Goal: Transaction & Acquisition: Purchase product/service

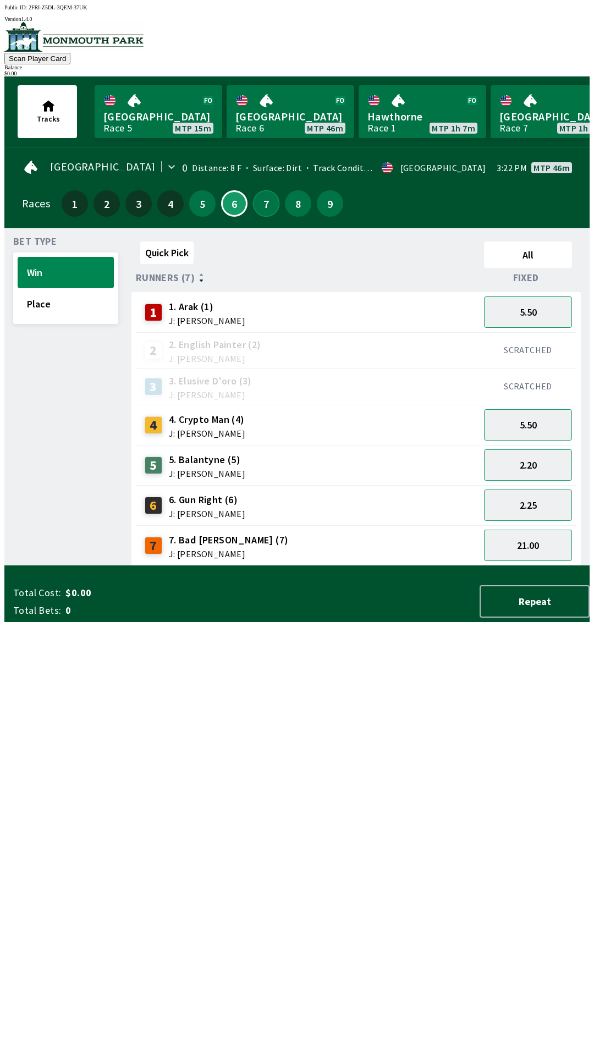
click at [261, 197] on button "7" at bounding box center [266, 203] width 26 height 26
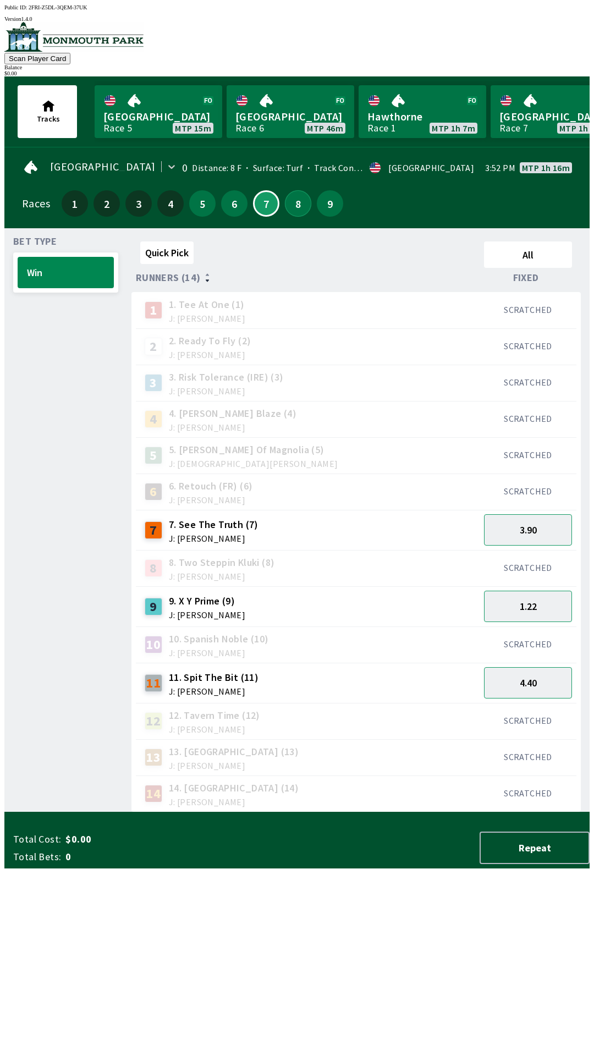
click at [295, 208] on button "8" at bounding box center [298, 203] width 26 height 26
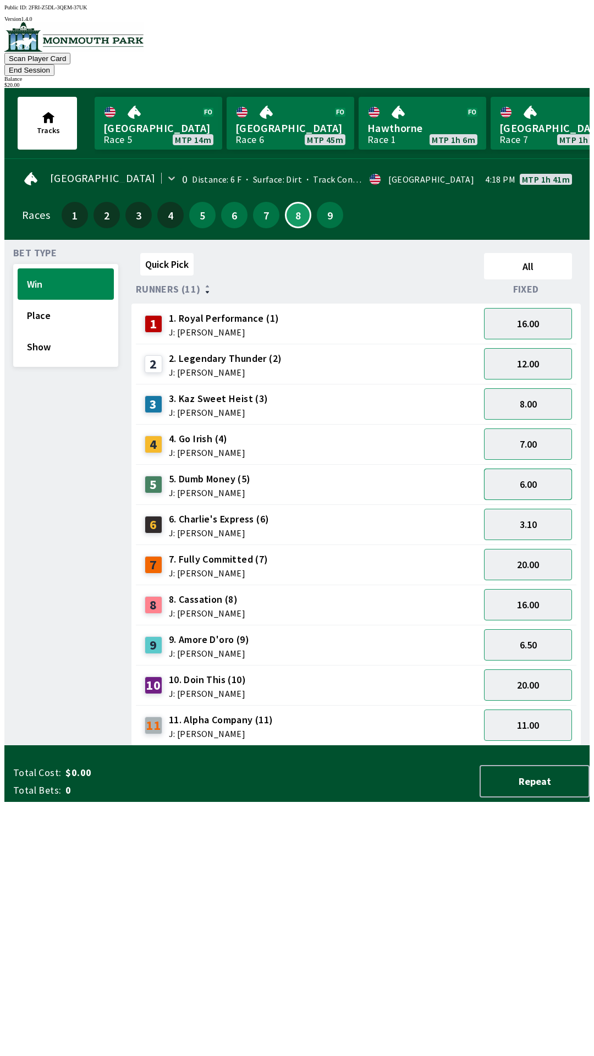
click at [548, 469] on button "6.00" at bounding box center [528, 484] width 88 height 31
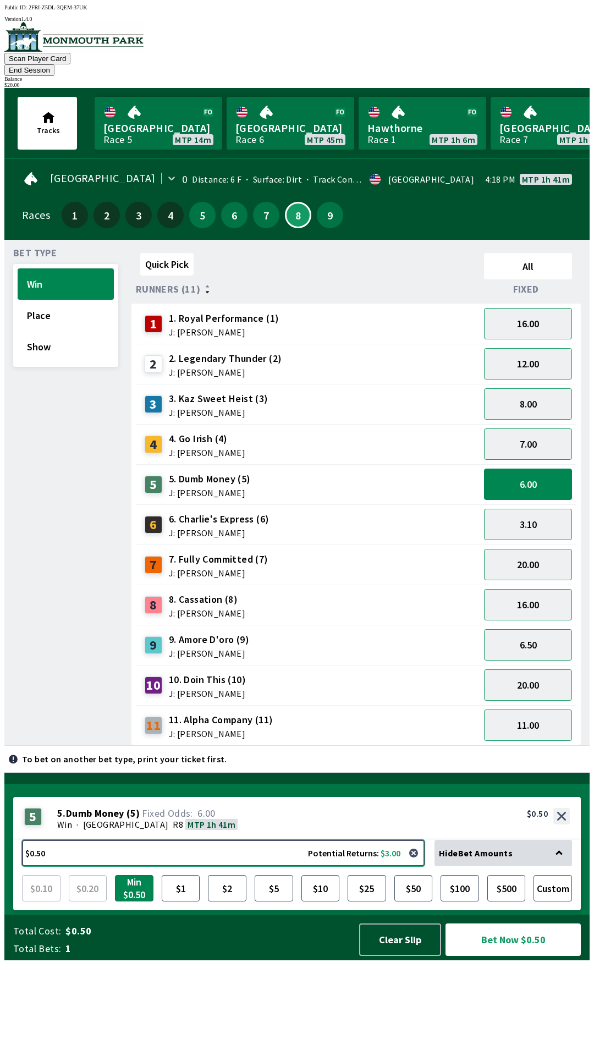
click at [323, 866] on button "$0.50 Potential Returns: $3.00" at bounding box center [223, 853] width 403 height 26
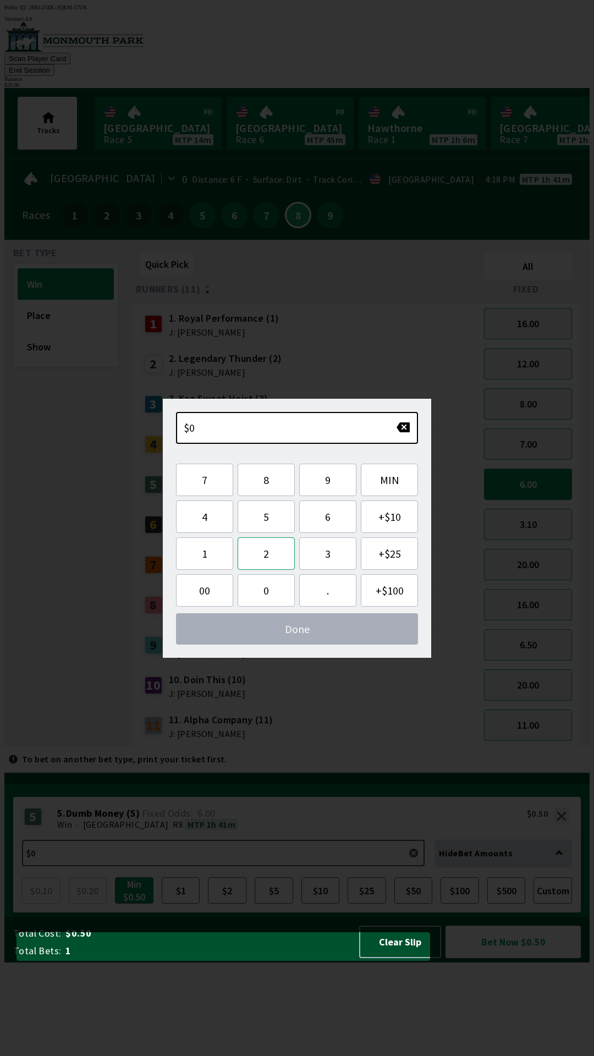
click at [278, 557] on button "2" at bounding box center [266, 553] width 57 height 32
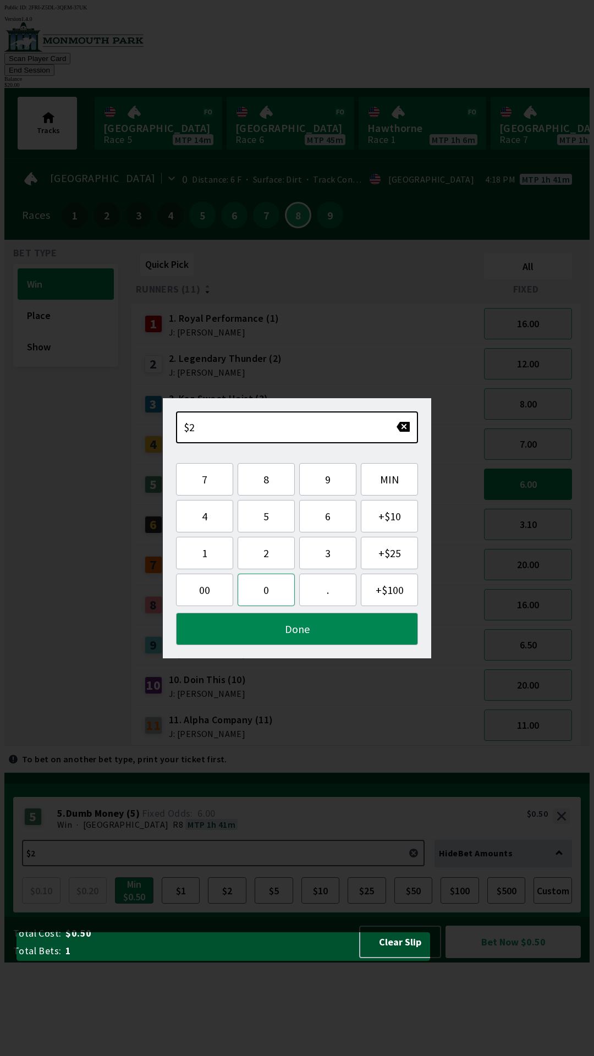
click at [268, 595] on button "0" at bounding box center [266, 590] width 57 height 32
click at [344, 628] on button "Done" at bounding box center [297, 629] width 242 height 32
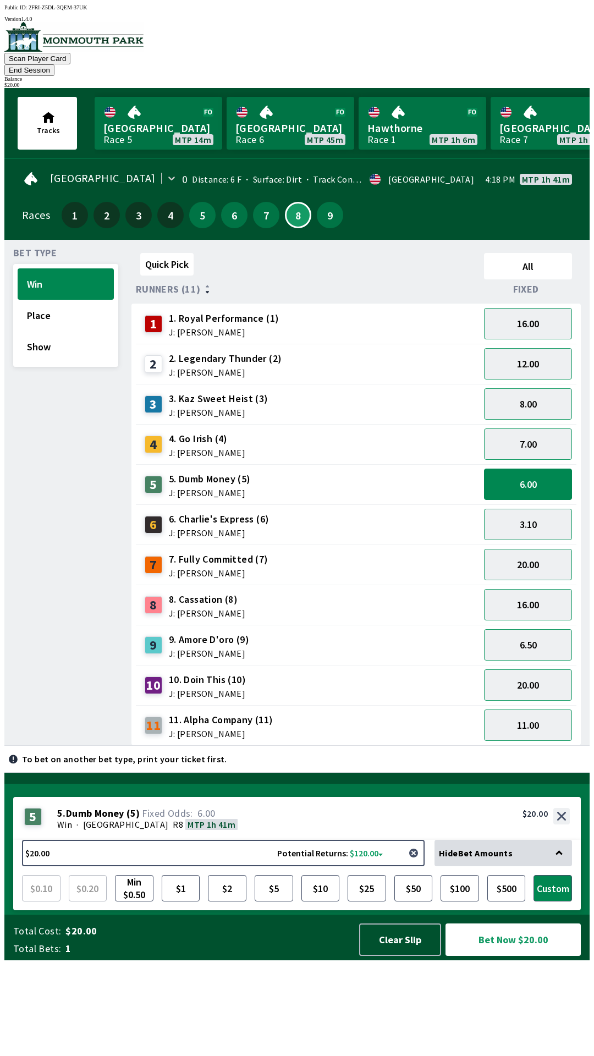
click at [417, 864] on button "button" at bounding box center [414, 853] width 22 height 22
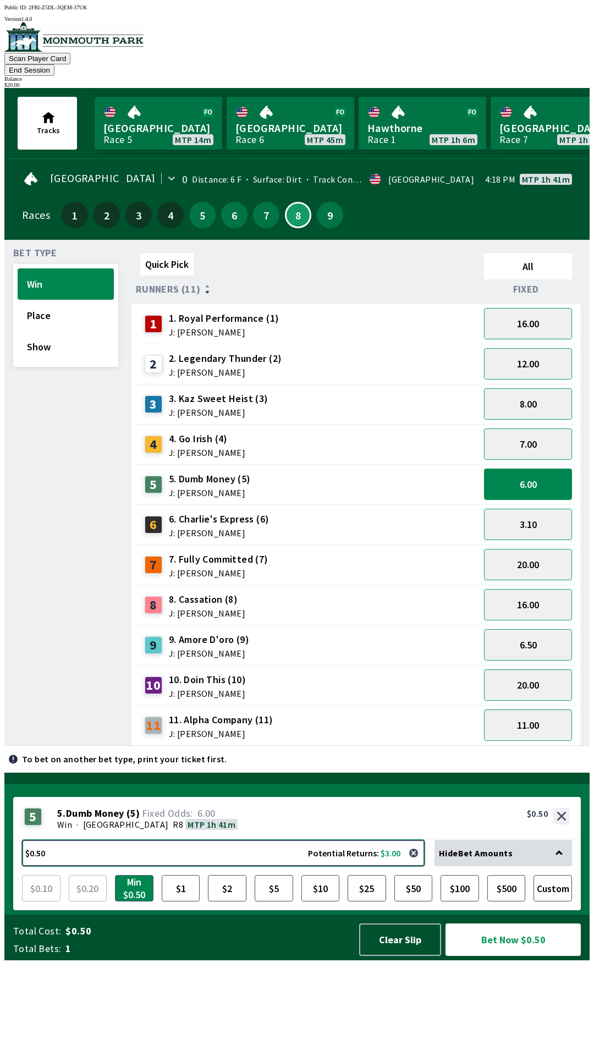
click at [309, 866] on button "$0.50 Potential Returns: $3.00" at bounding box center [223, 853] width 403 height 26
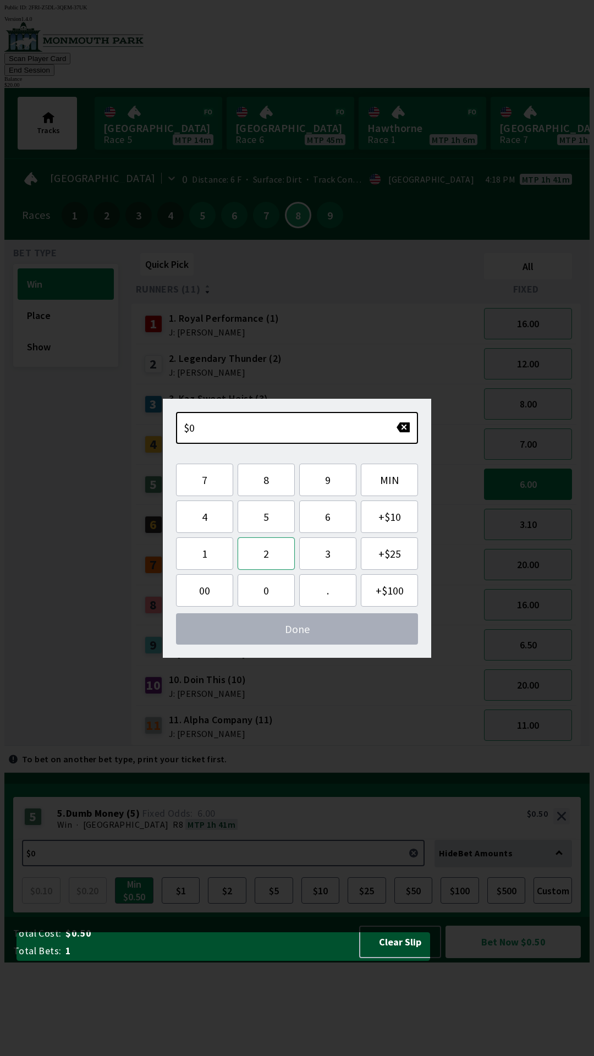
click at [268, 555] on button "2" at bounding box center [266, 553] width 57 height 32
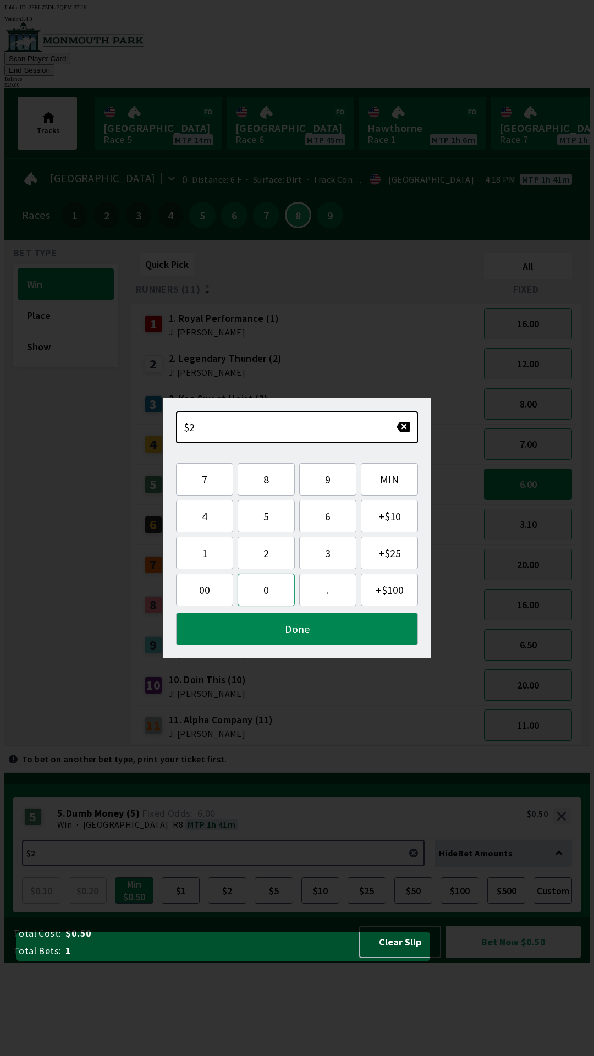
click at [268, 593] on button "0" at bounding box center [266, 590] width 57 height 32
click at [345, 626] on button "Done" at bounding box center [297, 629] width 242 height 32
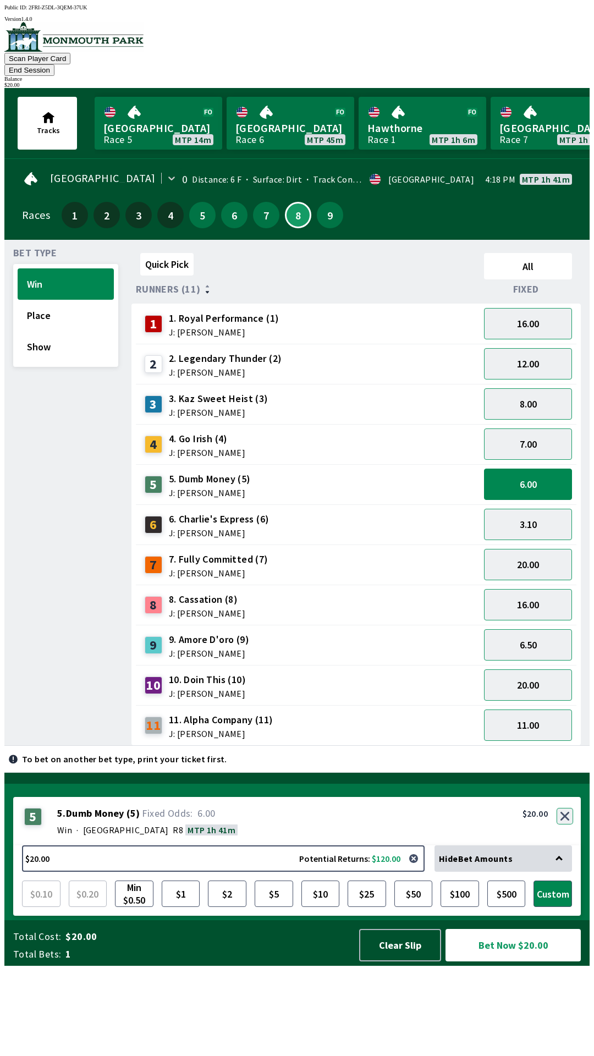
click at [565, 845] on div "5 5 . Dumb Money ( 5 ) Win · [STREET_ADDRESS]. Dumb Money (5) 6.00 $20.00" at bounding box center [297, 821] width 568 height 48
click at [563, 824] on button "button" at bounding box center [565, 816] width 16 height 16
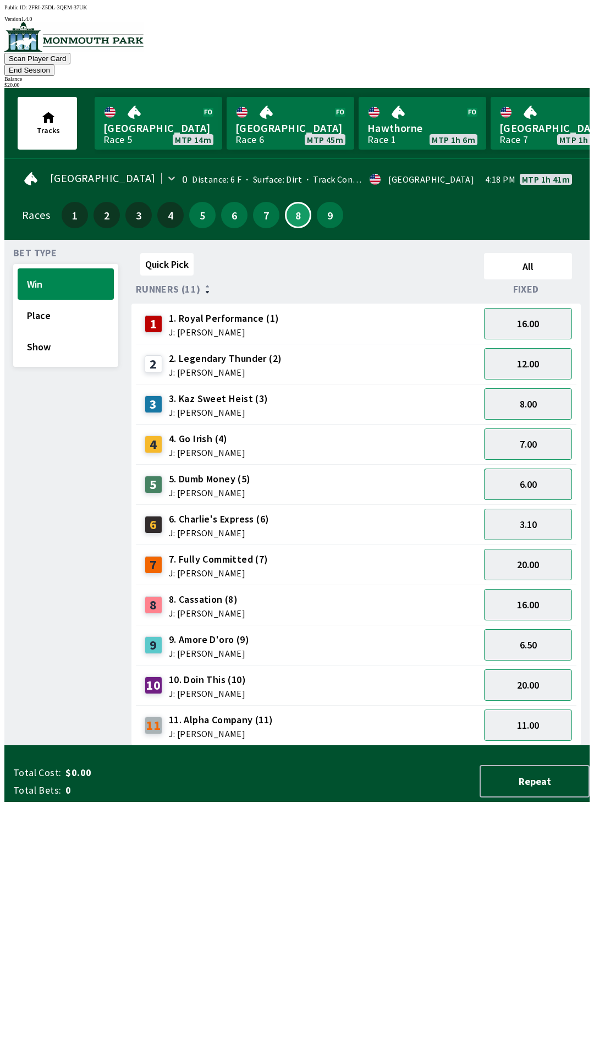
click at [540, 469] on button "6.00" at bounding box center [528, 484] width 88 height 31
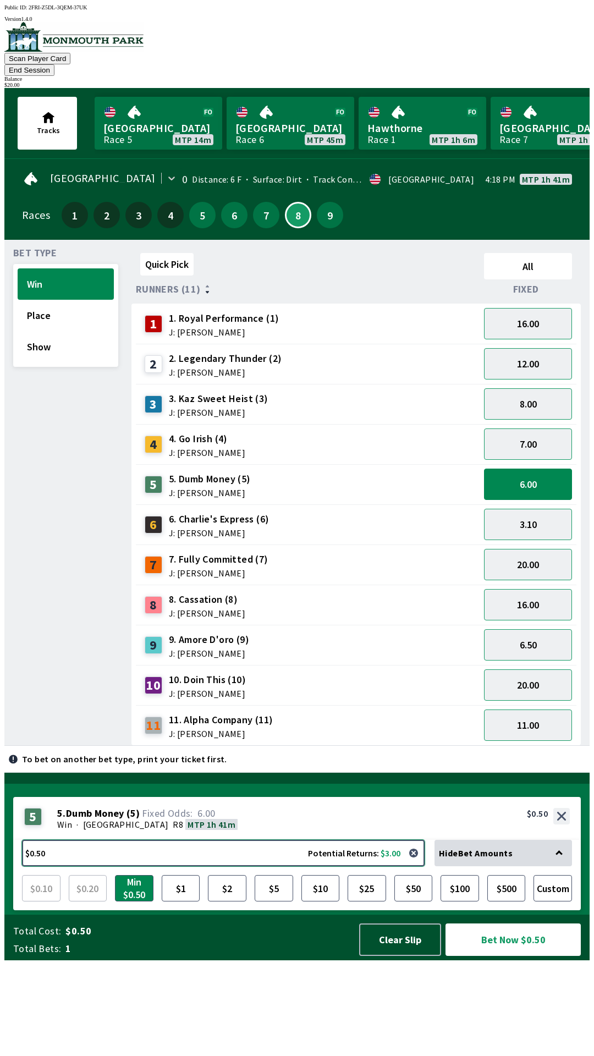
click at [323, 866] on button "$0.50 Potential Returns: $3.00" at bounding box center [223, 853] width 403 height 26
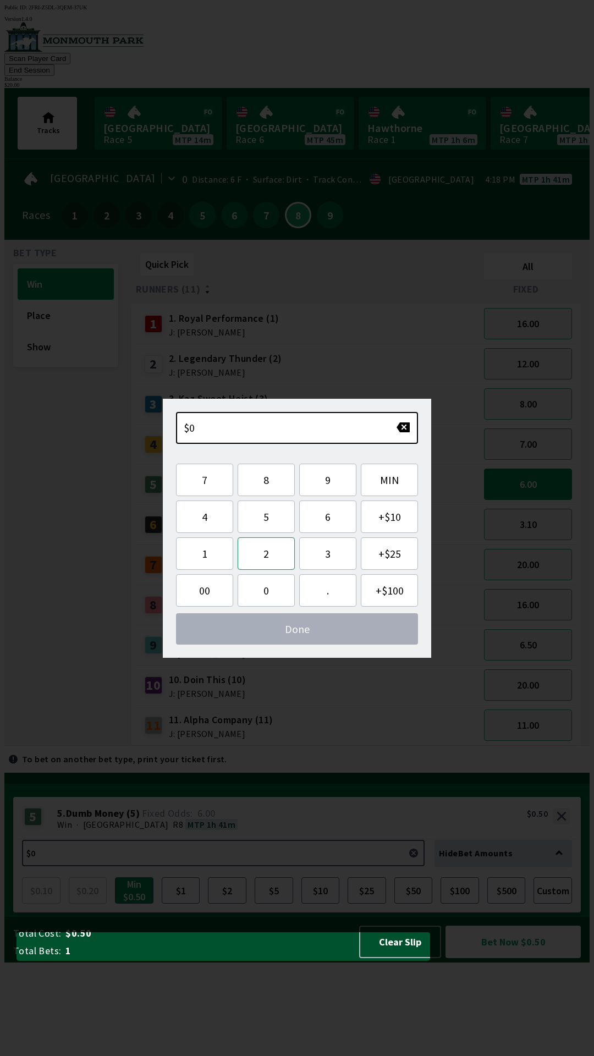
click at [270, 553] on button "2" at bounding box center [266, 553] width 57 height 32
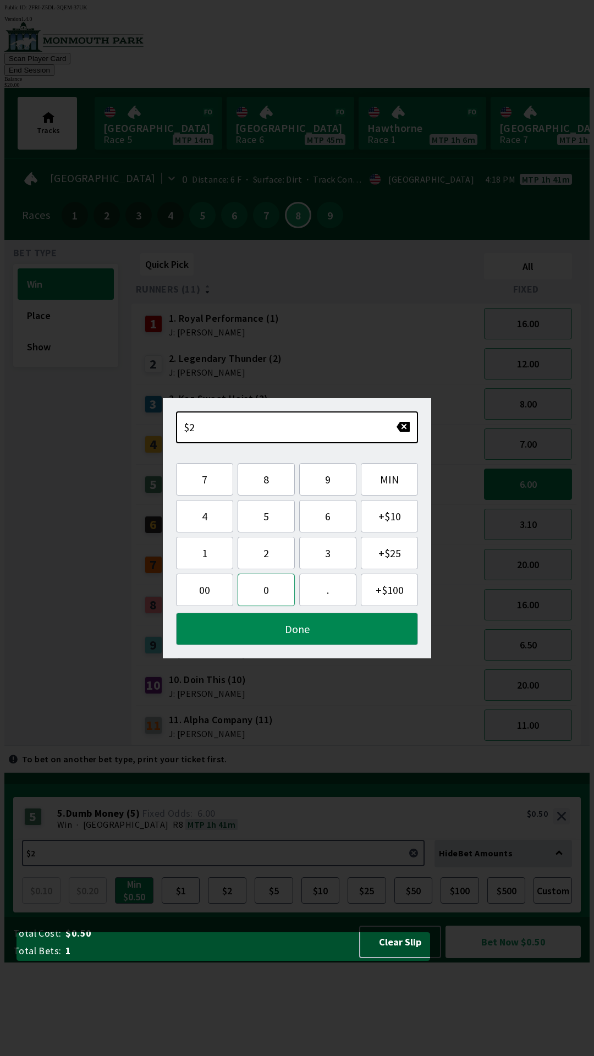
click at [267, 592] on button "0" at bounding box center [266, 590] width 57 height 32
click at [302, 625] on button "Done" at bounding box center [297, 629] width 242 height 32
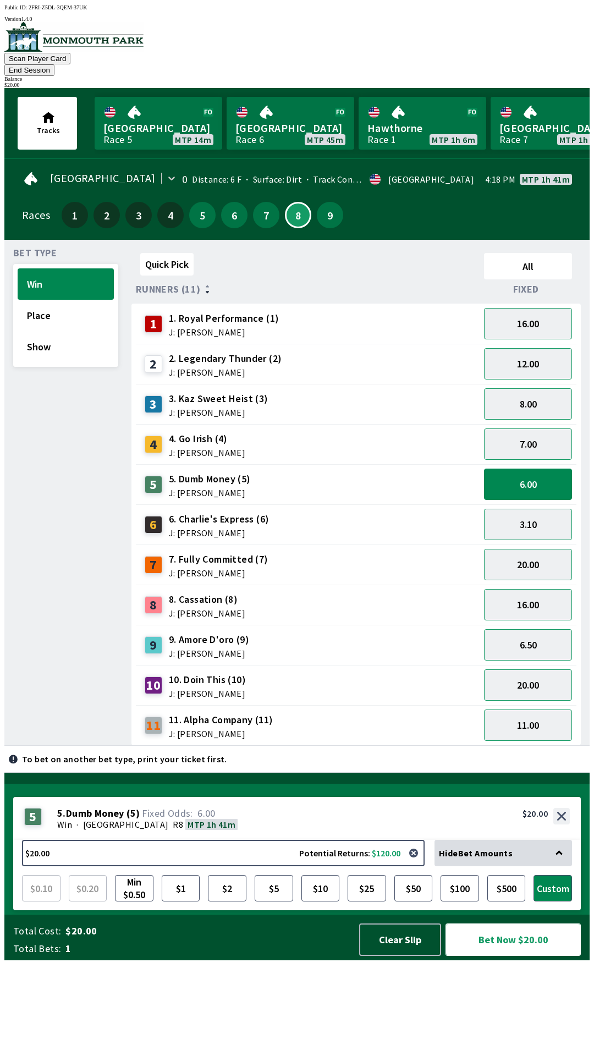
click at [540, 956] on button "Bet Now $20.00" at bounding box center [512, 939] width 135 height 32
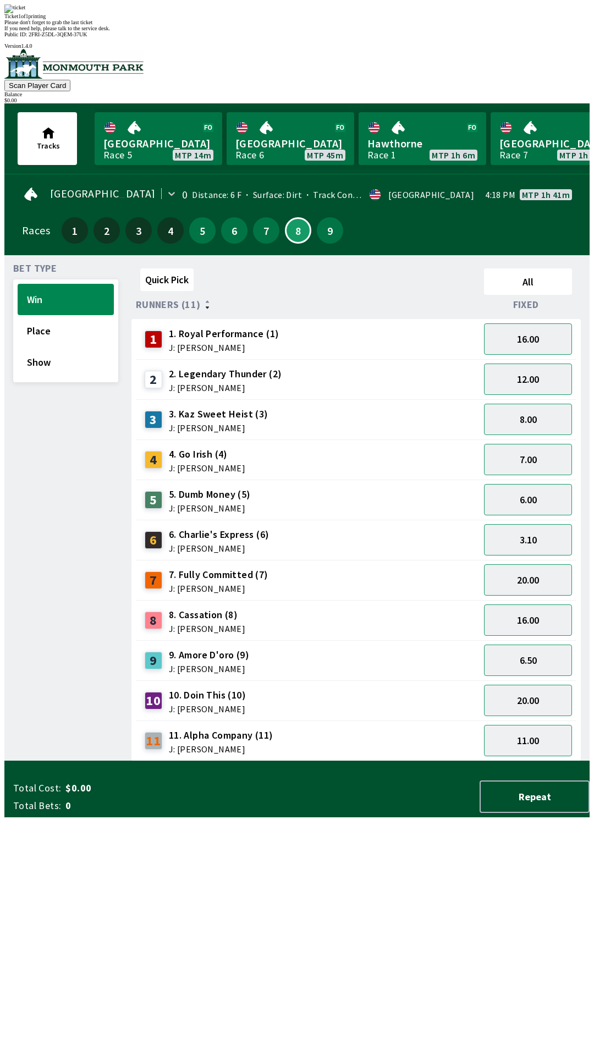
click at [248, 761] on div "Quick Pick All Runners (11) Fixed 1 1. Royal Performance (1) J: [PERSON_NAME] 1…" at bounding box center [360, 512] width 458 height 497
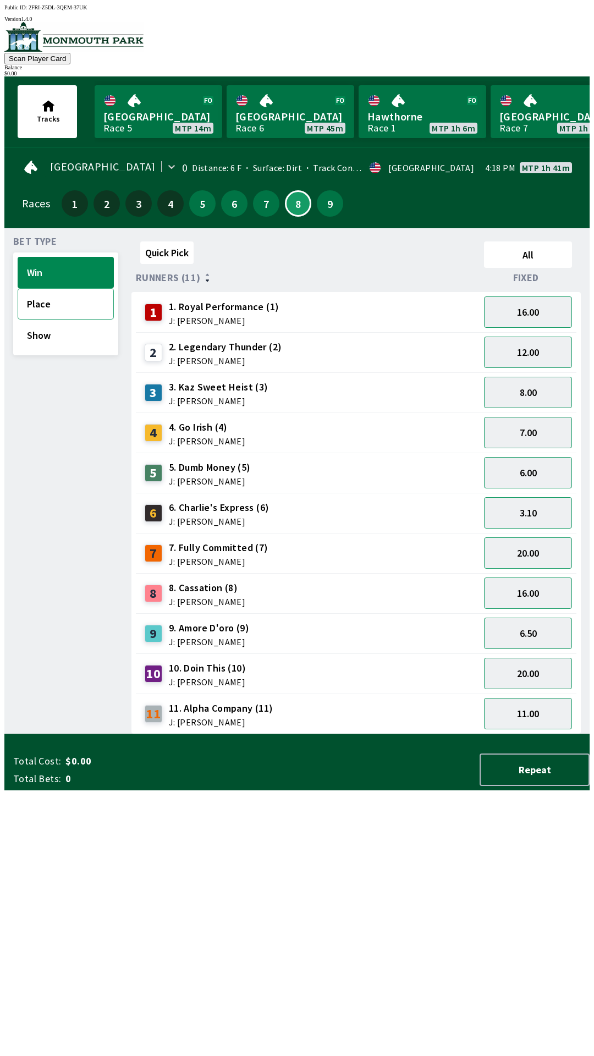
click at [71, 299] on button "Place" at bounding box center [66, 303] width 96 height 31
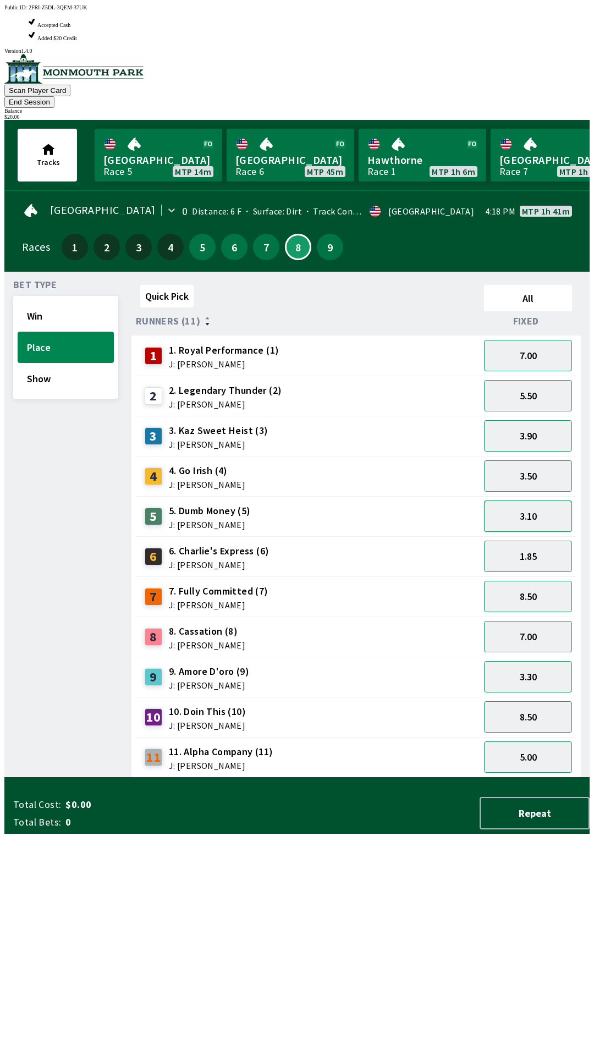
click at [538, 500] on button "3.10" at bounding box center [528, 515] width 88 height 31
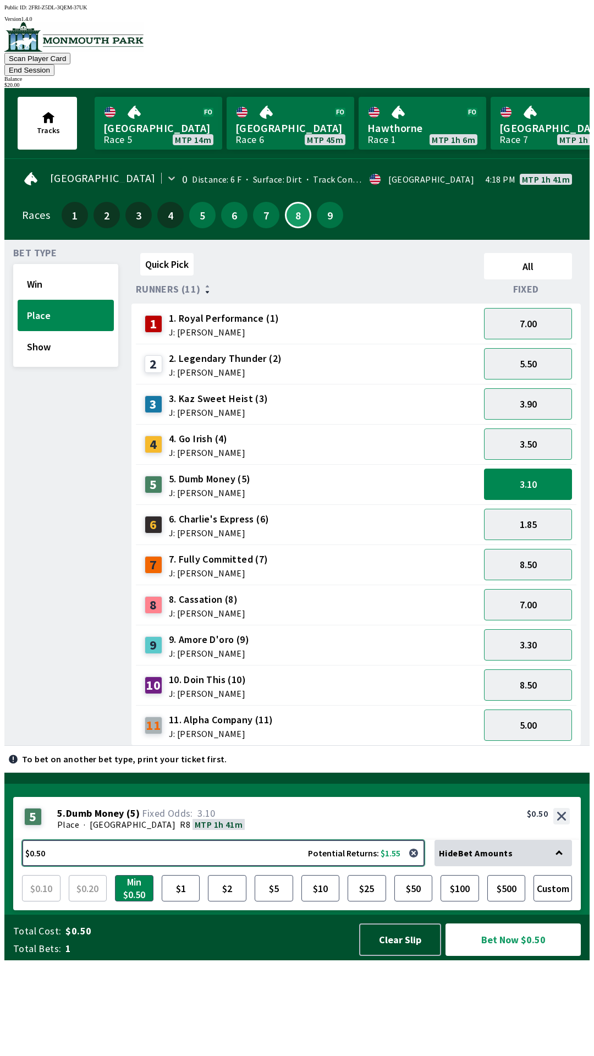
click at [361, 866] on button "$0.50 Potential Returns: $1.55" at bounding box center [223, 853] width 403 height 26
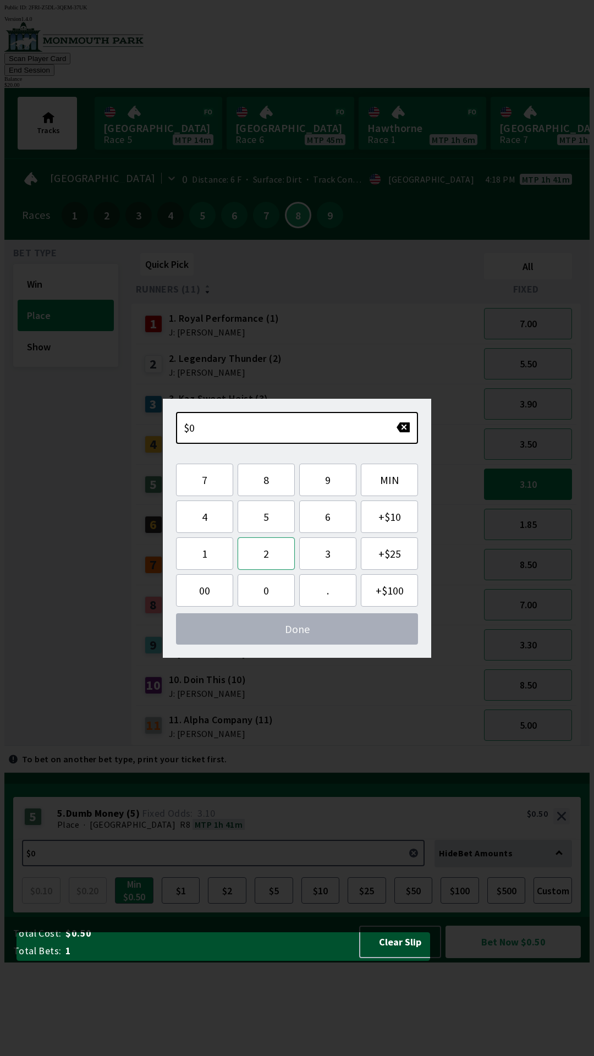
click at [278, 551] on button "2" at bounding box center [266, 553] width 57 height 32
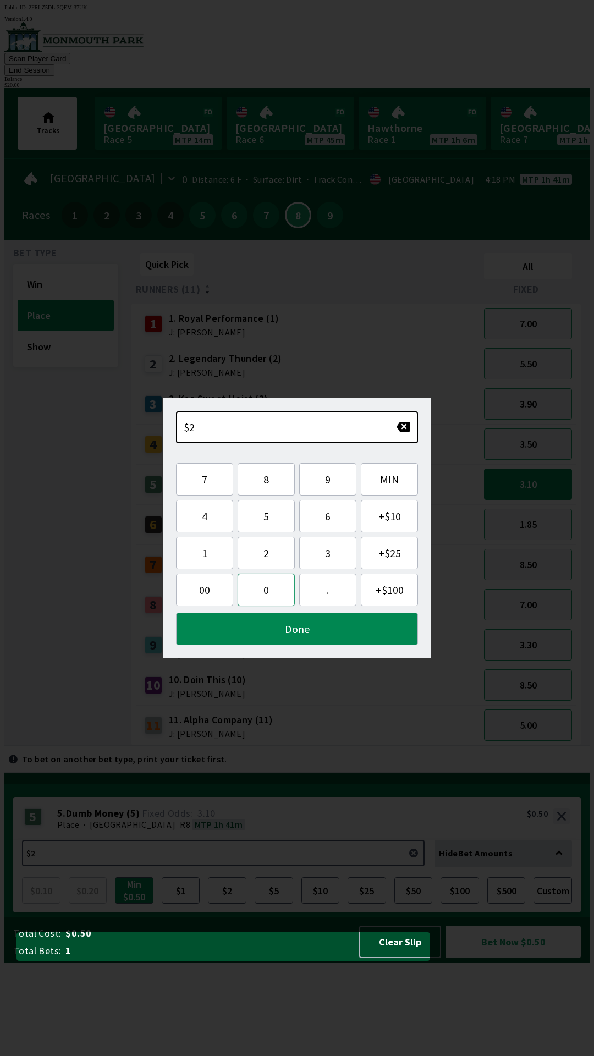
click at [269, 585] on button "0" at bounding box center [266, 590] width 57 height 32
click at [301, 632] on button "Done" at bounding box center [297, 629] width 242 height 32
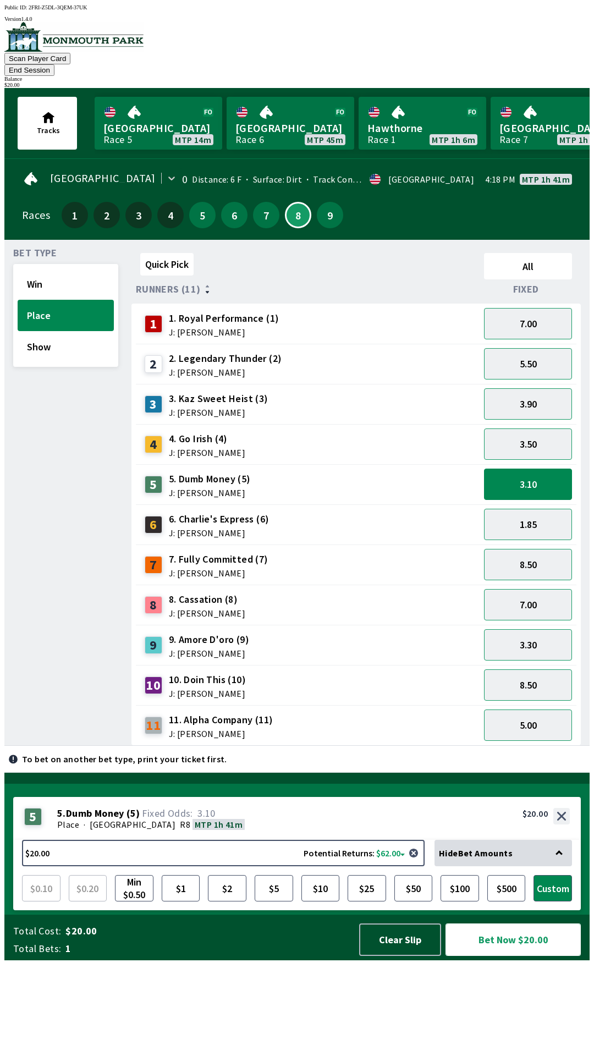
click at [529, 956] on button "Bet Now $20.00" at bounding box center [512, 939] width 135 height 32
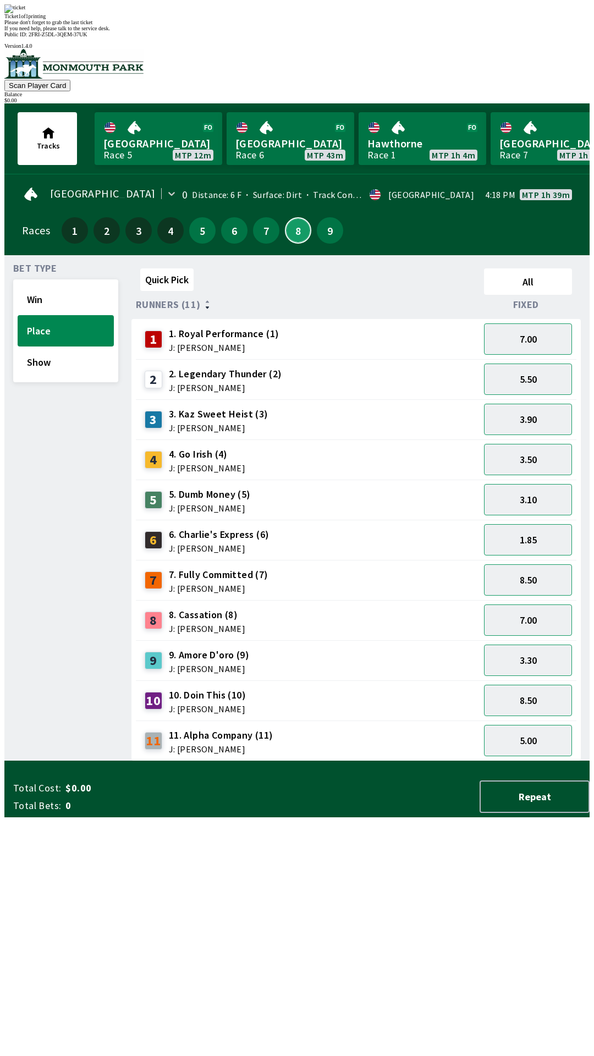
click at [297, 217] on button "8" at bounding box center [298, 230] width 26 height 26
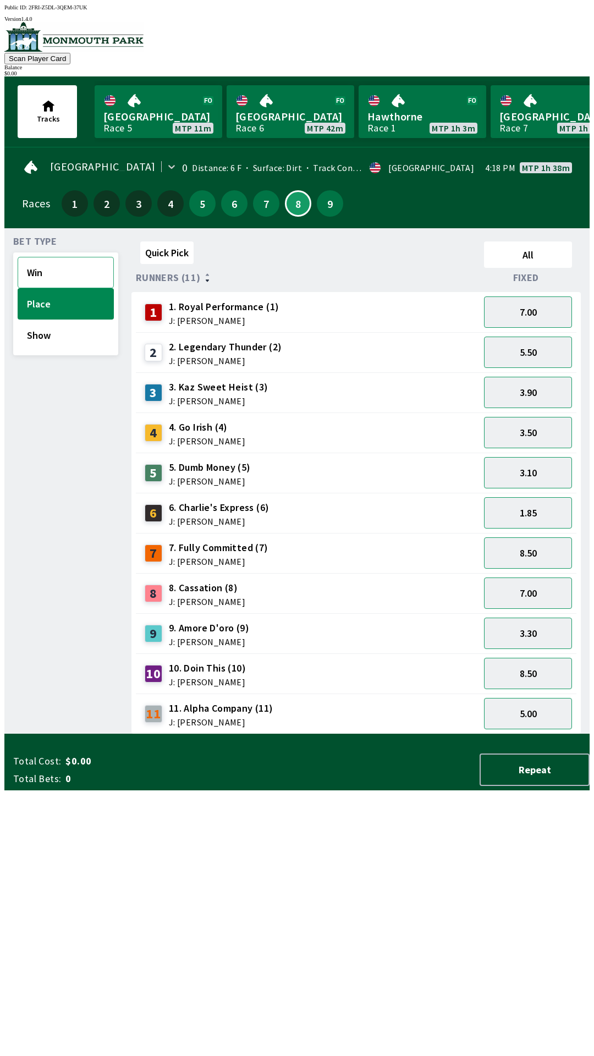
click at [36, 280] on button "Win" at bounding box center [66, 272] width 96 height 31
click at [237, 207] on button "6" at bounding box center [234, 203] width 26 height 26
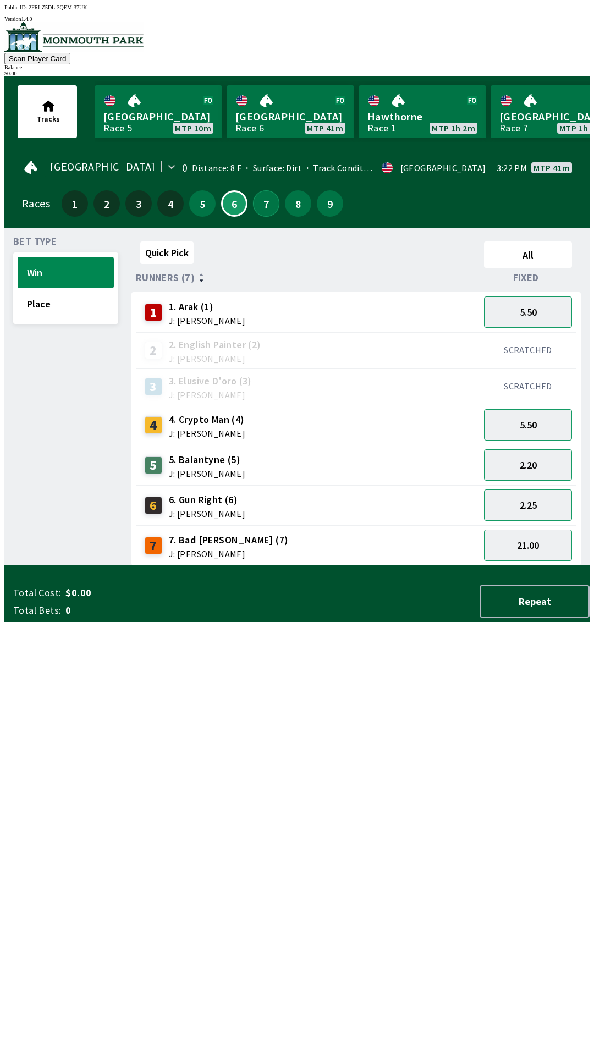
click at [261, 197] on button "7" at bounding box center [266, 203] width 26 height 26
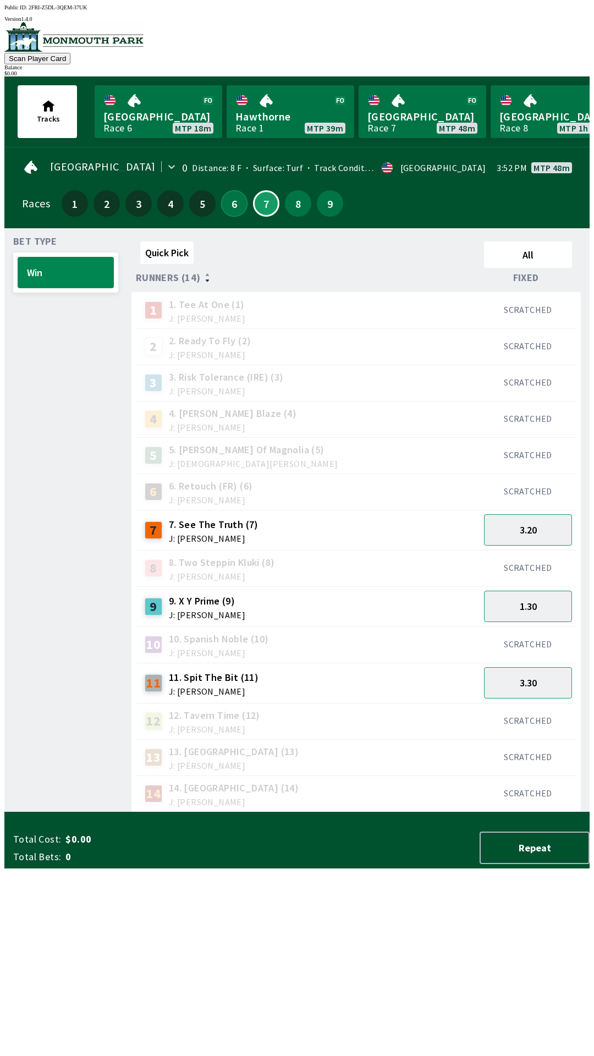
click at [227, 204] on button "6" at bounding box center [234, 203] width 26 height 26
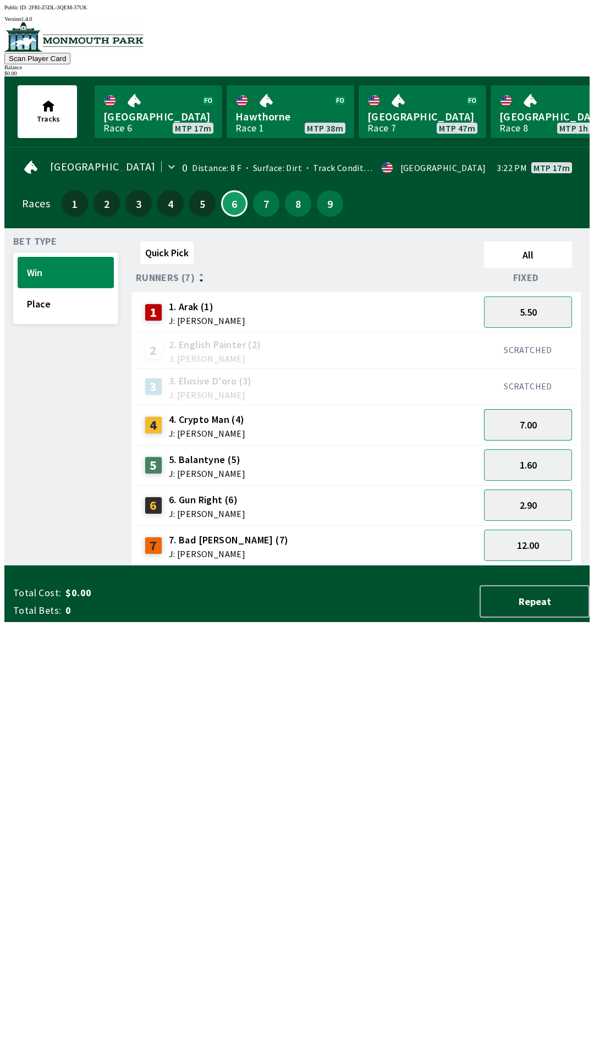
click at [541, 415] on button "7.00" at bounding box center [528, 424] width 88 height 31
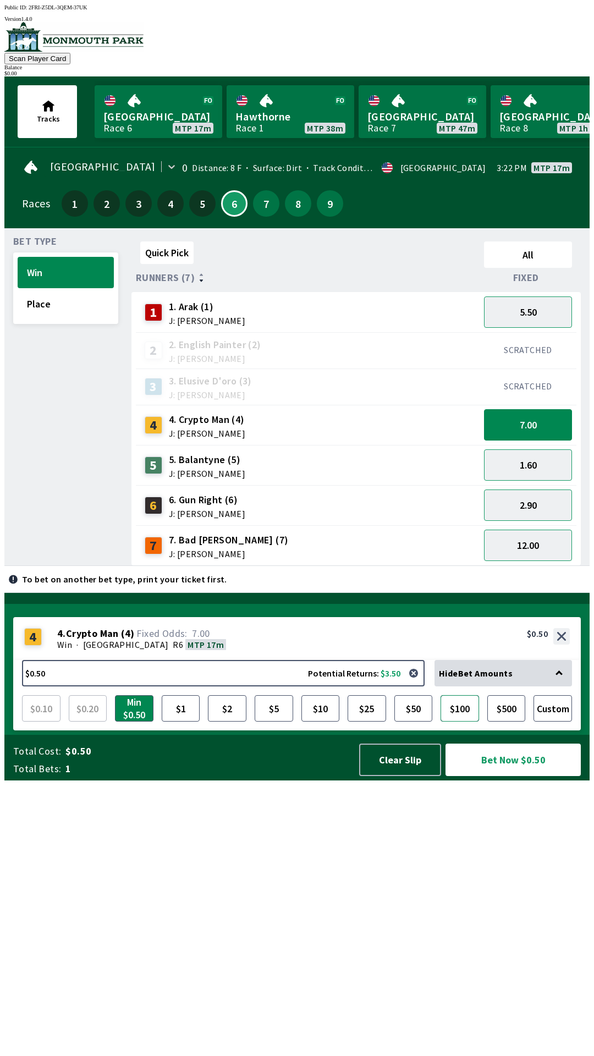
click at [470, 722] on button "$100" at bounding box center [460, 708] width 38 height 26
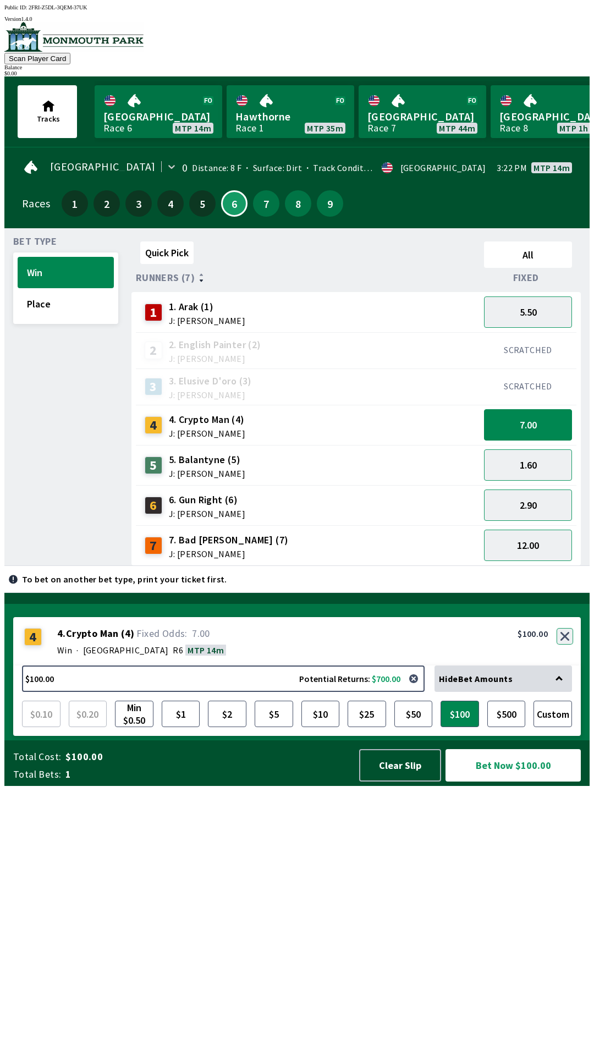
click at [564, 645] on button "button" at bounding box center [565, 636] width 16 height 16
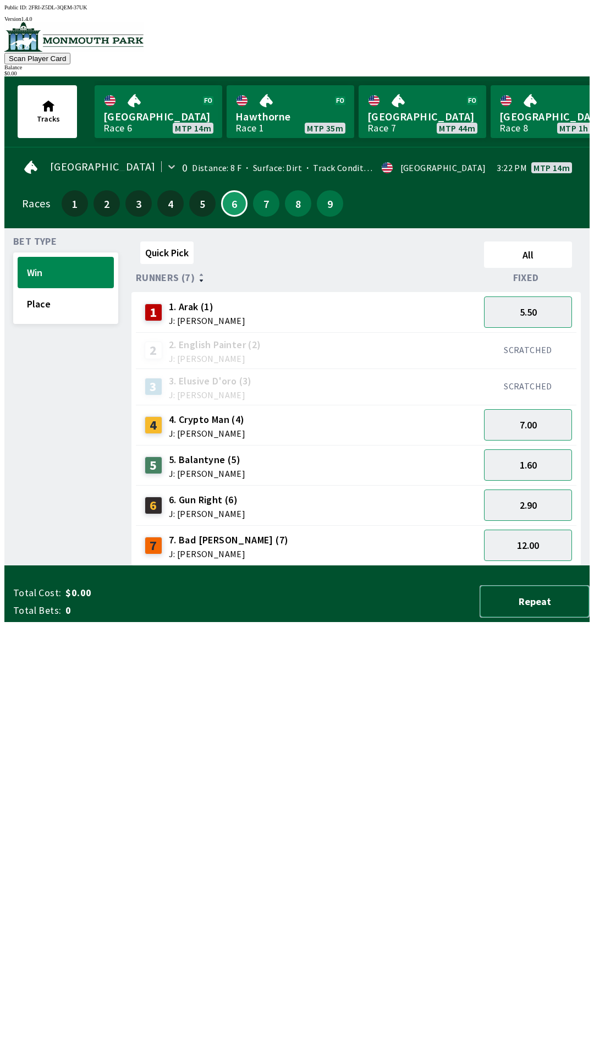
click at [541, 618] on button "Repeat" at bounding box center [535, 601] width 110 height 32
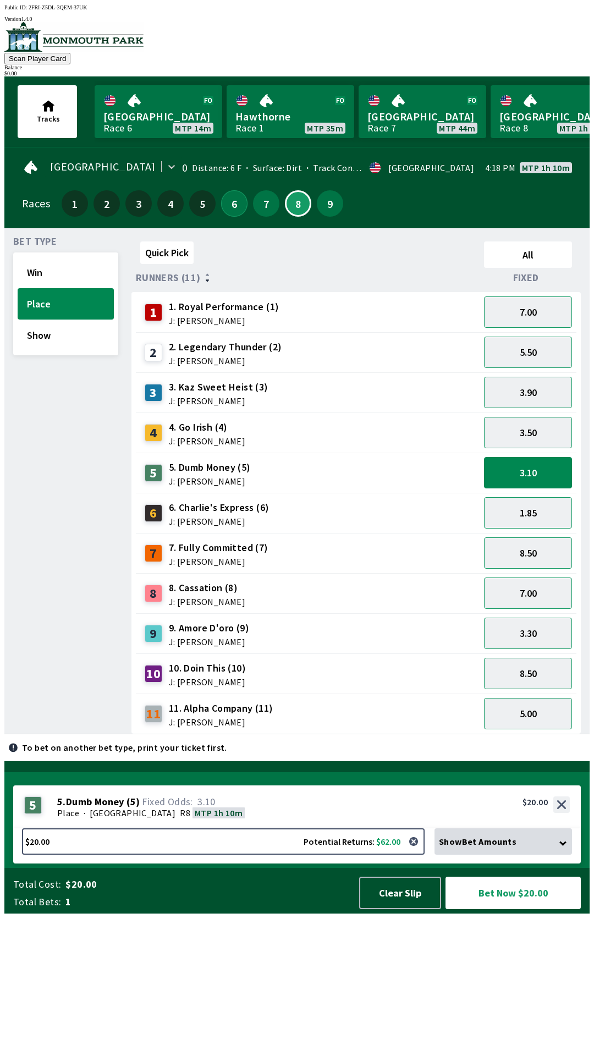
click at [233, 200] on button "6" at bounding box center [234, 203] width 26 height 26
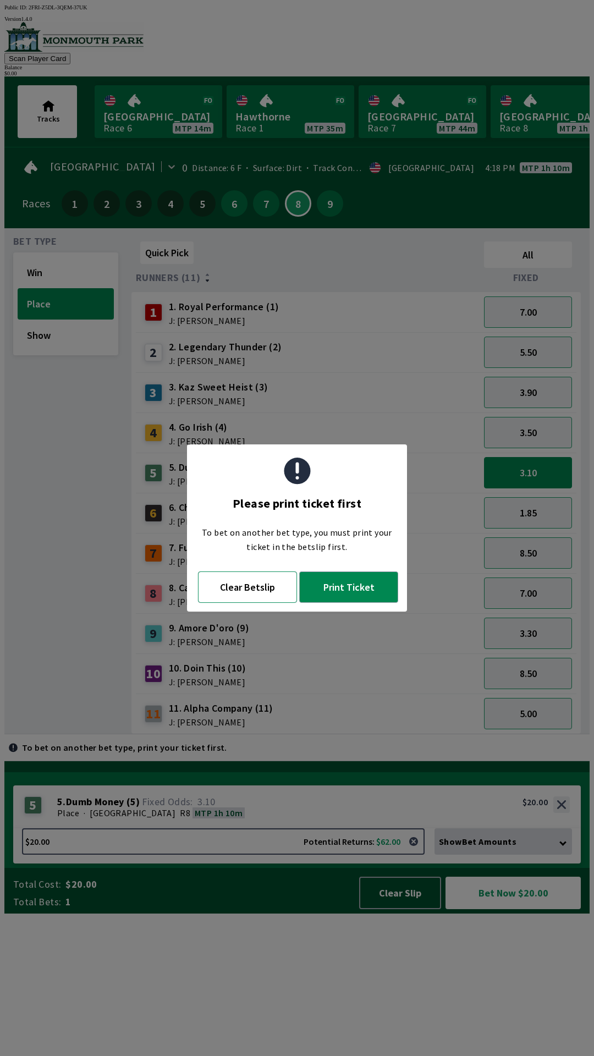
click at [240, 579] on button "Clear Betslip" at bounding box center [247, 586] width 99 height 31
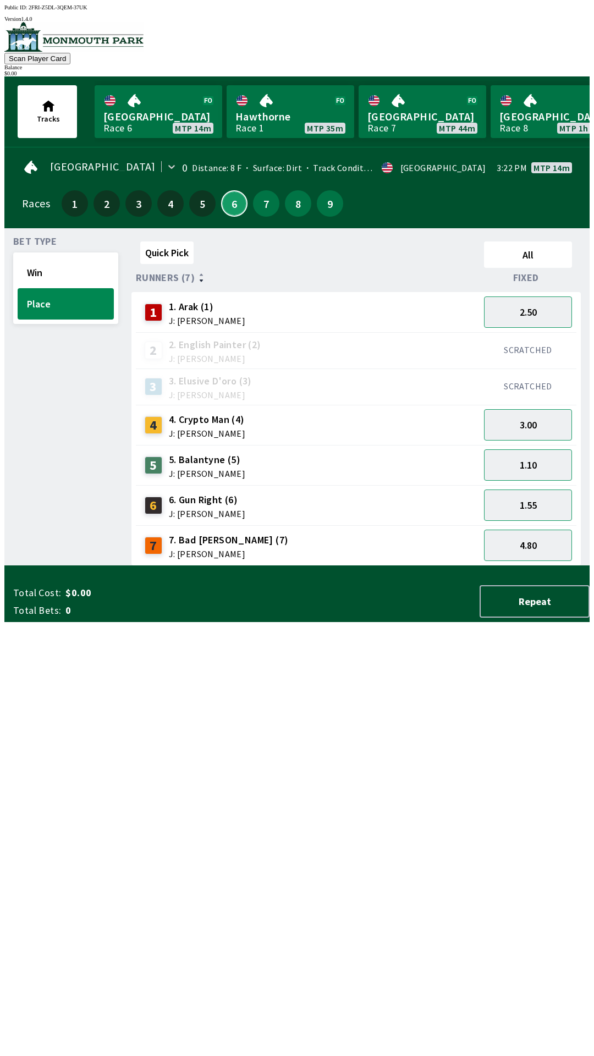
click at [229, 197] on button "6" at bounding box center [234, 203] width 26 height 26
click at [541, 416] on button "3.00" at bounding box center [528, 424] width 88 height 31
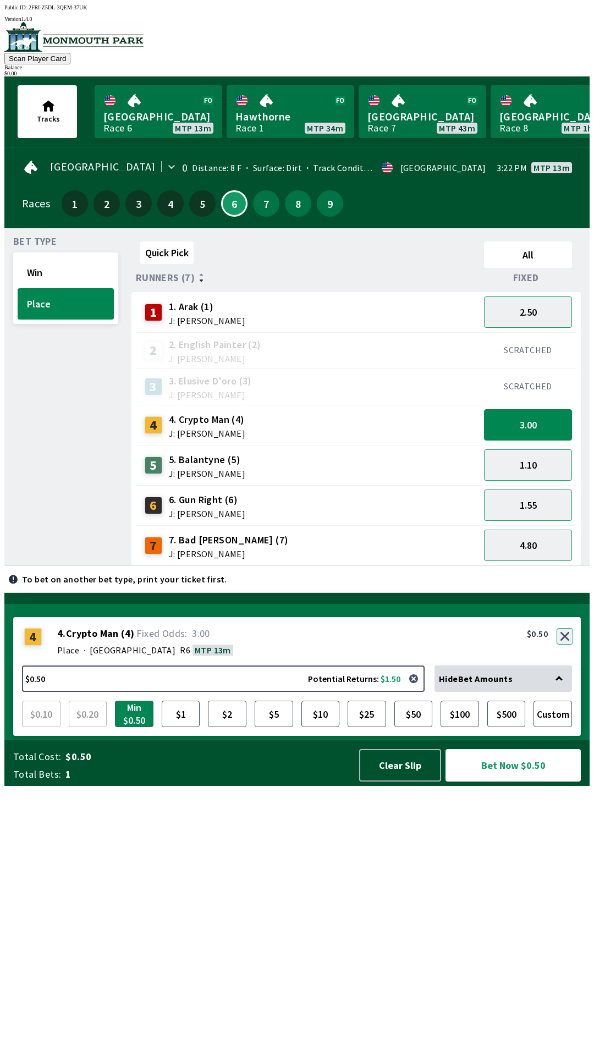
click at [565, 665] on div "4 4 . Crypto Man ( 4 ) Place · [STREET_ADDRESS]. Crypto Man (4) 3.00 $0.50" at bounding box center [297, 641] width 568 height 48
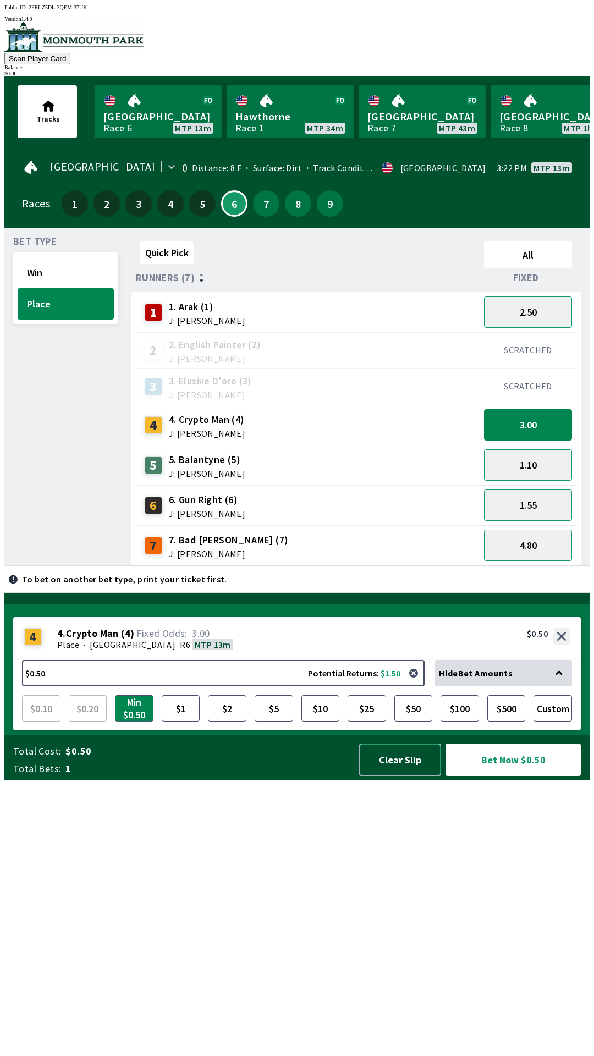
click at [403, 776] on button "Clear Slip" at bounding box center [400, 760] width 82 height 32
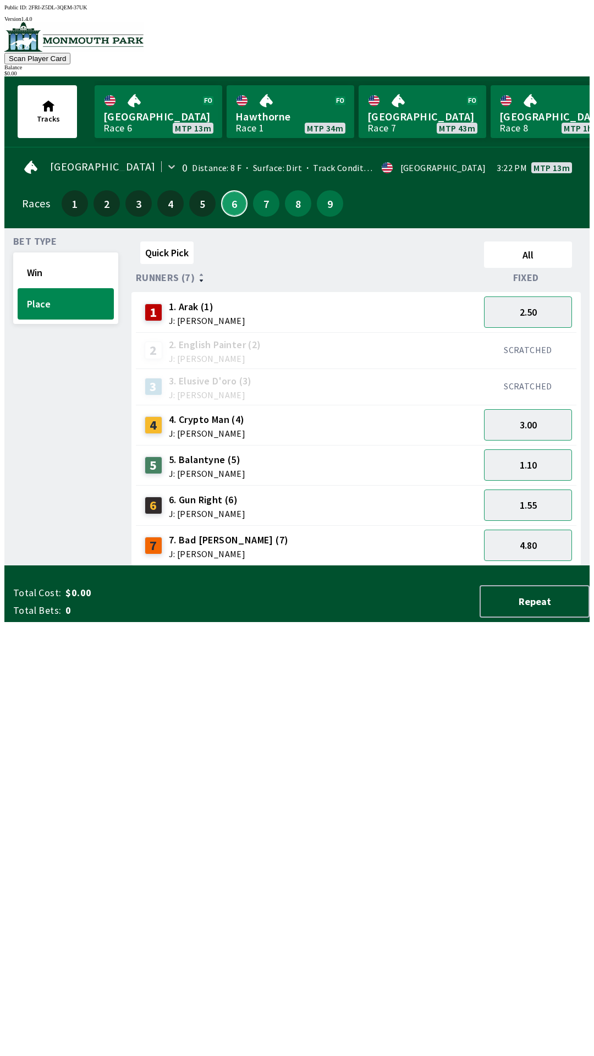
click at [229, 200] on button "6" at bounding box center [234, 203] width 26 height 26
click at [522, 618] on button "Repeat" at bounding box center [535, 601] width 110 height 32
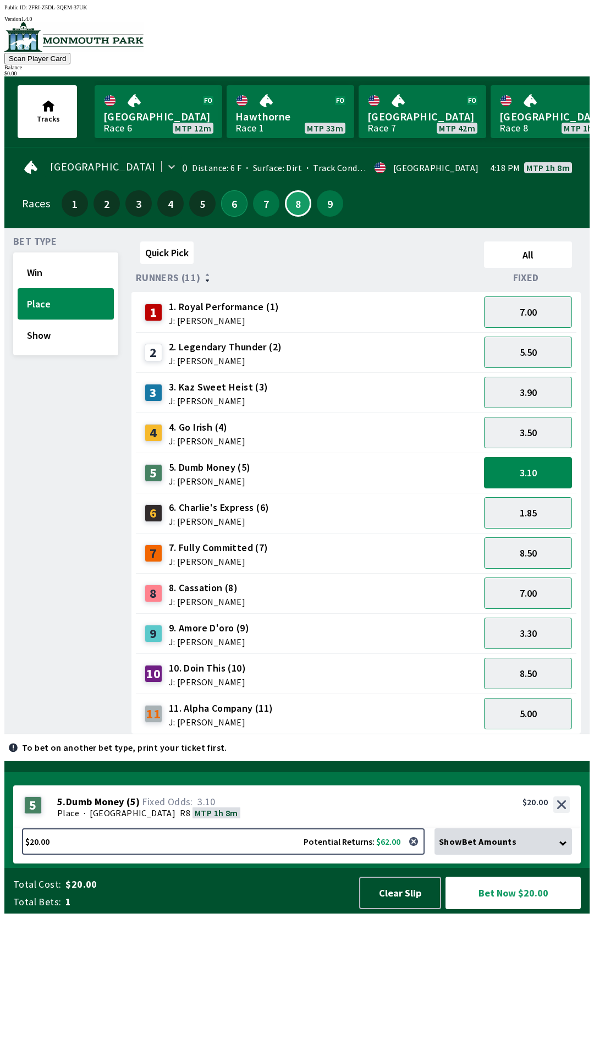
click at [227, 206] on button "6" at bounding box center [234, 203] width 26 height 26
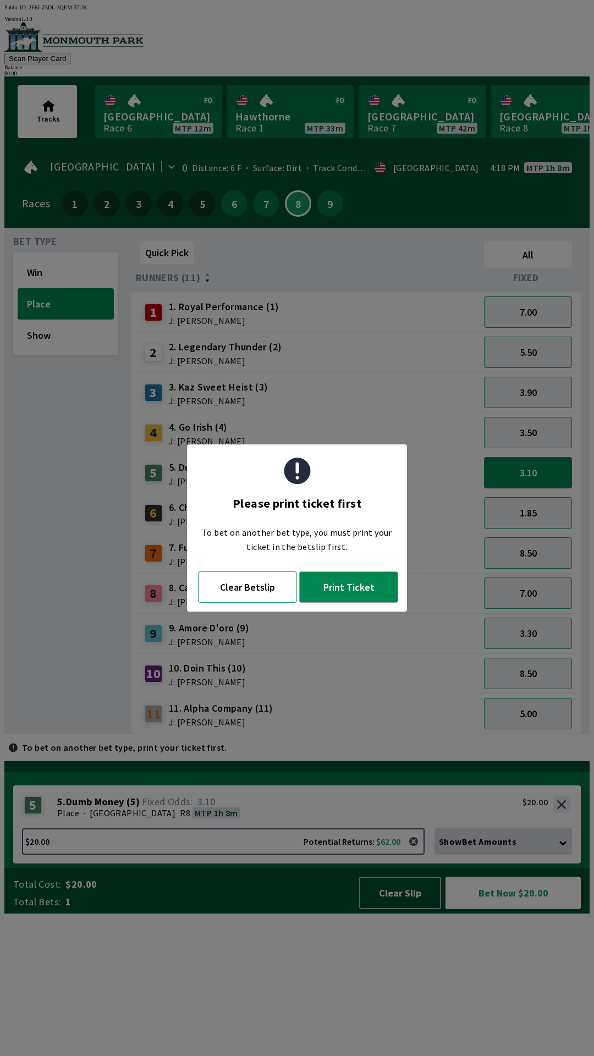
click at [235, 589] on button "Clear Betslip" at bounding box center [247, 586] width 99 height 31
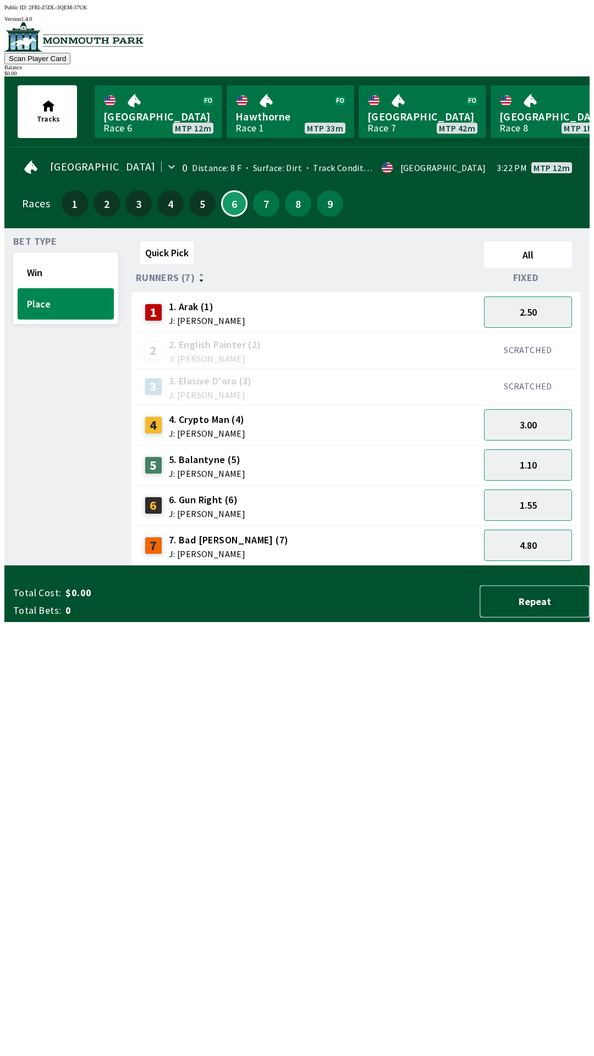
click at [530, 618] on button "Repeat" at bounding box center [535, 601] width 110 height 32
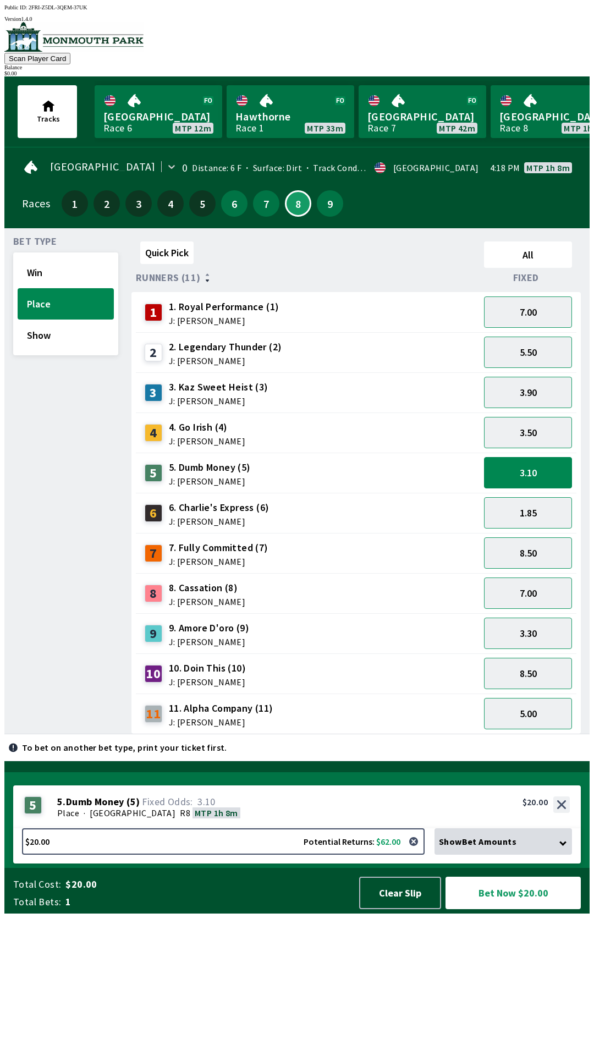
click at [401, 863] on div "$20.00 Potential Returns: $62.00 Show Bet Amounts $0.10 $0.20 Min $0.50 $1 $2 $…" at bounding box center [297, 845] width 568 height 35
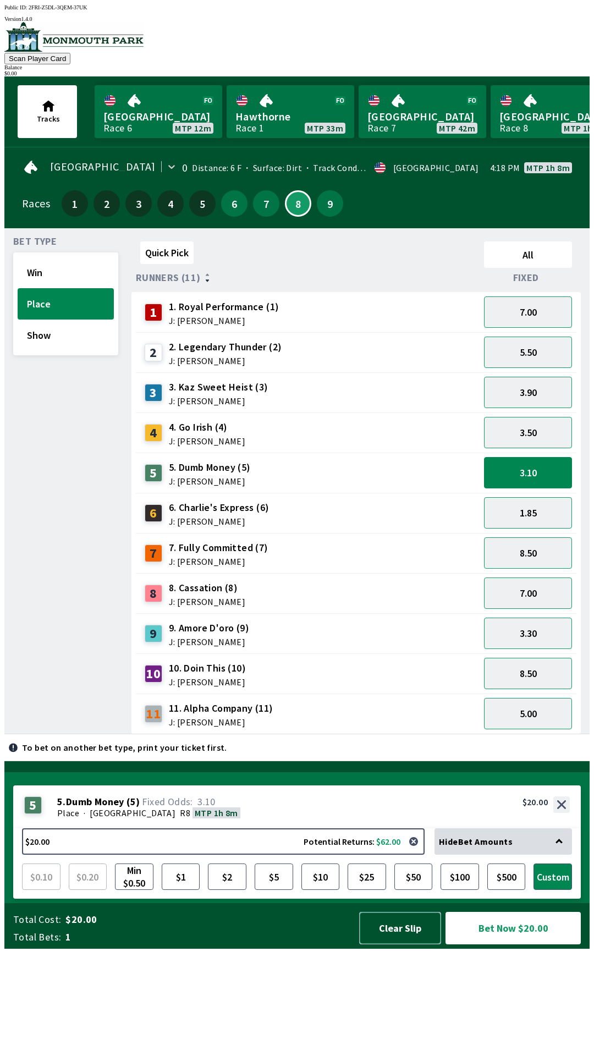
click at [390, 944] on button "Clear Slip" at bounding box center [400, 928] width 82 height 32
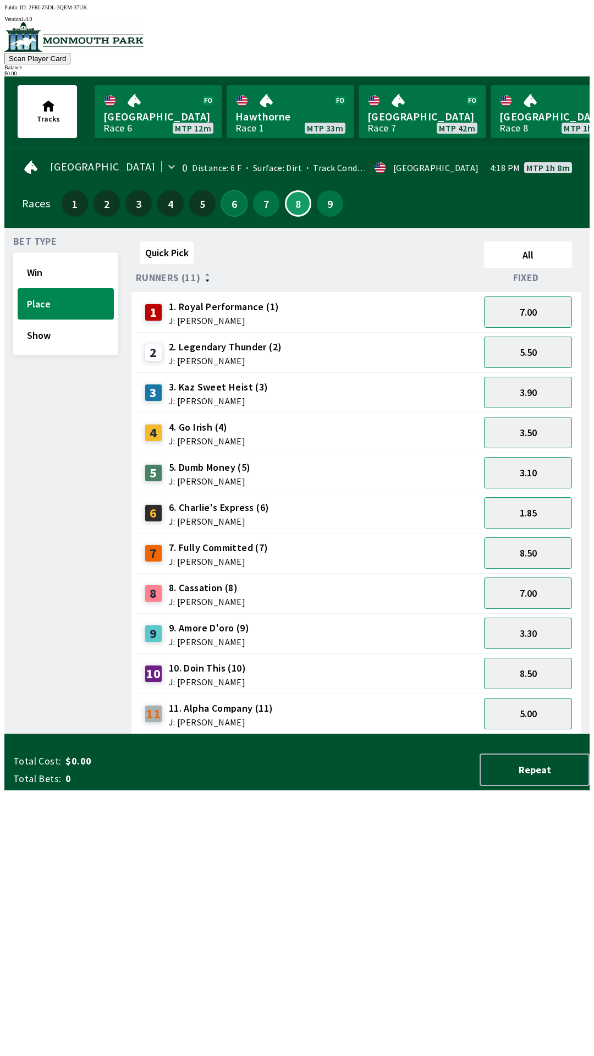
click at [232, 199] on button "6" at bounding box center [234, 203] width 26 height 26
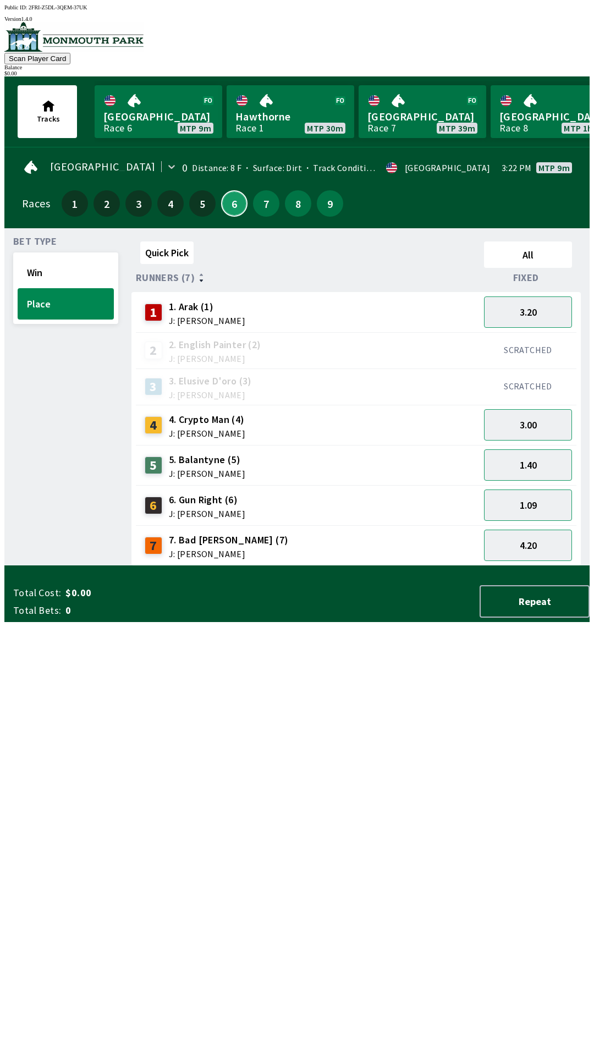
click at [232, 207] on button "6" at bounding box center [234, 203] width 26 height 26
click at [261, 197] on button "7" at bounding box center [266, 203] width 26 height 26
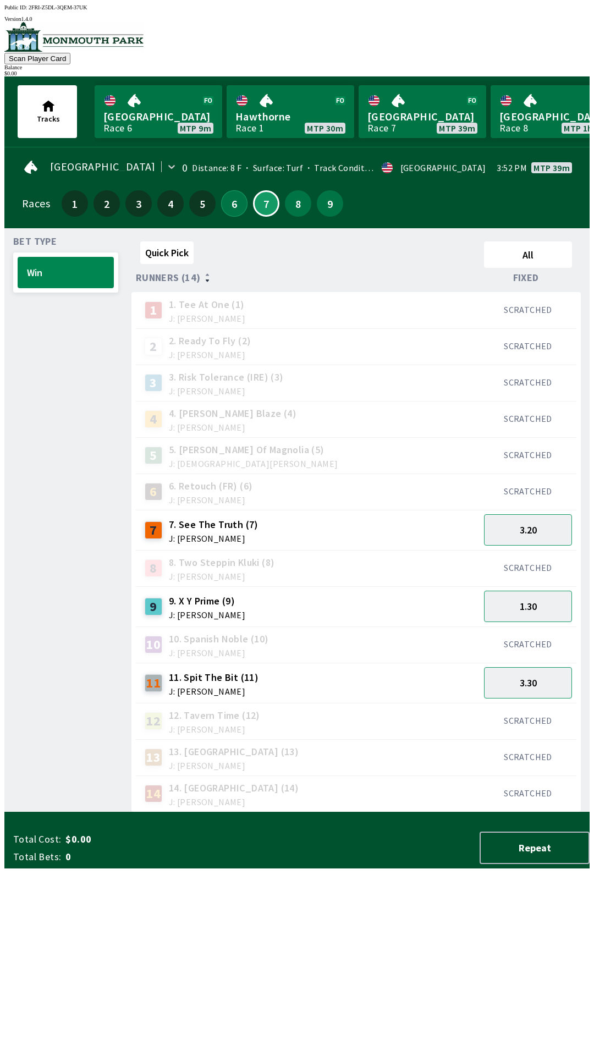
click at [229, 197] on button "6" at bounding box center [234, 203] width 26 height 26
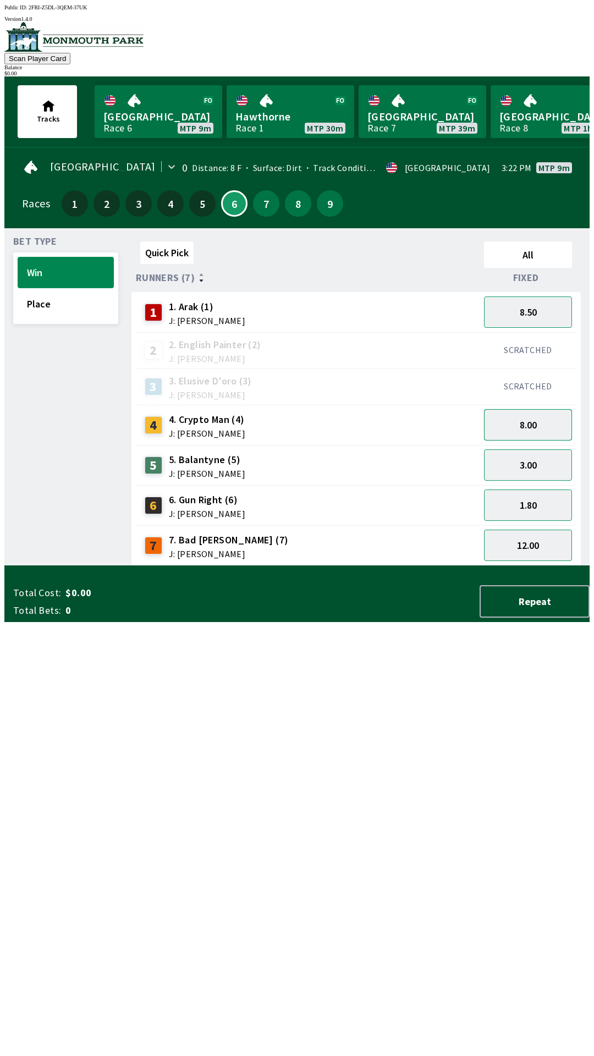
click at [531, 423] on button "8.00" at bounding box center [528, 424] width 88 height 31
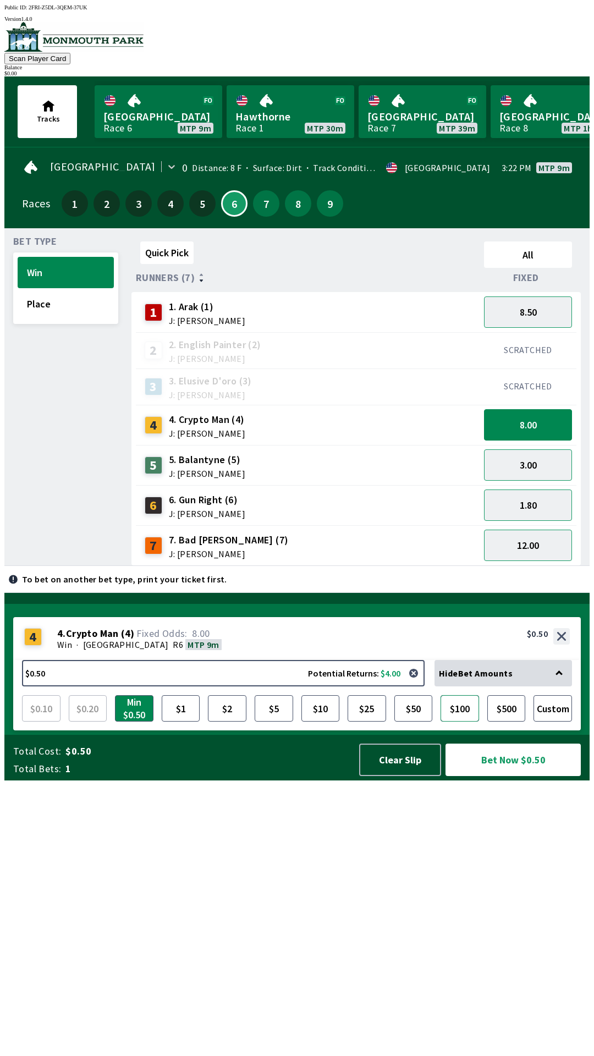
click at [460, 722] on button "$100" at bounding box center [460, 708] width 38 height 26
click at [505, 776] on button "Bet Now $100.00" at bounding box center [512, 760] width 135 height 32
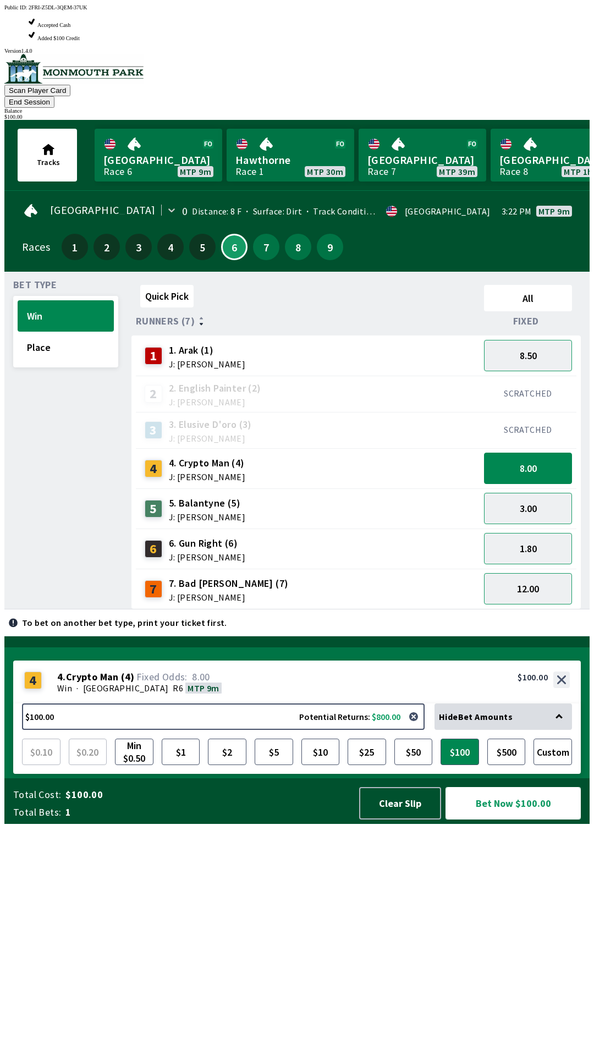
click at [522, 819] on button "Bet Now $100.00" at bounding box center [512, 803] width 135 height 32
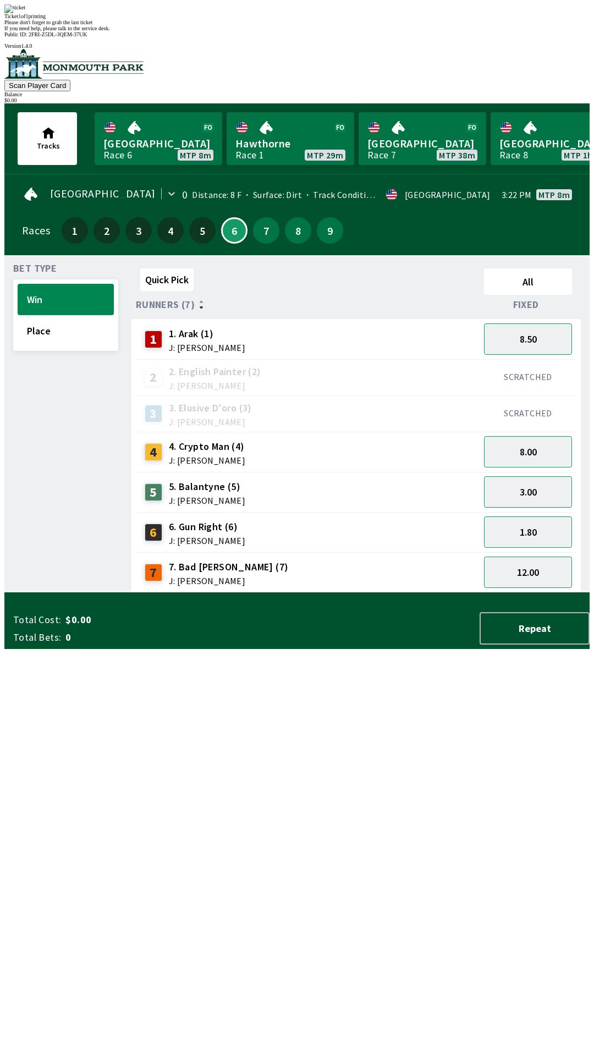
click at [461, 593] on div "Quick Pick All Runners (7) Fixed 1 1. Arak (1) J: [PERSON_NAME] 8.50 2 2. Engli…" at bounding box center [360, 428] width 458 height 329
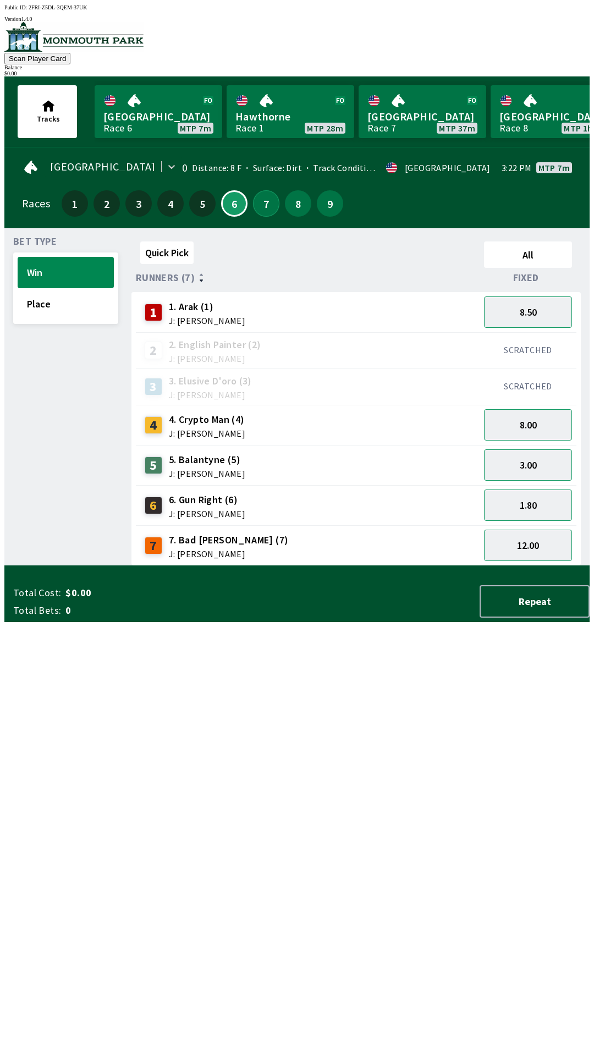
click at [270, 192] on button "7" at bounding box center [266, 203] width 26 height 26
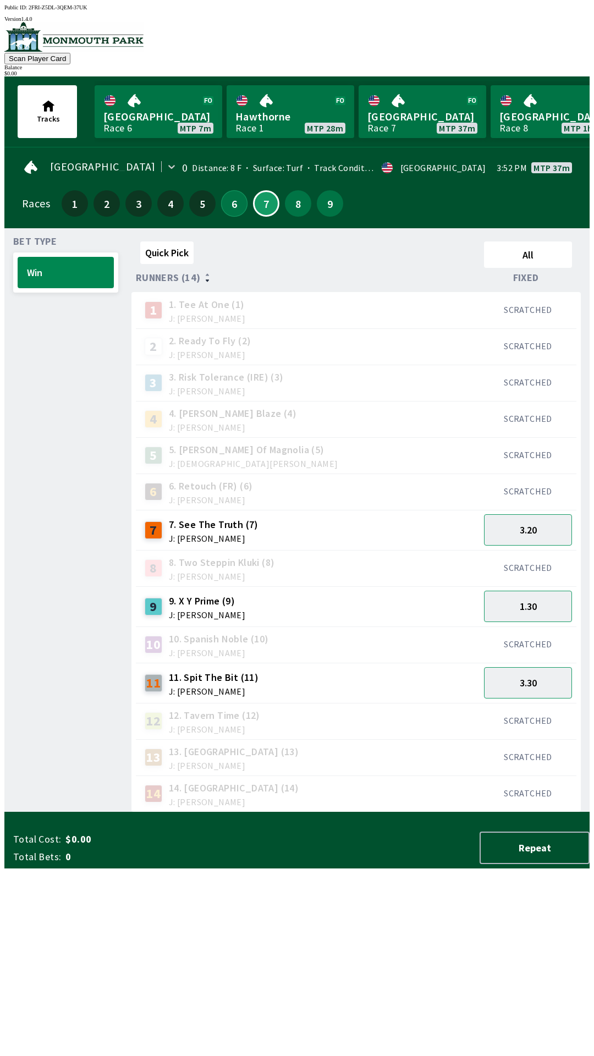
click at [236, 207] on button "6" at bounding box center [234, 203] width 26 height 26
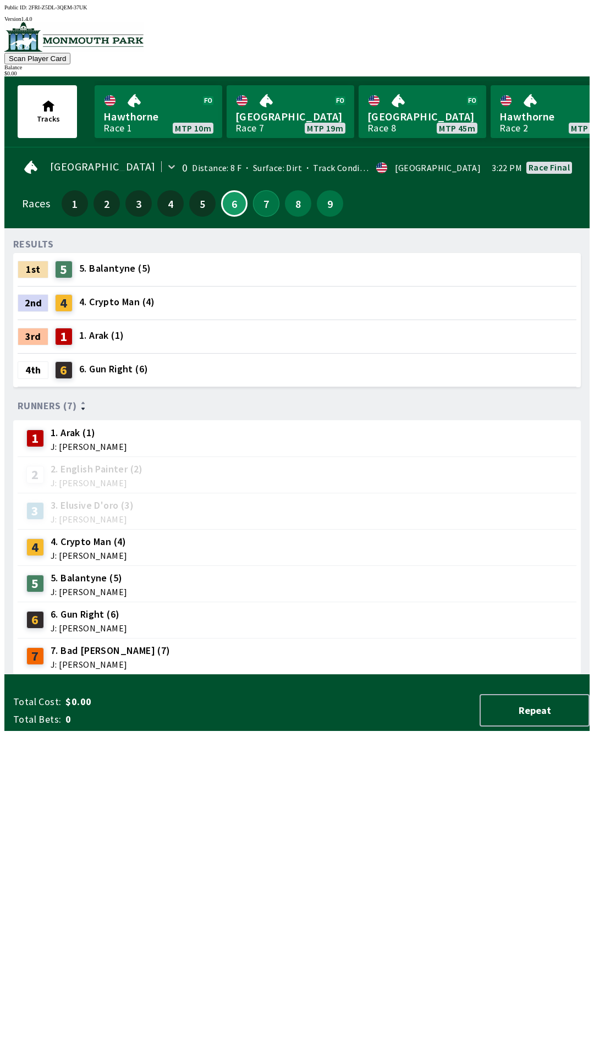
click at [258, 203] on button "7" at bounding box center [266, 203] width 26 height 26
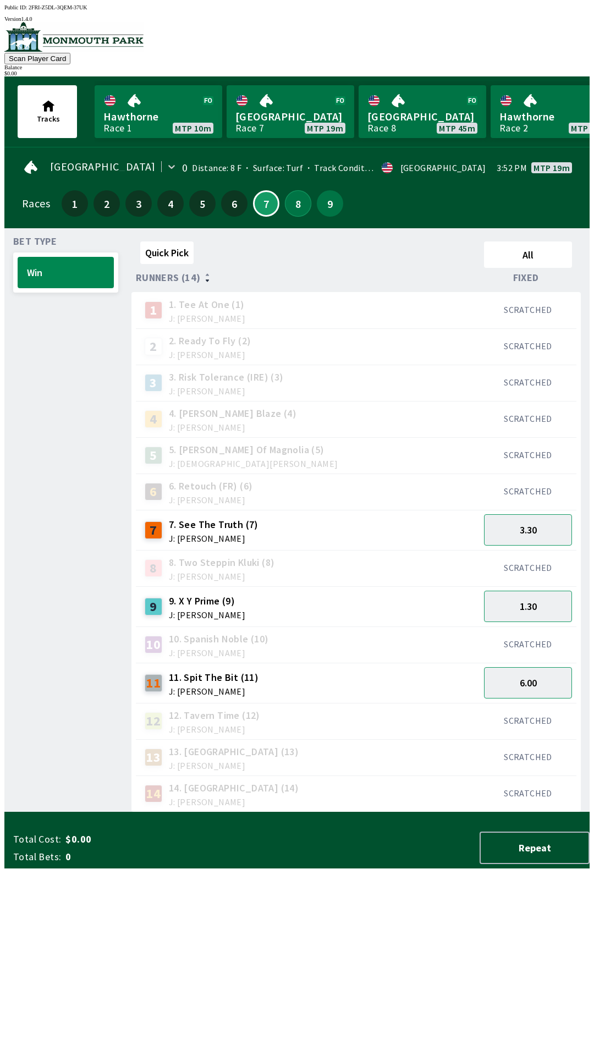
click at [290, 198] on button "8" at bounding box center [298, 203] width 26 height 26
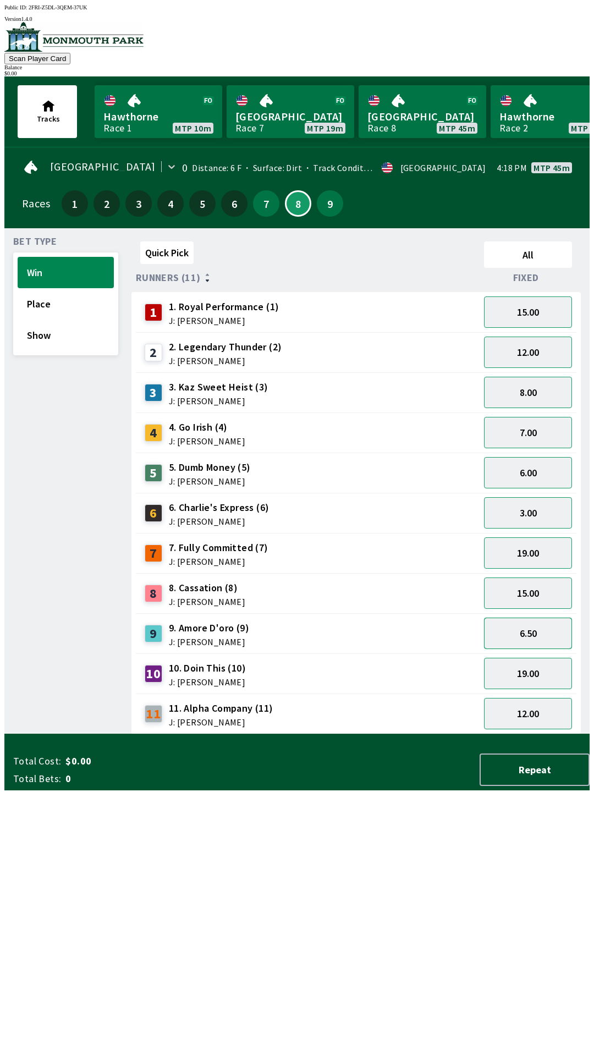
click at [546, 631] on button "6.50" at bounding box center [528, 633] width 88 height 31
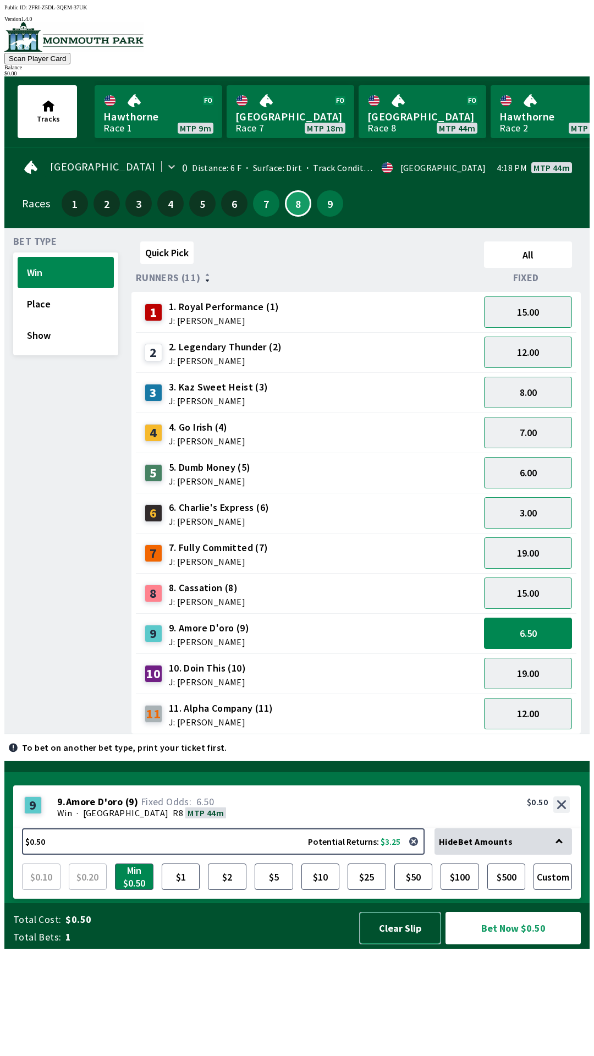
click at [399, 944] on button "Clear Slip" at bounding box center [400, 928] width 82 height 32
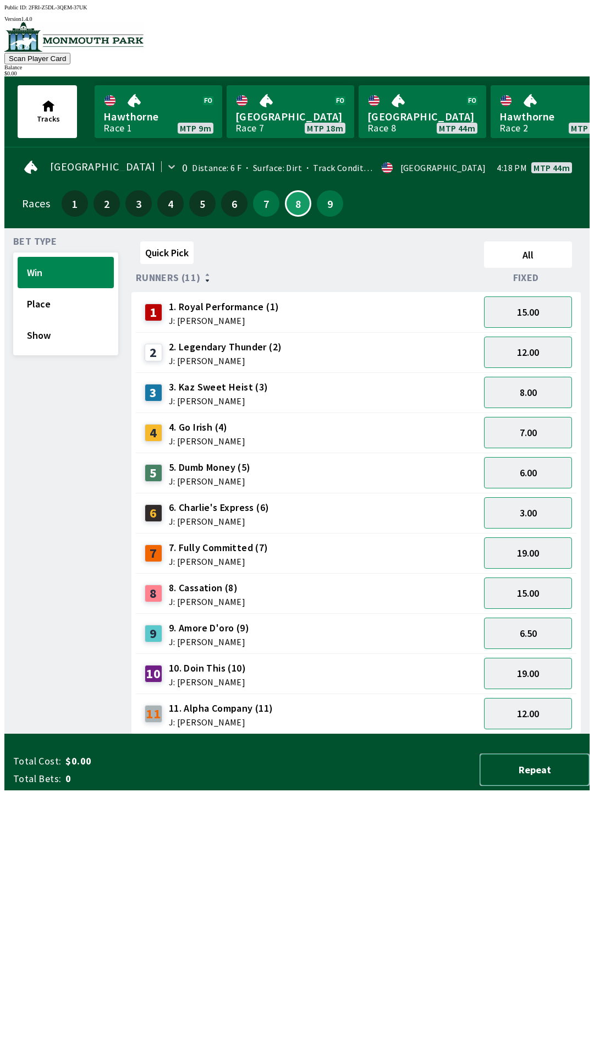
click at [553, 786] on button "Repeat" at bounding box center [535, 769] width 110 height 32
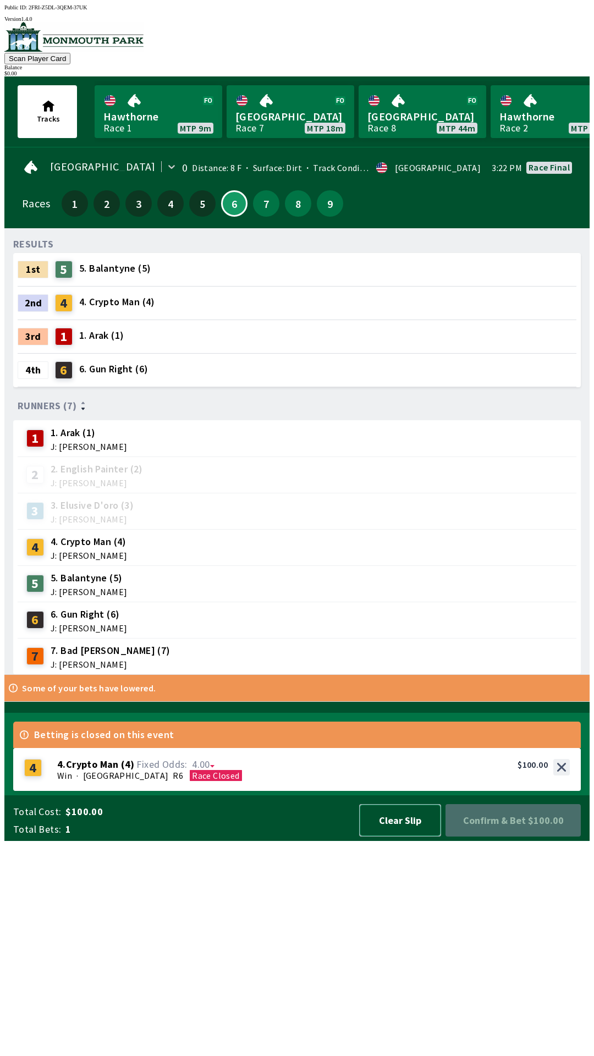
click at [406, 837] on button "Clear Slip" at bounding box center [400, 820] width 82 height 32
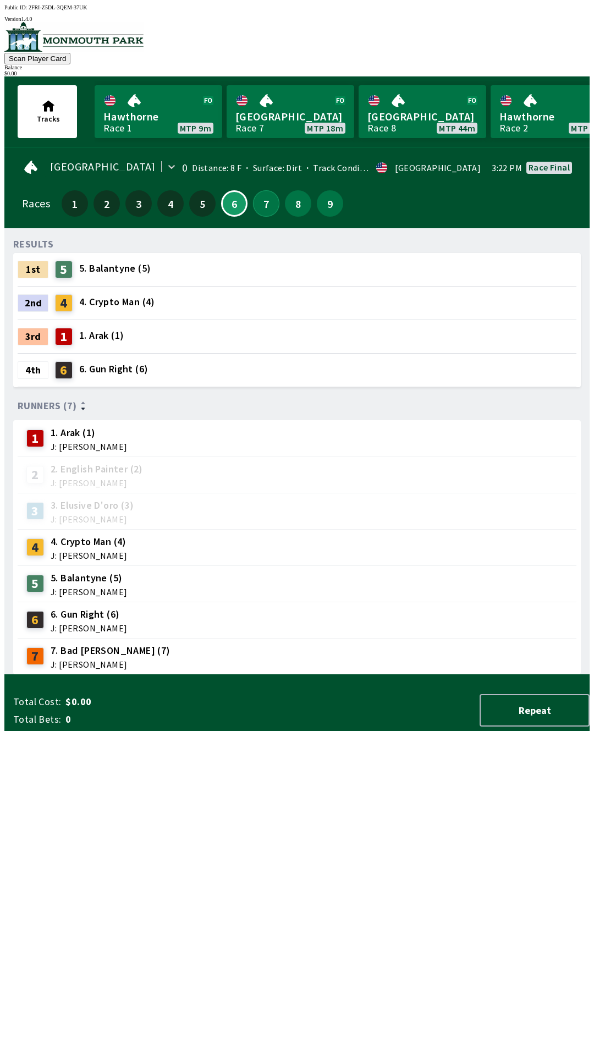
click at [262, 198] on button "7" at bounding box center [266, 203] width 26 height 26
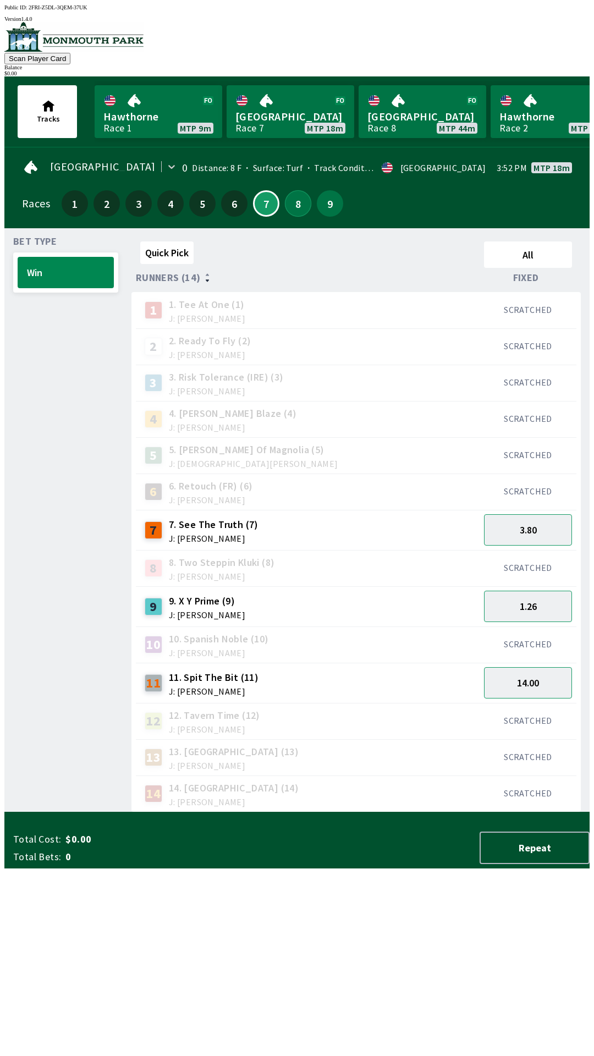
click at [285, 203] on button "8" at bounding box center [298, 203] width 26 height 26
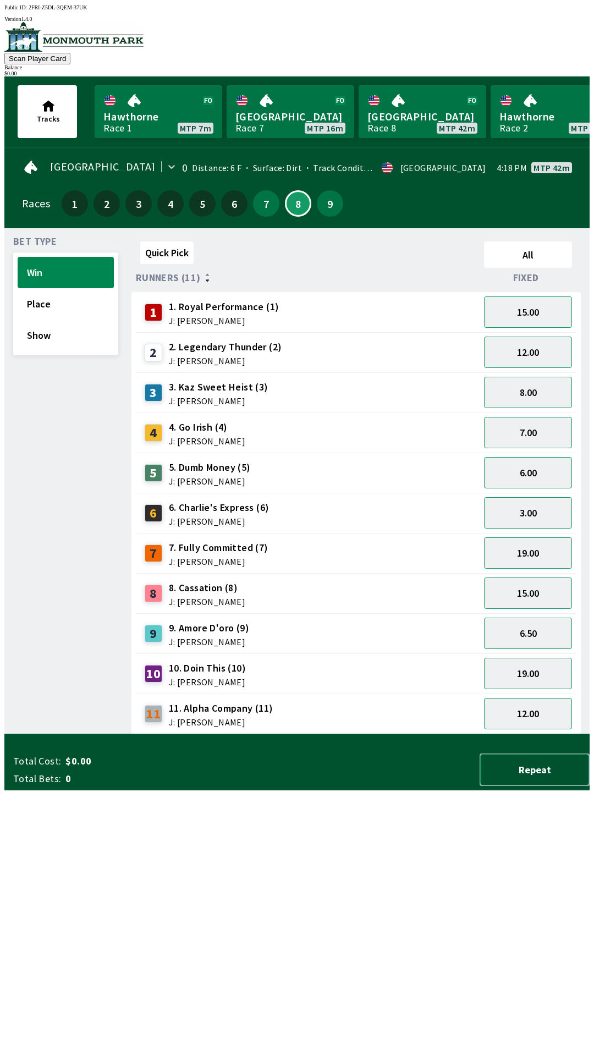
click at [542, 786] on button "Repeat" at bounding box center [535, 769] width 110 height 32
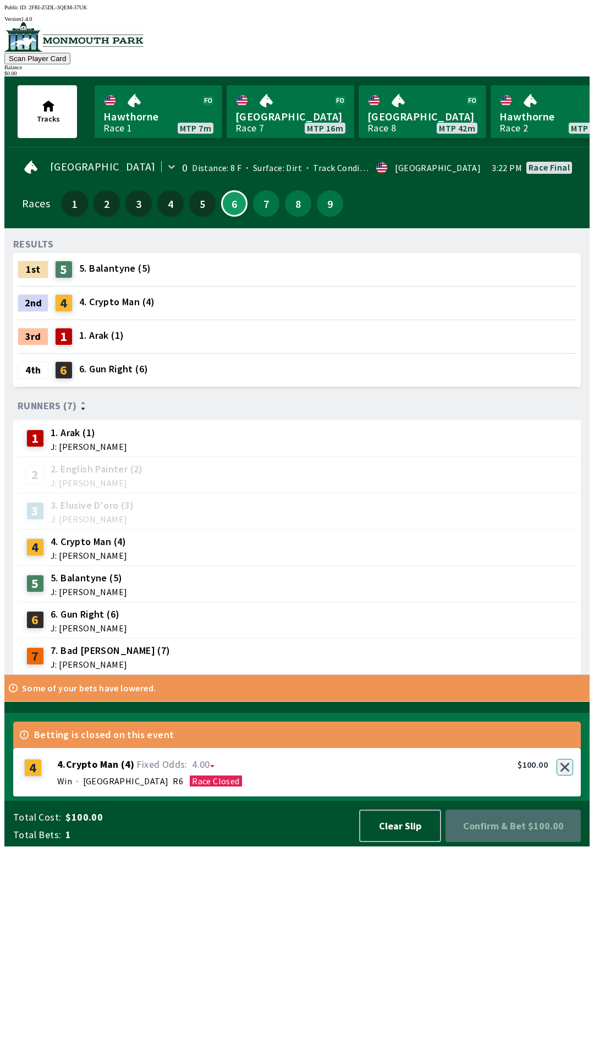
click at [565, 775] on button "button" at bounding box center [565, 767] width 16 height 16
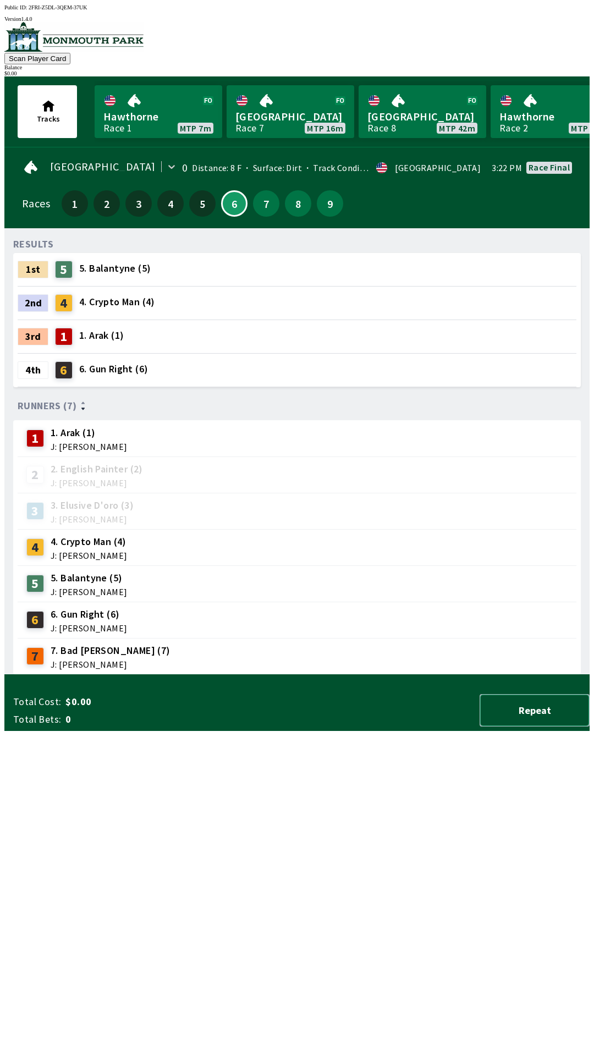
click at [542, 727] on button "Repeat" at bounding box center [535, 710] width 110 height 32
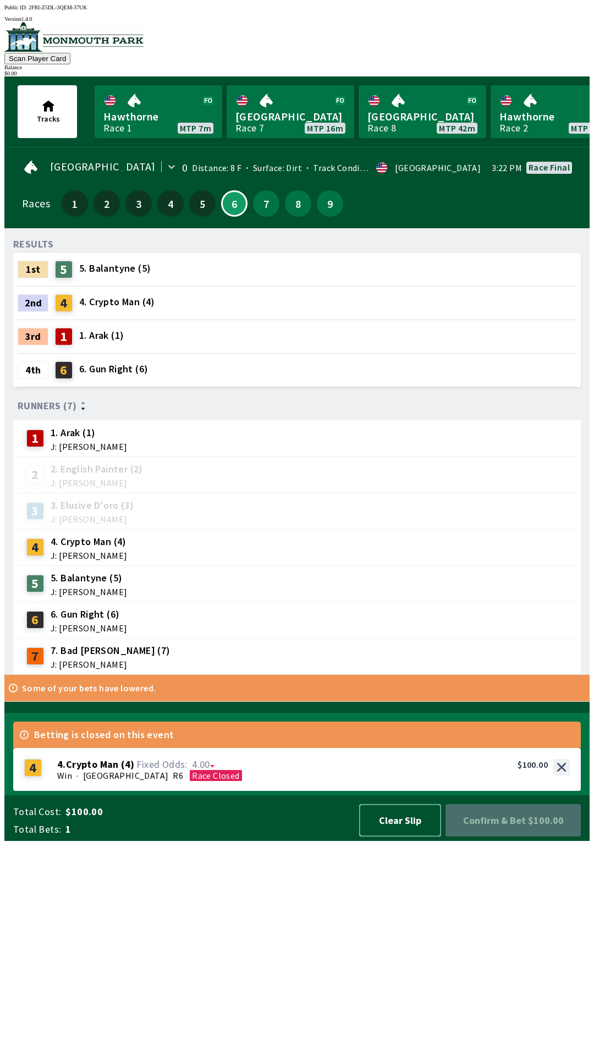
click at [411, 837] on button "Clear Slip" at bounding box center [400, 820] width 82 height 32
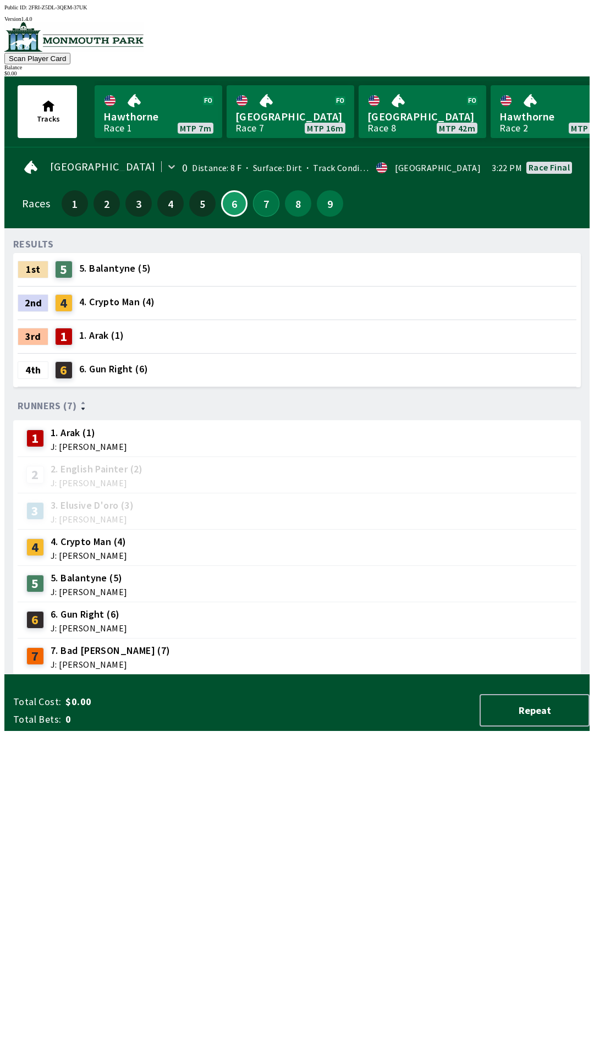
click at [258, 210] on button "7" at bounding box center [266, 203] width 26 height 26
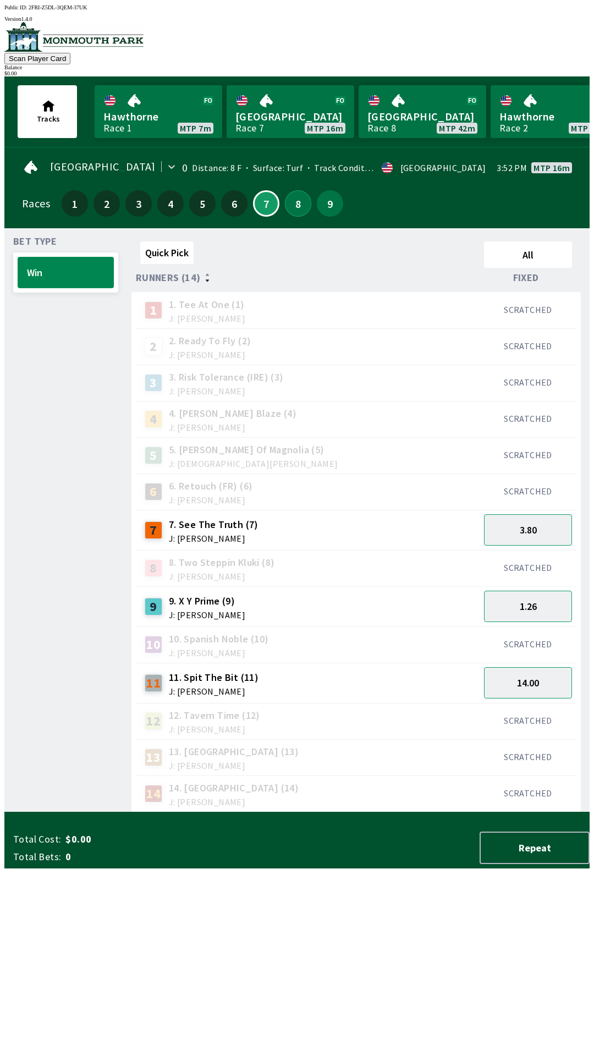
click at [298, 200] on button "8" at bounding box center [298, 203] width 26 height 26
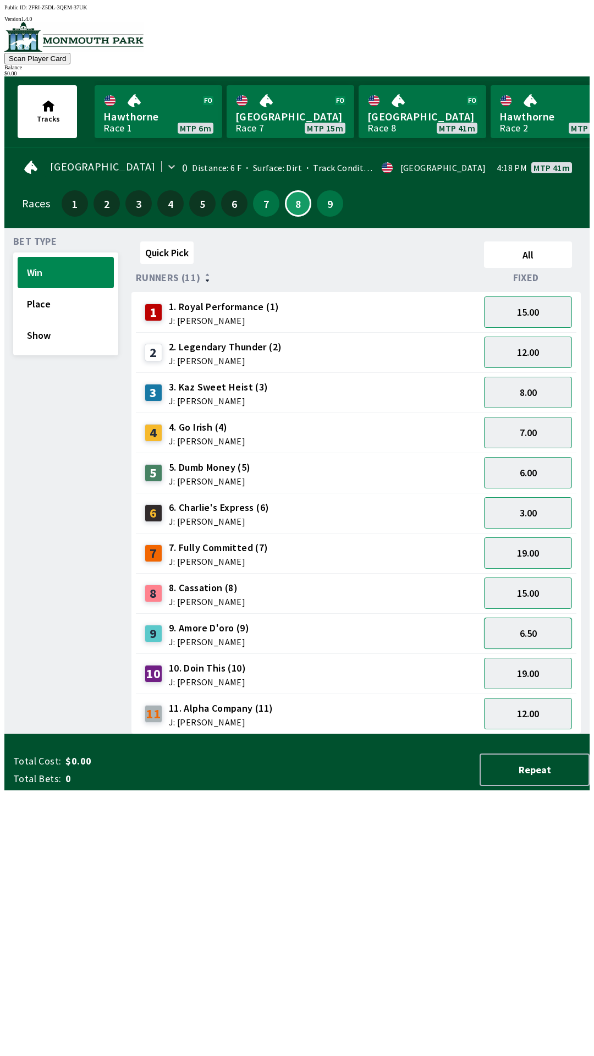
click at [547, 618] on button "6.50" at bounding box center [528, 633] width 88 height 31
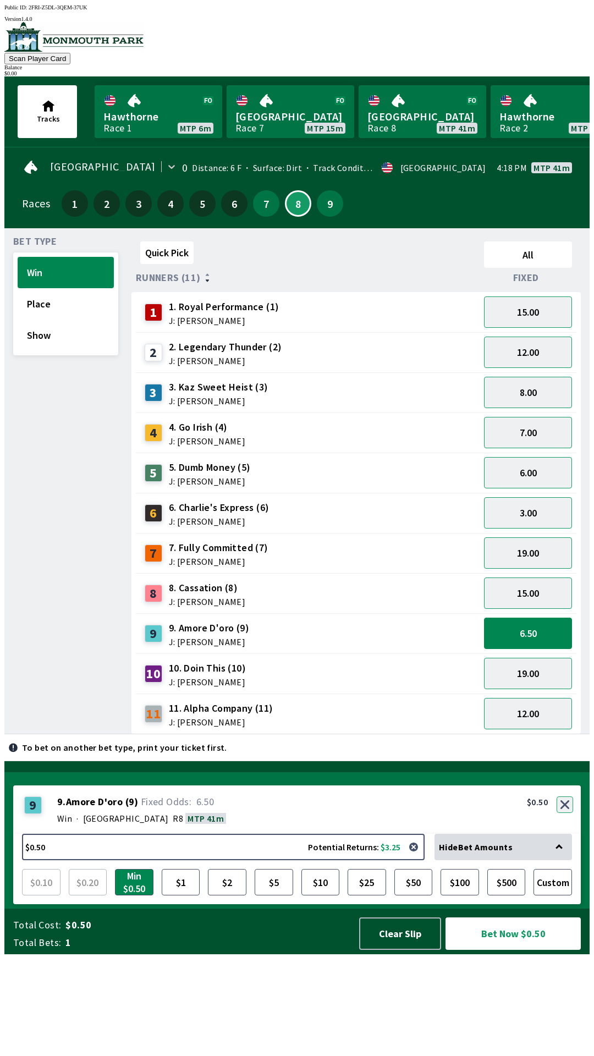
click at [566, 813] on button "button" at bounding box center [565, 804] width 16 height 16
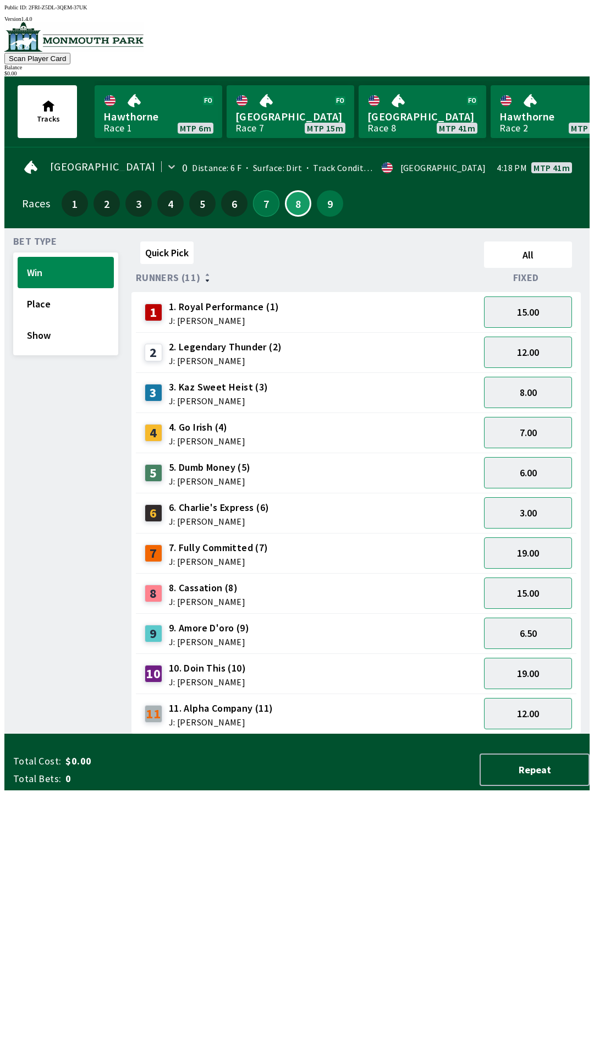
click at [261, 197] on button "7" at bounding box center [266, 203] width 26 height 26
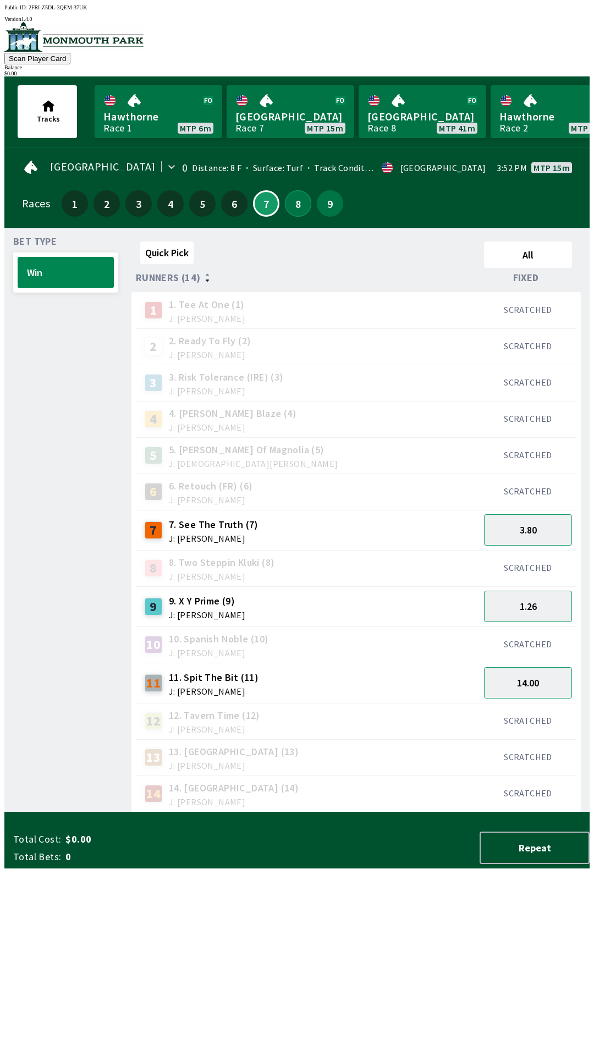
click at [300, 207] on button "8" at bounding box center [298, 203] width 26 height 26
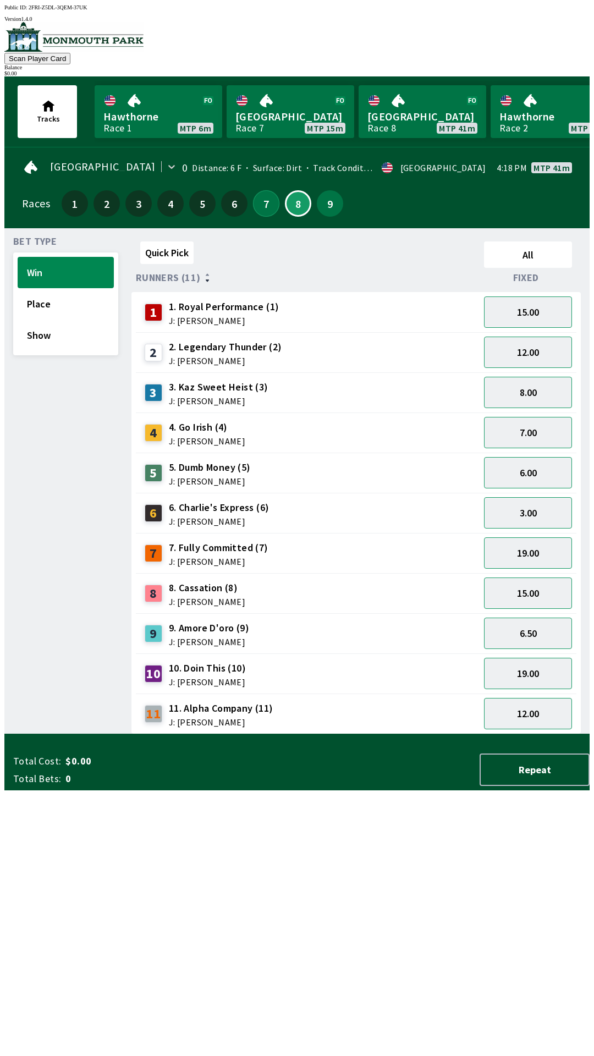
click at [262, 205] on button "7" at bounding box center [266, 203] width 26 height 26
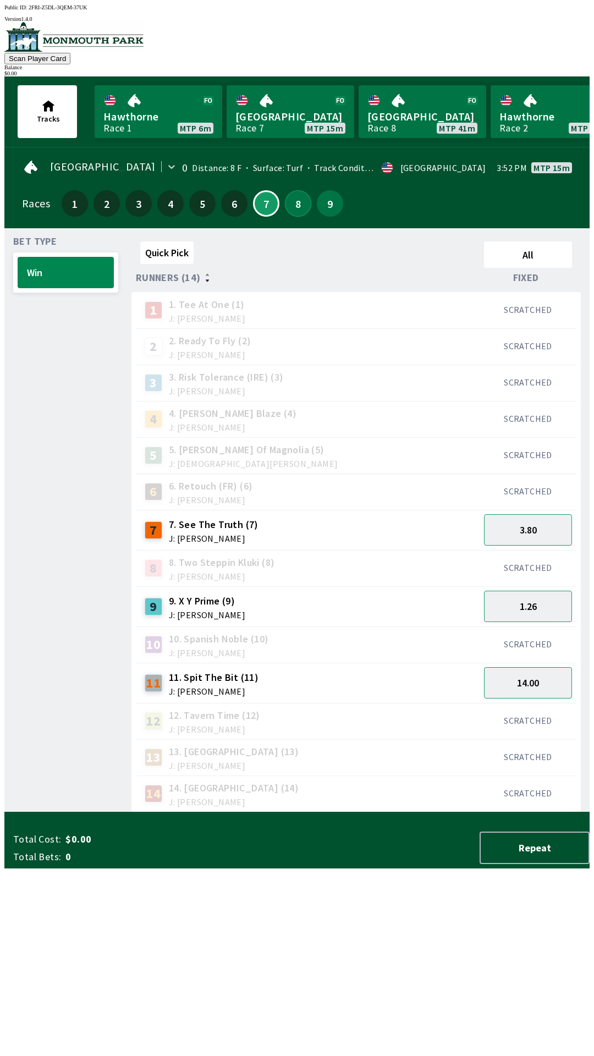
click at [293, 195] on button "8" at bounding box center [298, 203] width 26 height 26
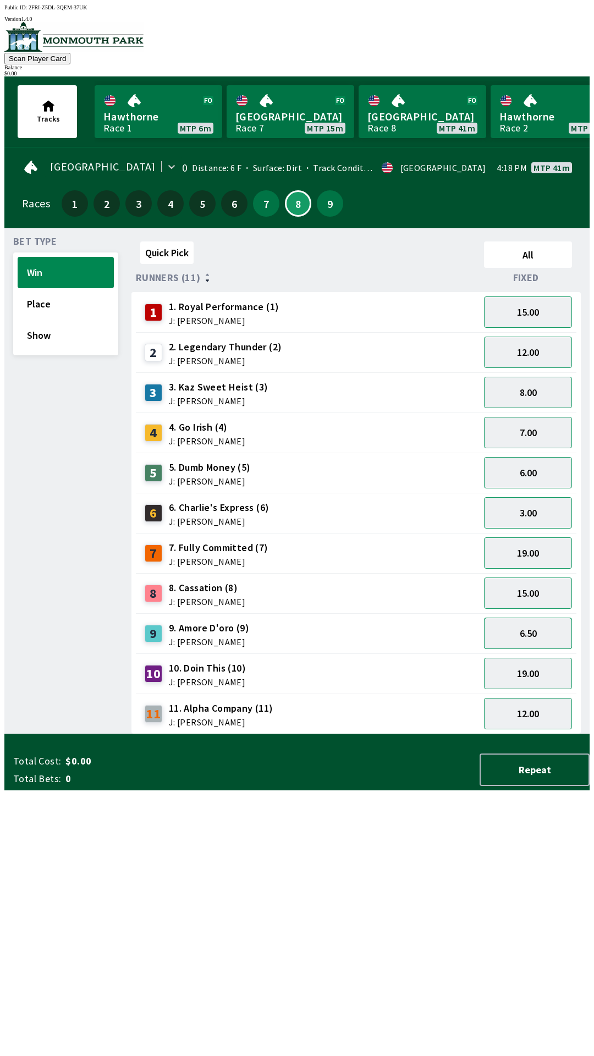
click at [545, 628] on button "6.50" at bounding box center [528, 633] width 88 height 31
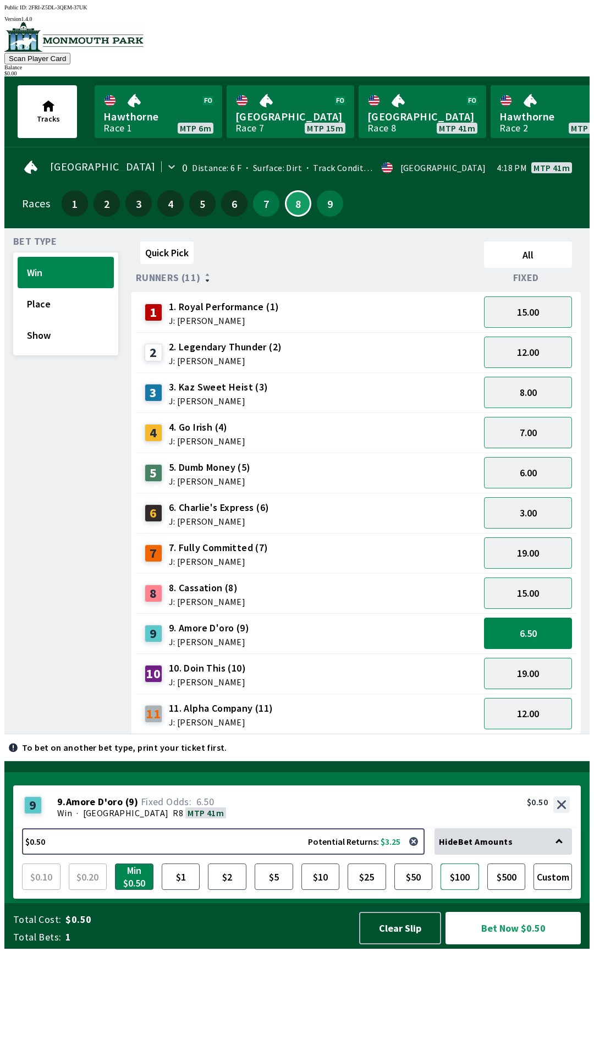
click at [456, 890] on button "$100" at bounding box center [460, 876] width 38 height 26
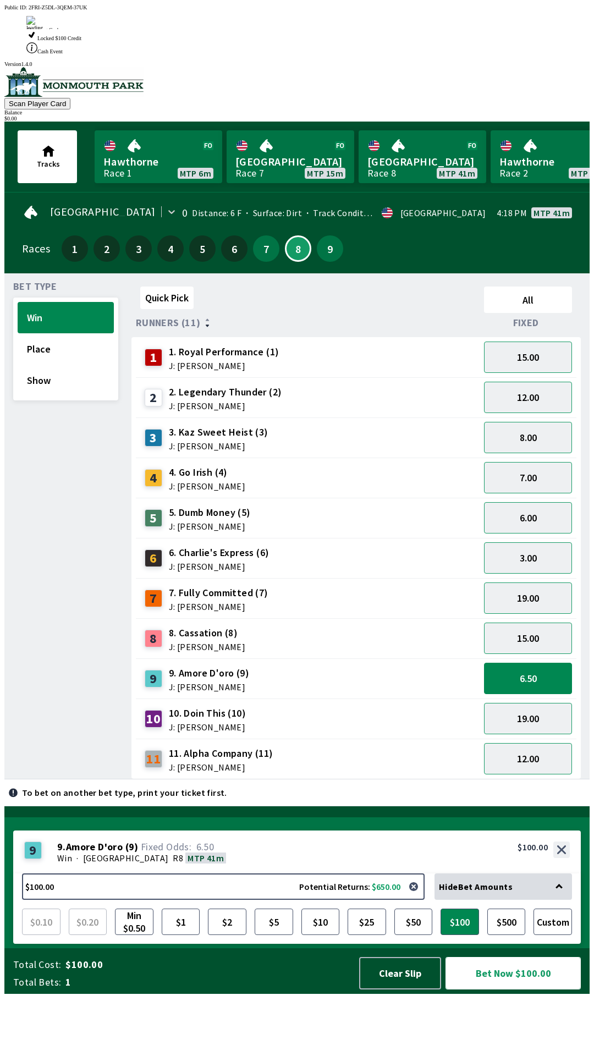
click at [531, 989] on button "Bet Now $100.00" at bounding box center [512, 973] width 135 height 32
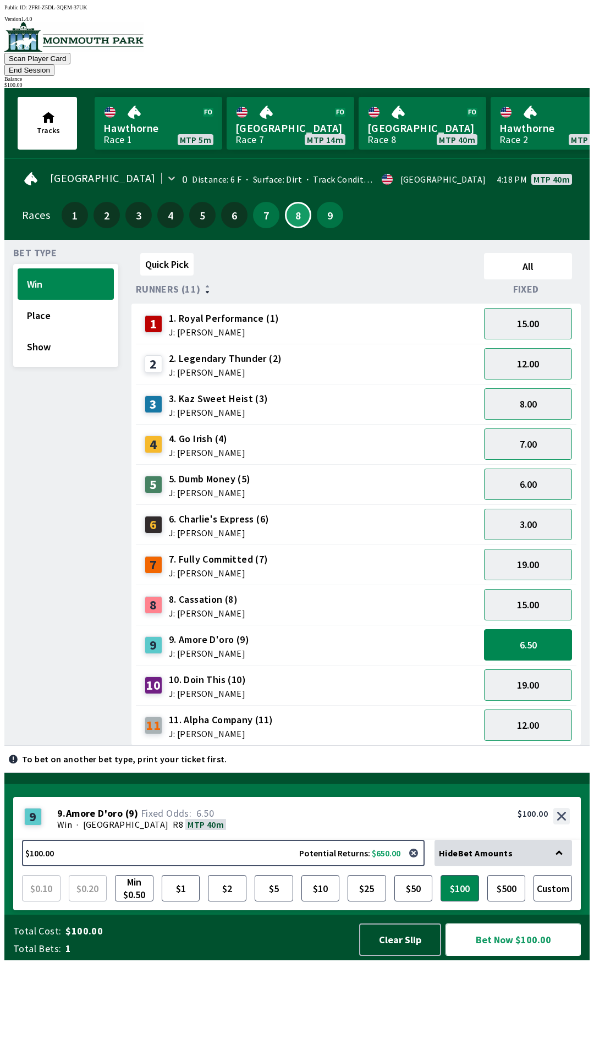
click at [508, 956] on button "Bet Now $100.00" at bounding box center [512, 939] width 135 height 32
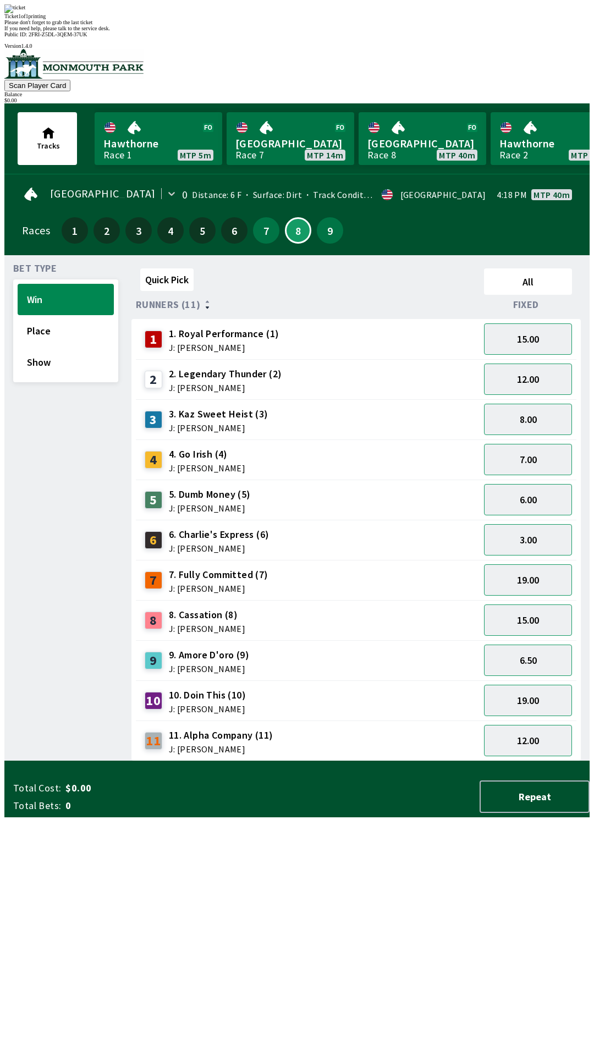
click at [182, 761] on div "Quick Pick All Runners (11) Fixed 1 1. Royal Performance (1) J: [PERSON_NAME] 1…" at bounding box center [360, 512] width 458 height 497
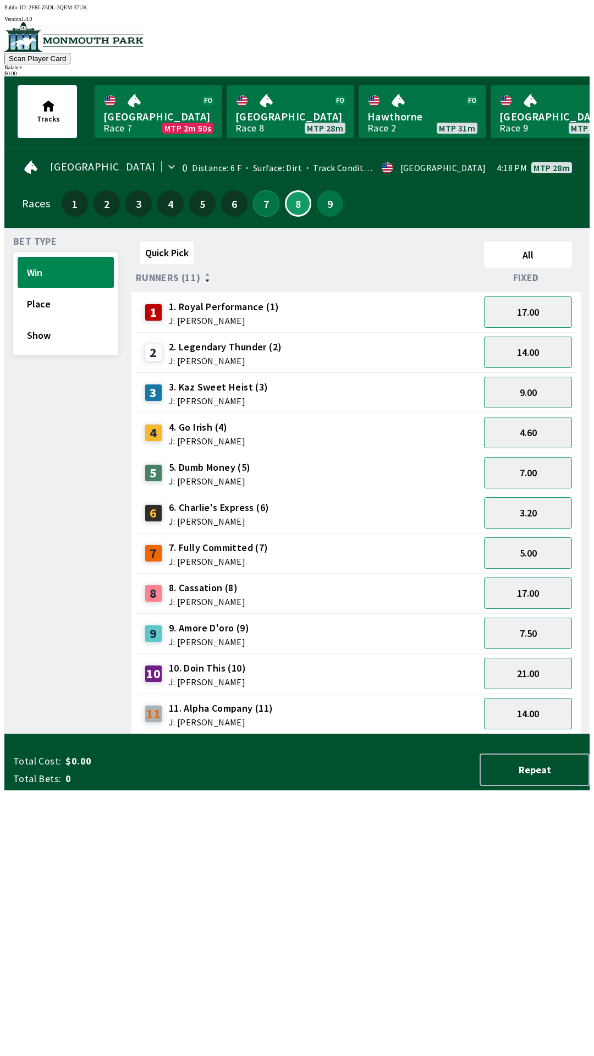
click at [267, 207] on button "7" at bounding box center [266, 203] width 26 height 26
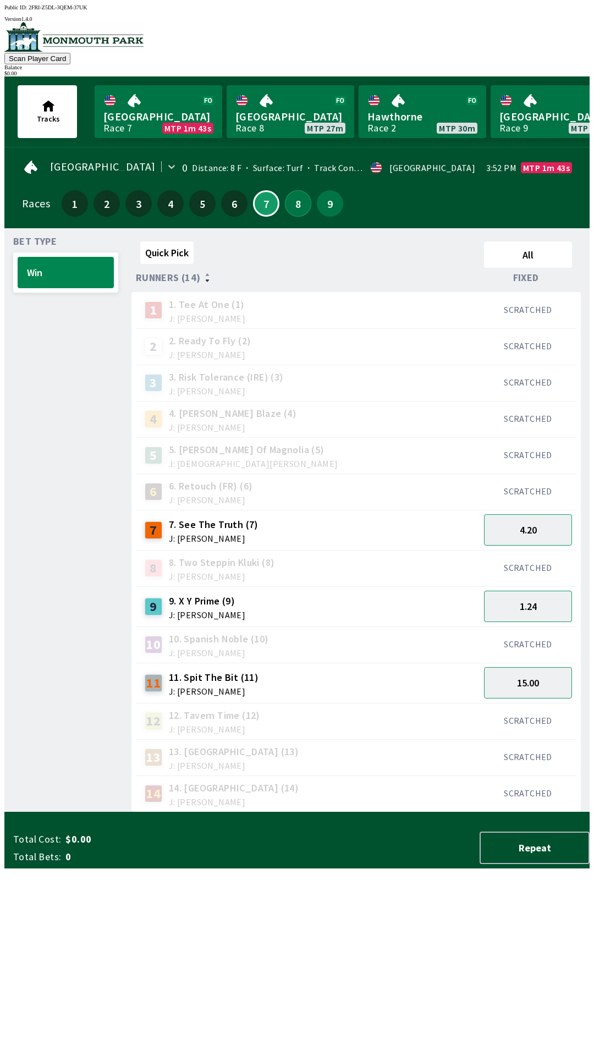
click at [296, 191] on button "8" at bounding box center [298, 203] width 26 height 26
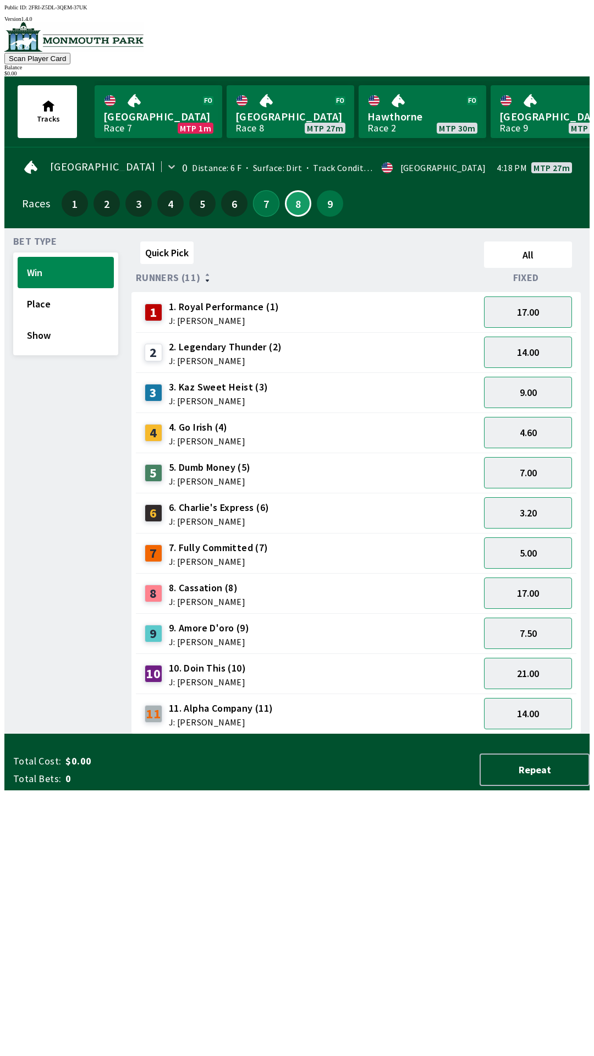
click at [257, 208] on button "7" at bounding box center [266, 203] width 26 height 26
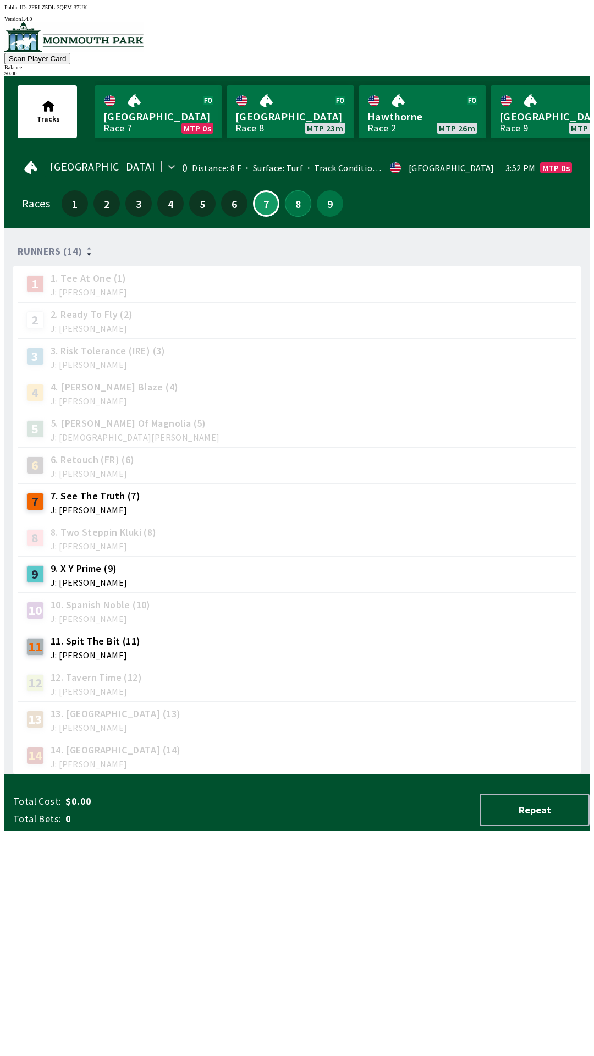
click at [301, 201] on button "8" at bounding box center [298, 203] width 26 height 26
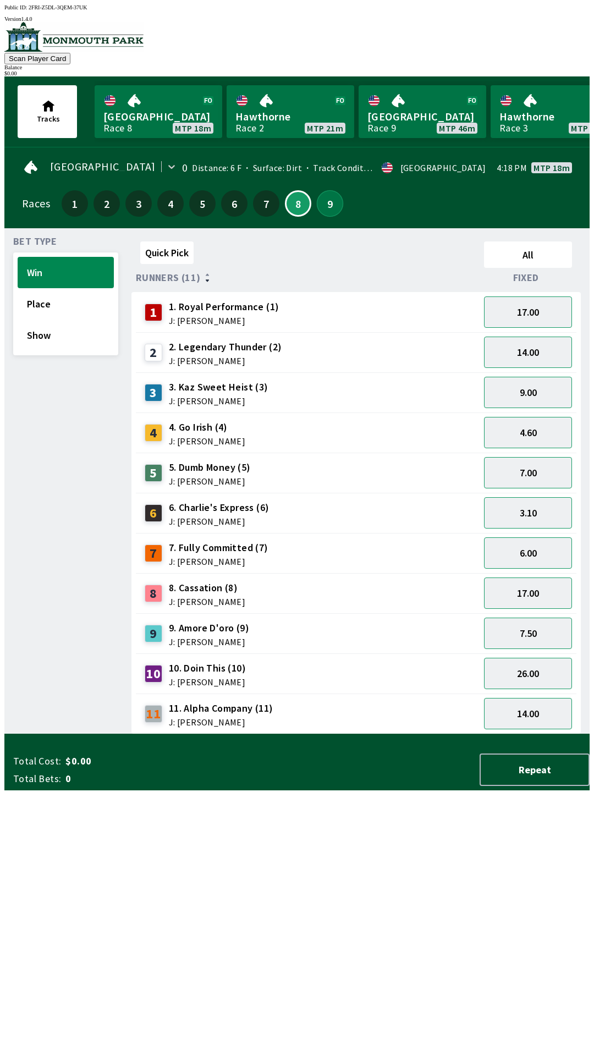
click at [334, 197] on button "9" at bounding box center [330, 203] width 26 height 26
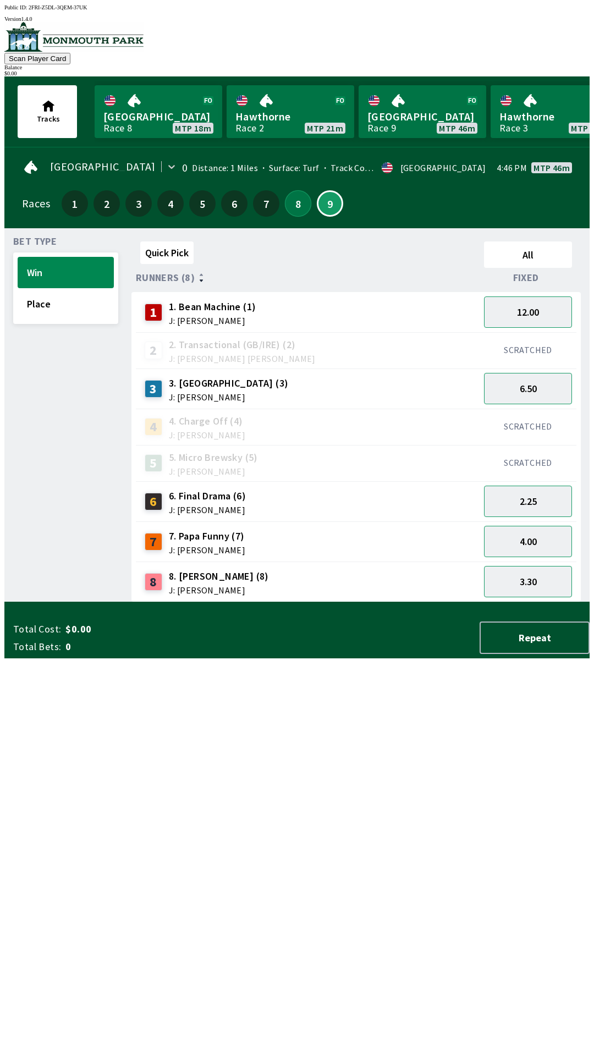
click at [305, 196] on button "8" at bounding box center [298, 203] width 26 height 26
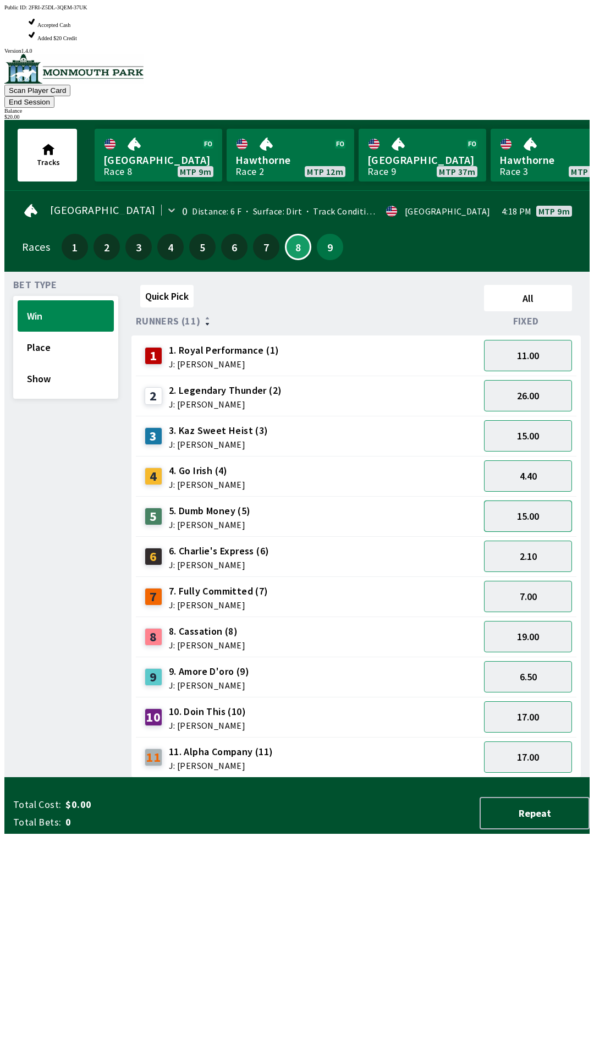
click at [540, 500] on button "15.00" at bounding box center [528, 515] width 88 height 31
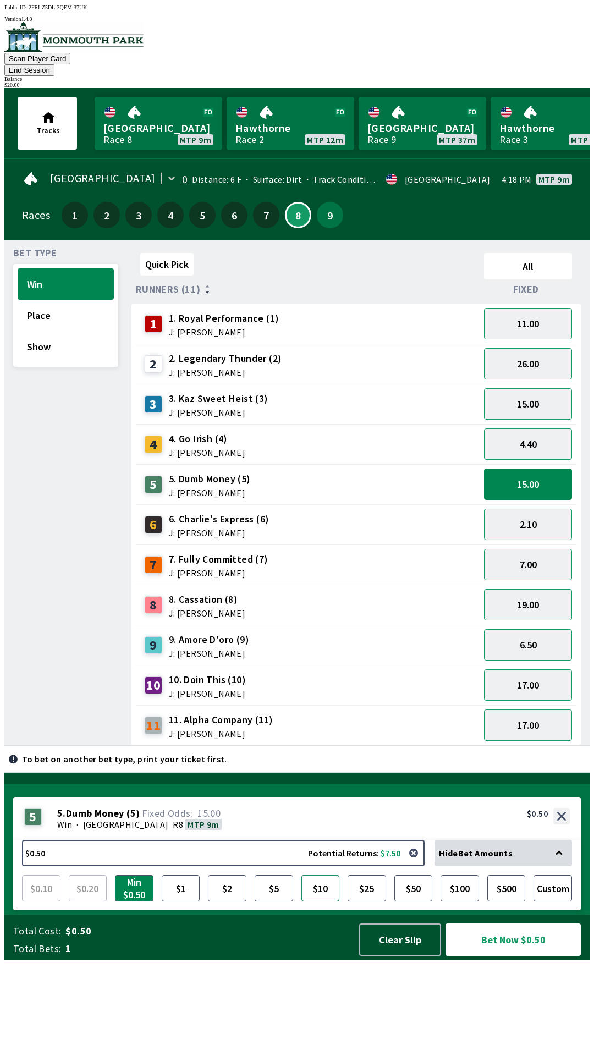
click at [326, 901] on button "$10" at bounding box center [320, 888] width 38 height 26
click at [504, 956] on button "Bet Now $10.00" at bounding box center [512, 939] width 135 height 32
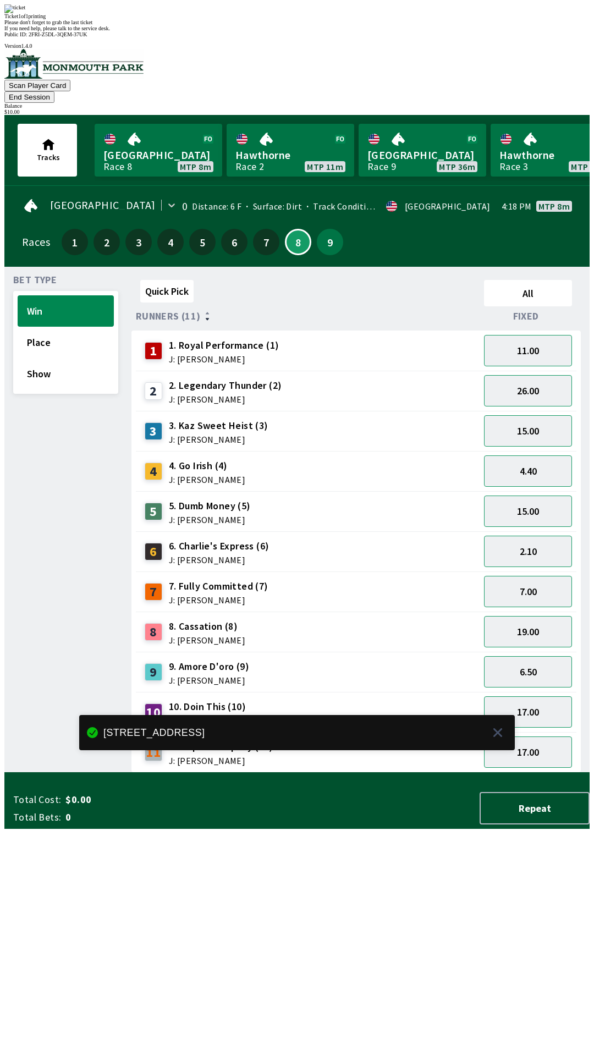
click at [43, 541] on div "Bet Type Win Place Show" at bounding box center [65, 524] width 105 height 497
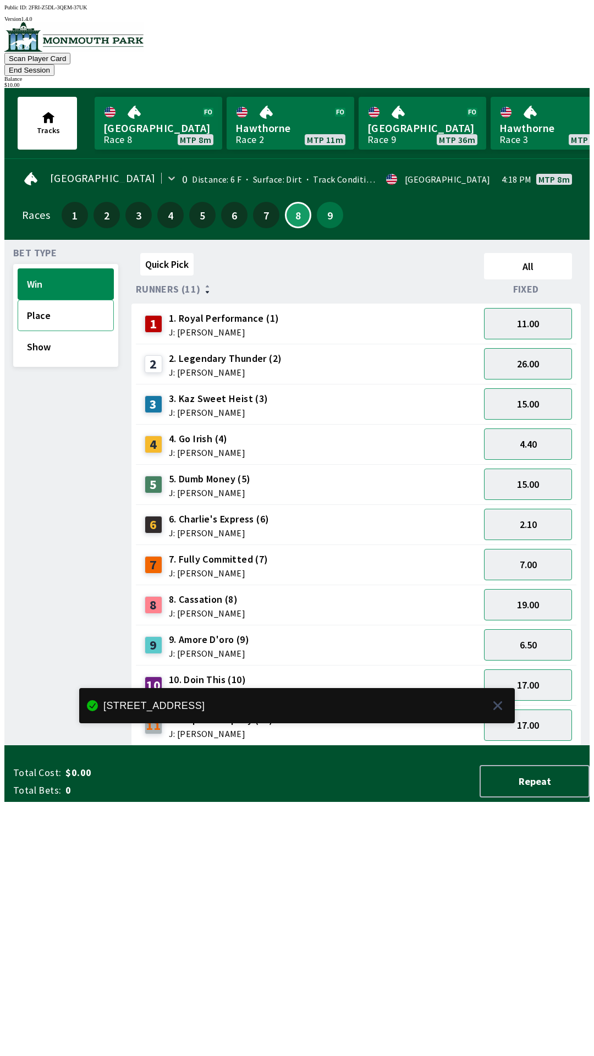
click at [81, 301] on button "Place" at bounding box center [66, 315] width 96 height 31
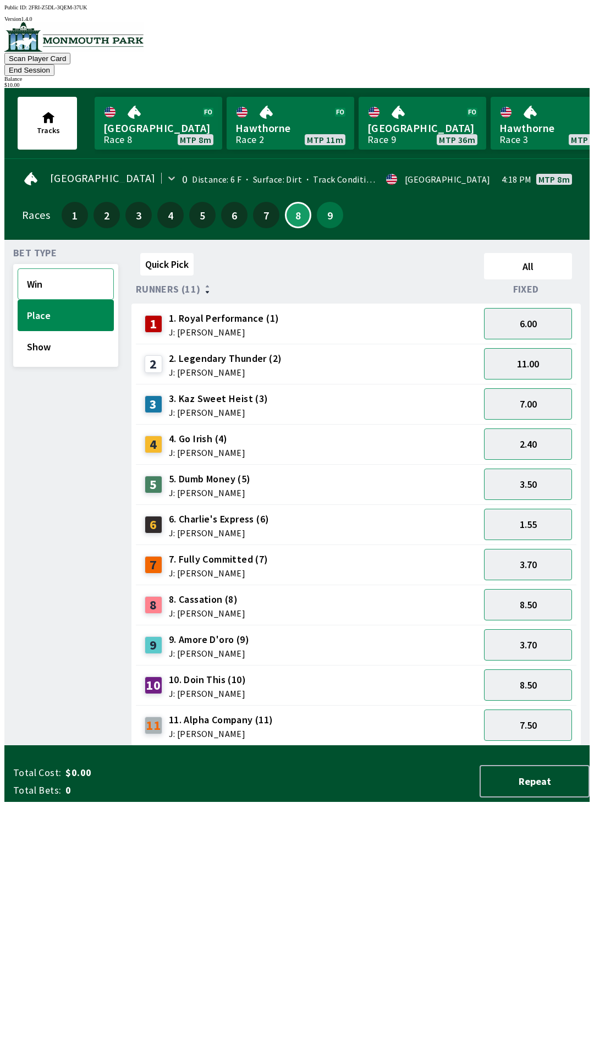
click at [79, 268] on button "Win" at bounding box center [66, 283] width 96 height 31
click at [547, 469] on button "15.00" at bounding box center [528, 484] width 88 height 31
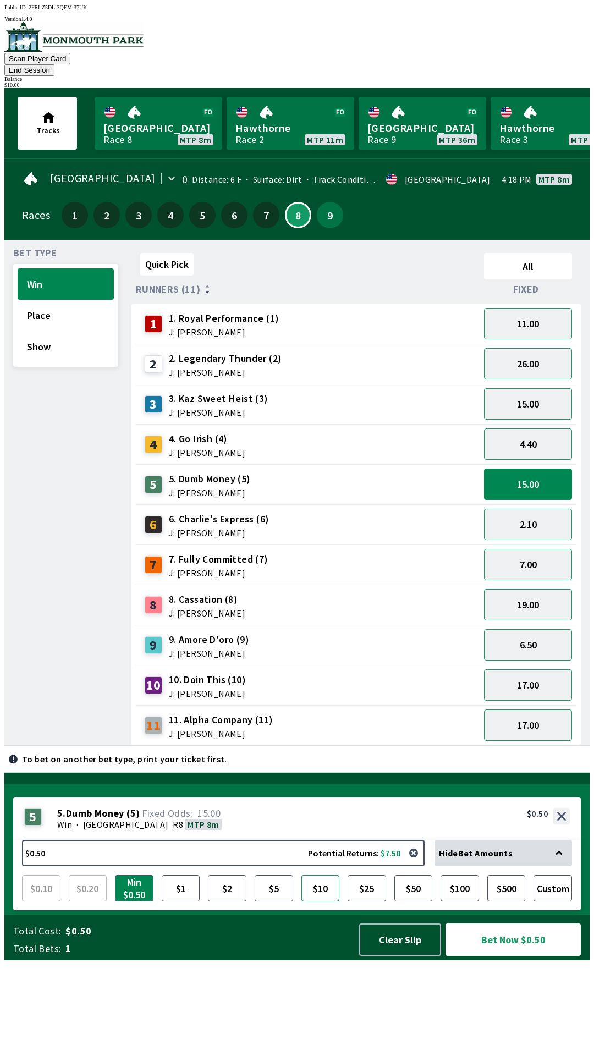
click at [322, 901] on button "$10" at bounding box center [320, 888] width 38 height 26
click at [526, 956] on button "Bet Now $10.00" at bounding box center [512, 939] width 135 height 32
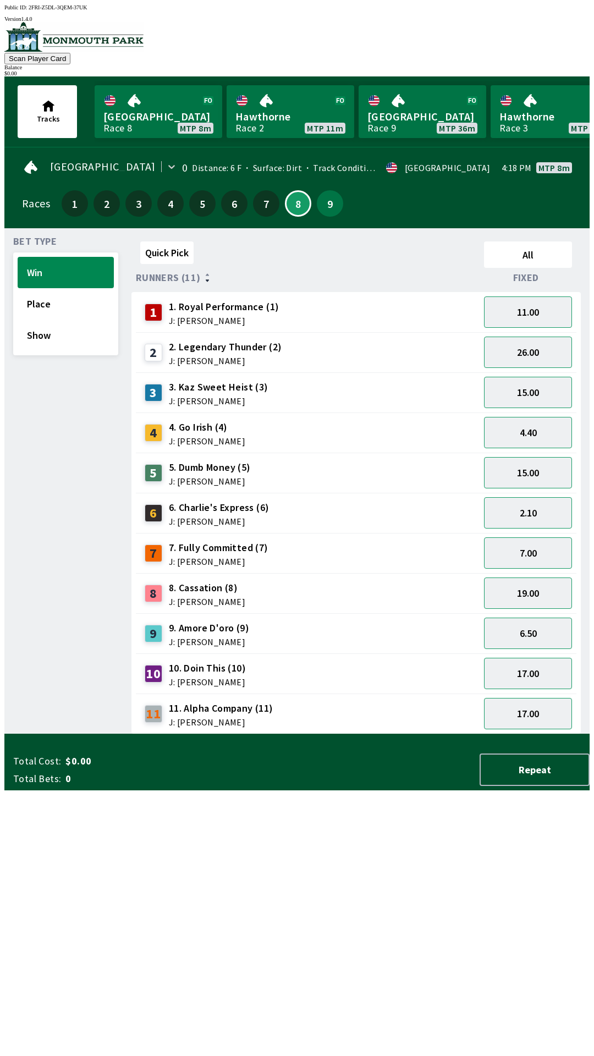
click at [510, 734] on div "Quick Pick All Runners (11) Fixed 1 1. Royal Performance (1) J: [PERSON_NAME] 1…" at bounding box center [360, 485] width 458 height 497
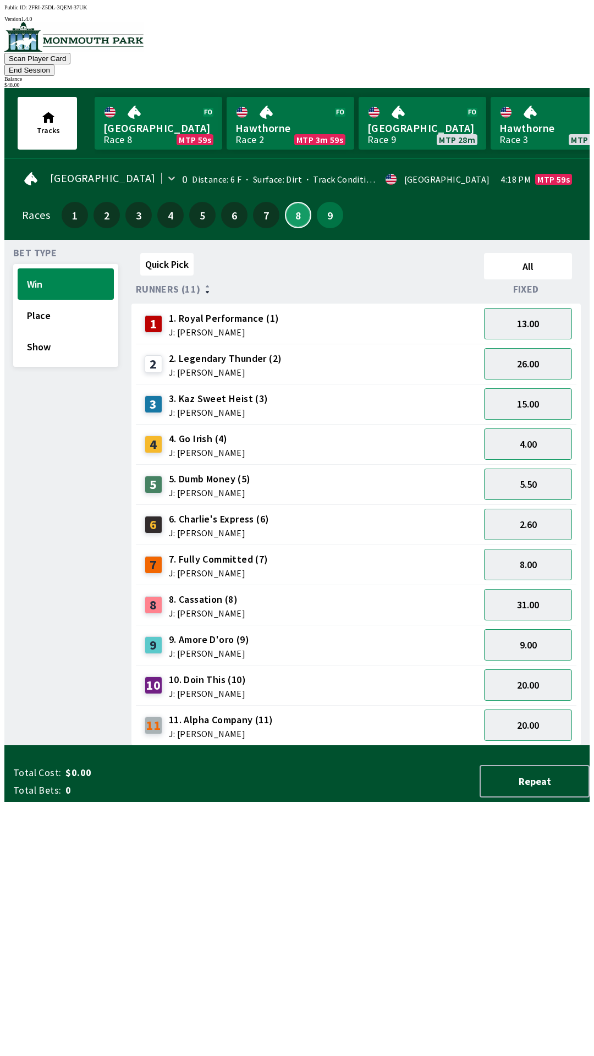
click at [294, 202] on button "8" at bounding box center [298, 215] width 26 height 26
click at [54, 64] on button "End Session" at bounding box center [29, 70] width 50 height 12
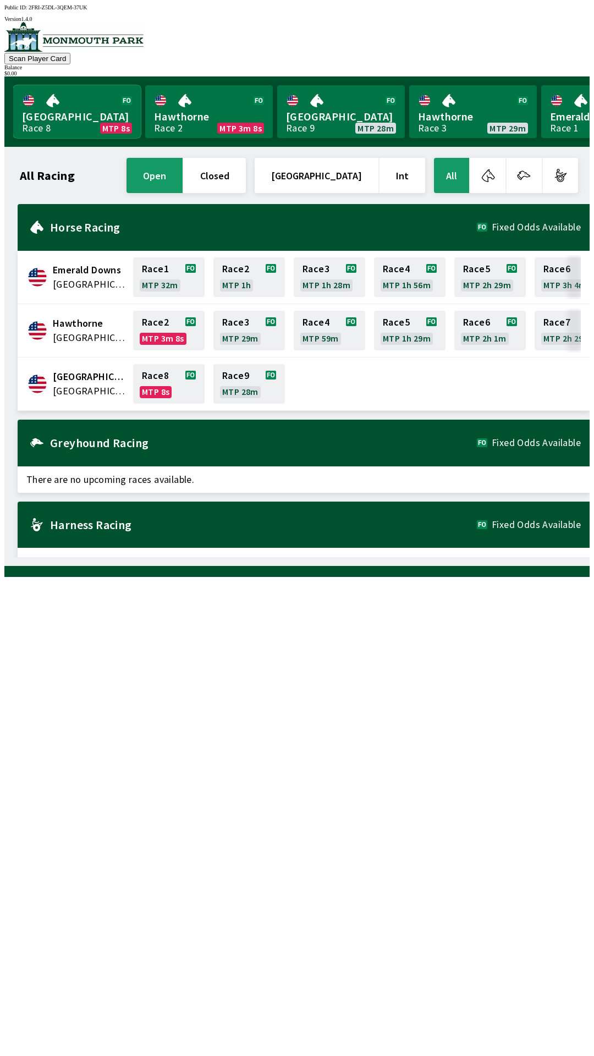
click at [71, 108] on link "[GEOGRAPHIC_DATA] Race 8 MTP 8s" at bounding box center [77, 111] width 128 height 53
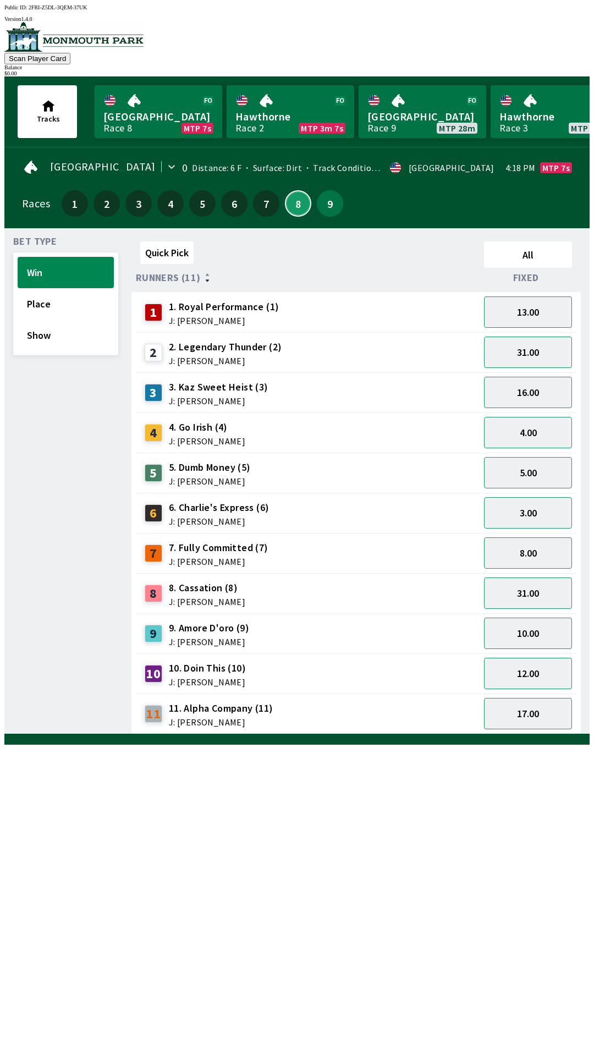
click at [291, 205] on button "8" at bounding box center [298, 203] width 26 height 26
click at [74, 305] on button "Place" at bounding box center [66, 303] width 96 height 31
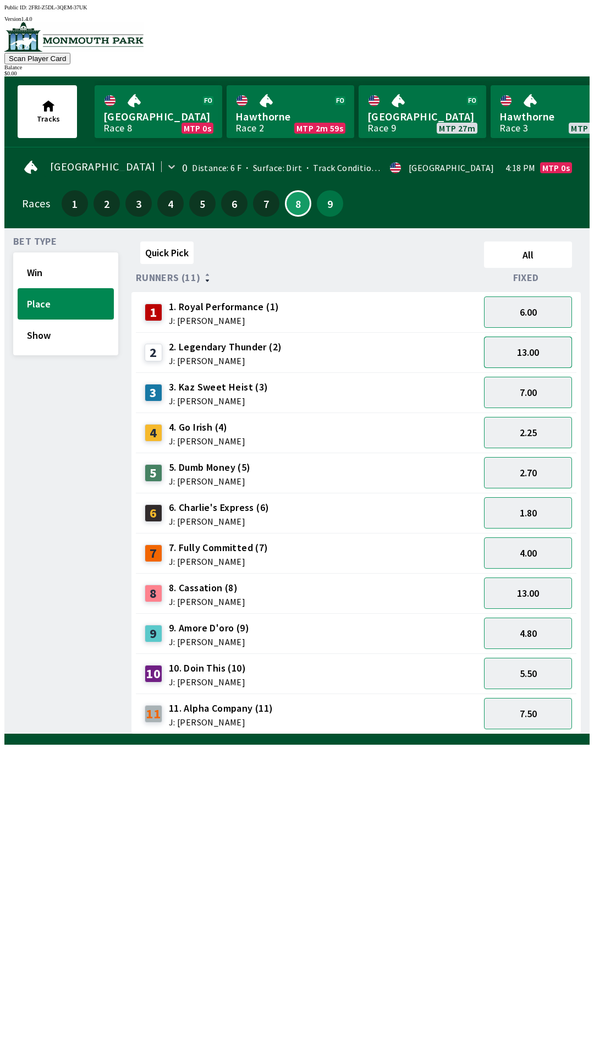
click at [548, 350] on button "13.00" at bounding box center [528, 352] width 88 height 31
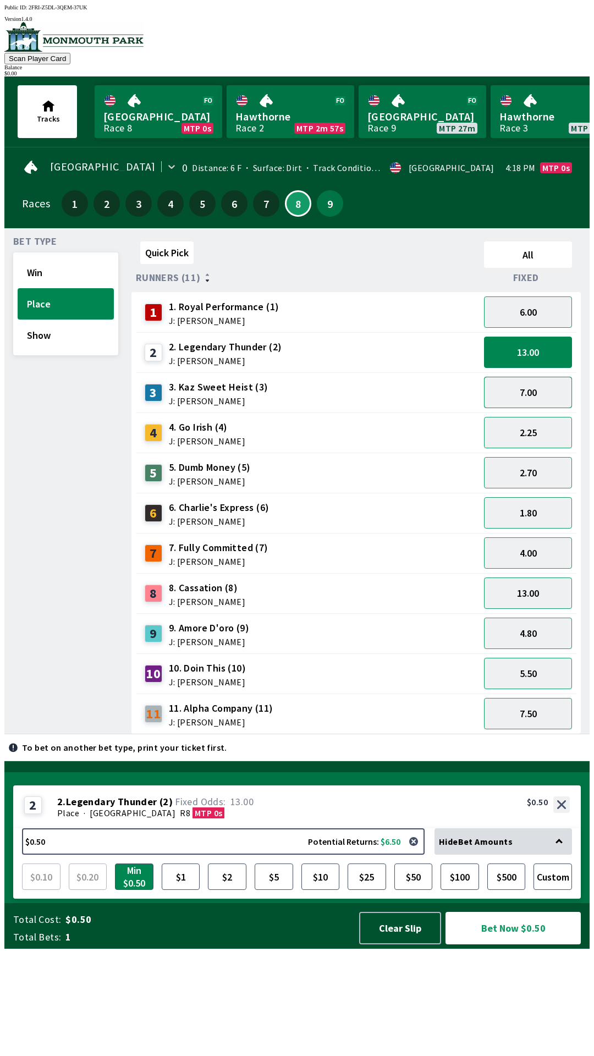
click at [539, 391] on button "7.00" at bounding box center [528, 392] width 88 height 31
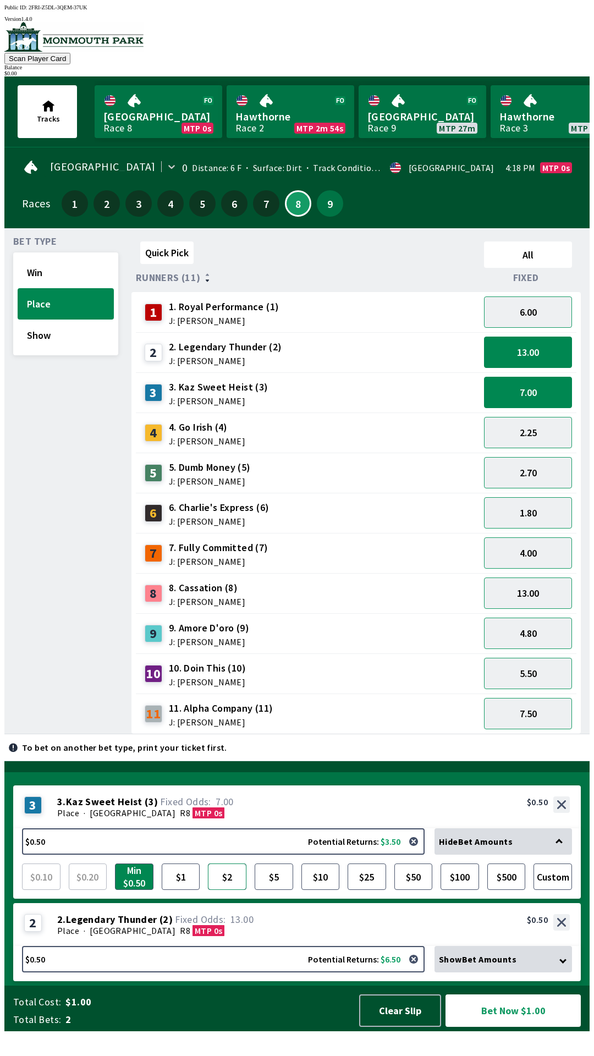
click at [230, 890] on button "$2" at bounding box center [227, 876] width 38 height 26
click at [278, 890] on button "$5" at bounding box center [274, 876] width 38 height 26
click at [331, 890] on button "$10" at bounding box center [320, 876] width 38 height 26
click at [377, 890] on button "$25" at bounding box center [367, 876] width 38 height 26
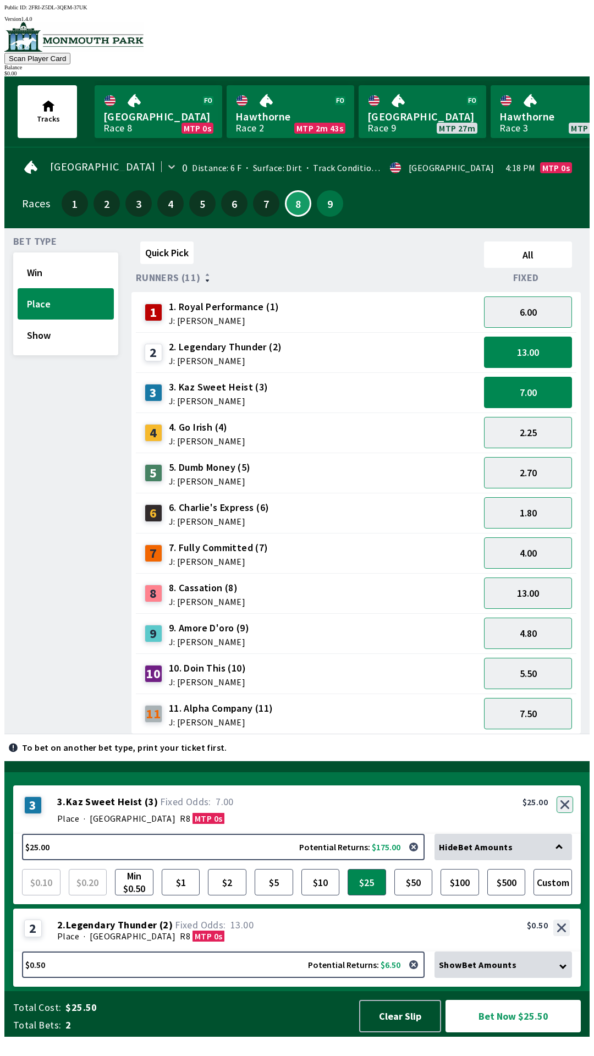
click at [564, 813] on button "button" at bounding box center [565, 804] width 16 height 16
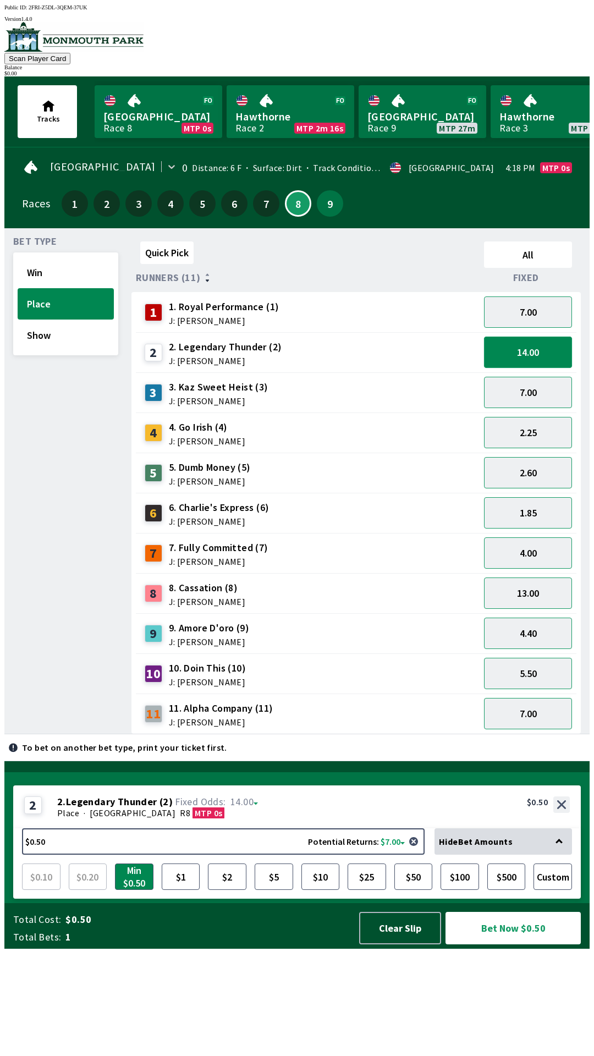
click at [549, 350] on button "14.00" at bounding box center [528, 352] width 88 height 31
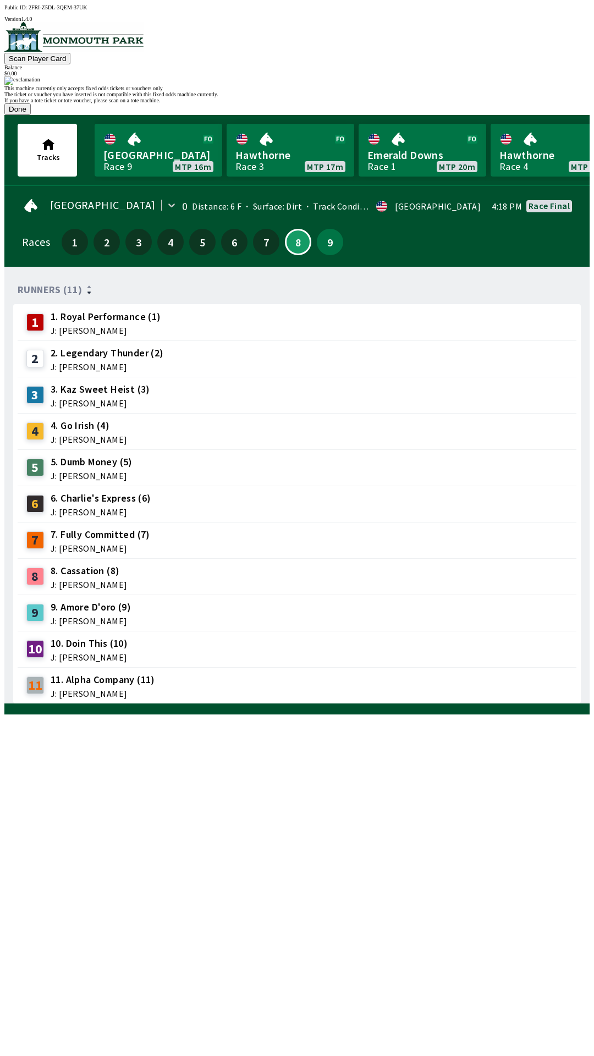
click at [288, 449] on div "5 5. Dumb Money (5) J: [PERSON_NAME]" at bounding box center [297, 467] width 559 height 36
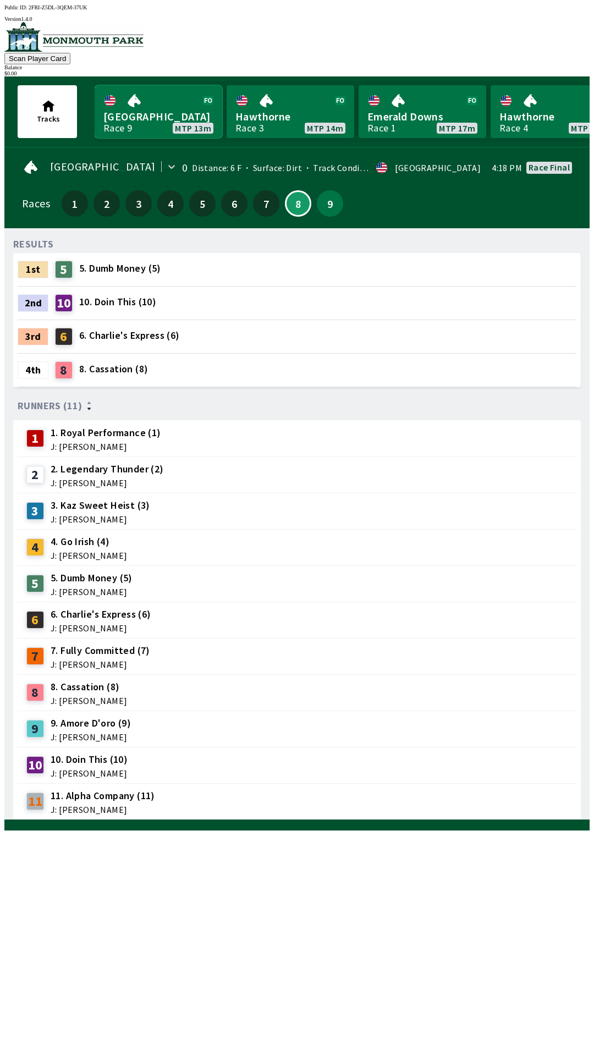
click at [156, 98] on link "[GEOGRAPHIC_DATA] Race 9 MTP 13m" at bounding box center [159, 111] width 128 height 53
click at [59, 375] on div "8 8. Cassation (8)" at bounding box center [100, 370] width 98 height 26
click at [317, 206] on button "9" at bounding box center [330, 203] width 26 height 26
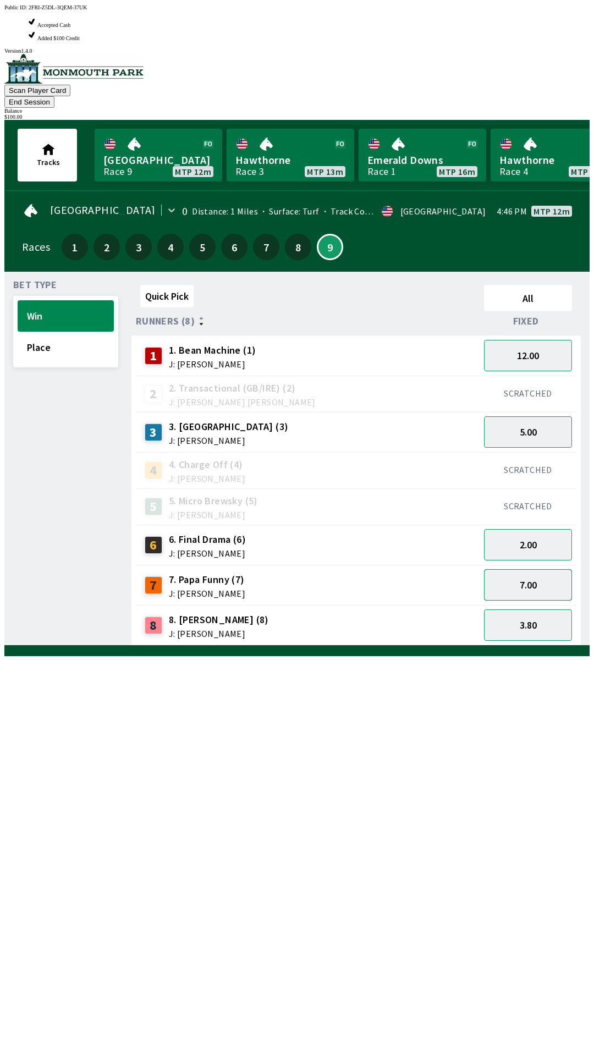
click at [519, 569] on button "7.00" at bounding box center [528, 584] width 88 height 31
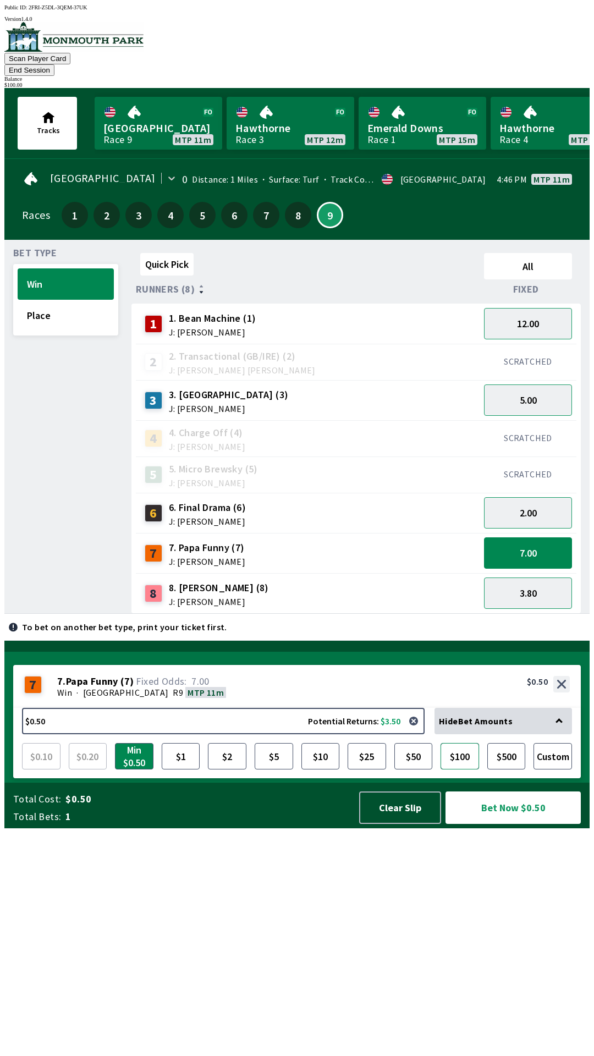
click at [465, 769] on button "$100" at bounding box center [460, 756] width 38 height 26
click at [399, 824] on button "Clear Slip" at bounding box center [400, 807] width 82 height 32
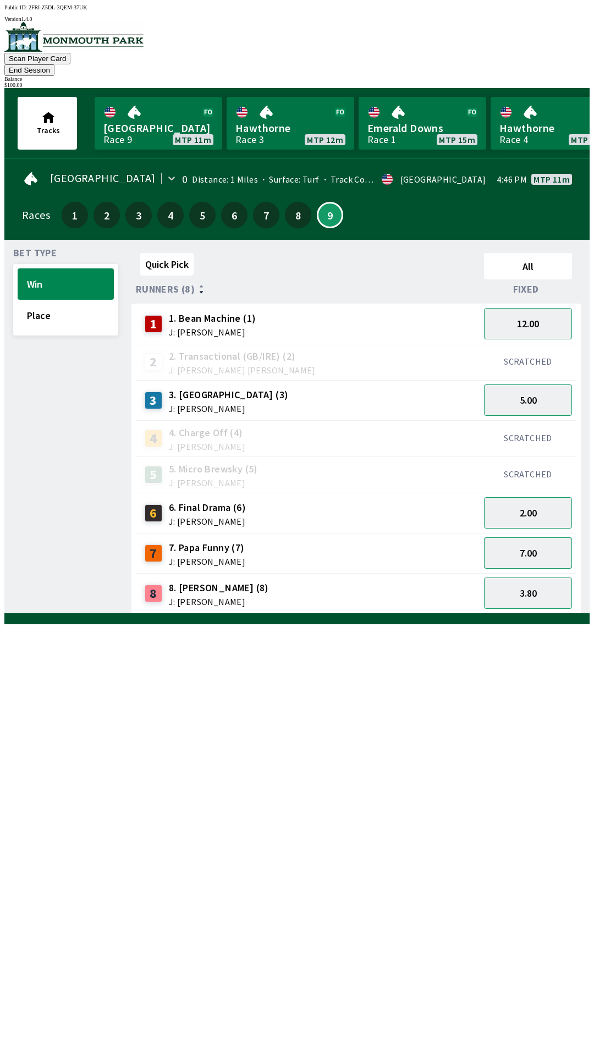
click at [544, 538] on button "7.00" at bounding box center [528, 552] width 88 height 31
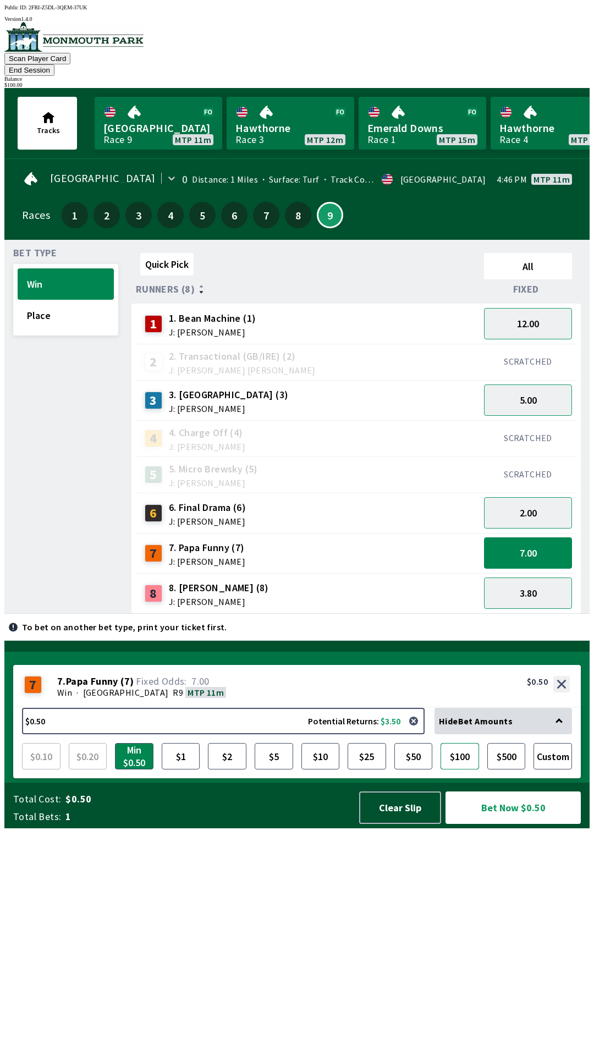
click at [467, 769] on button "$100" at bounding box center [460, 756] width 38 height 26
click at [400, 824] on button "Clear Slip" at bounding box center [400, 807] width 82 height 32
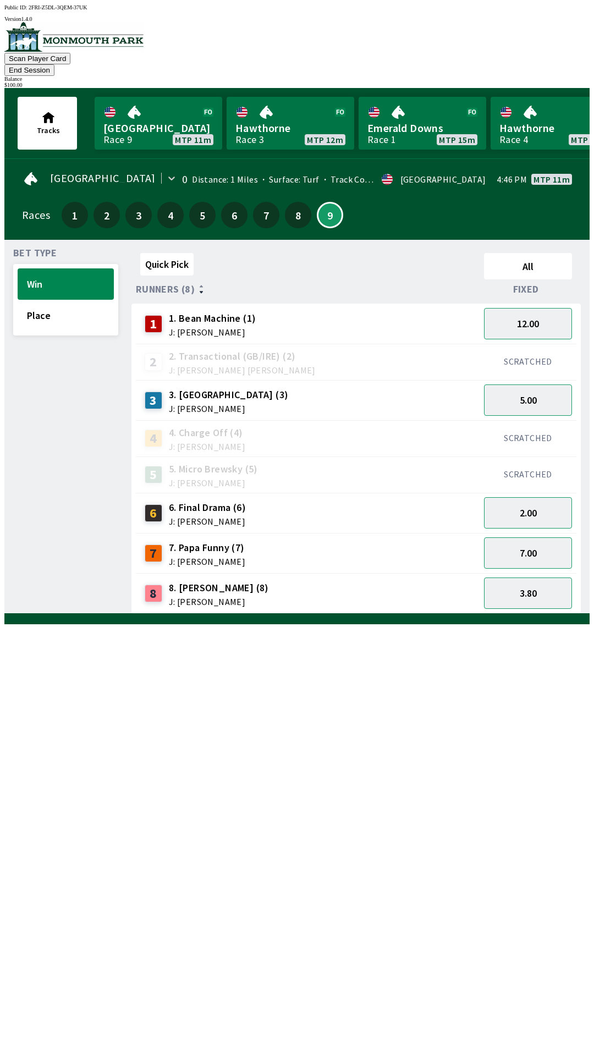
click at [54, 64] on button "End Session" at bounding box center [29, 70] width 50 height 12
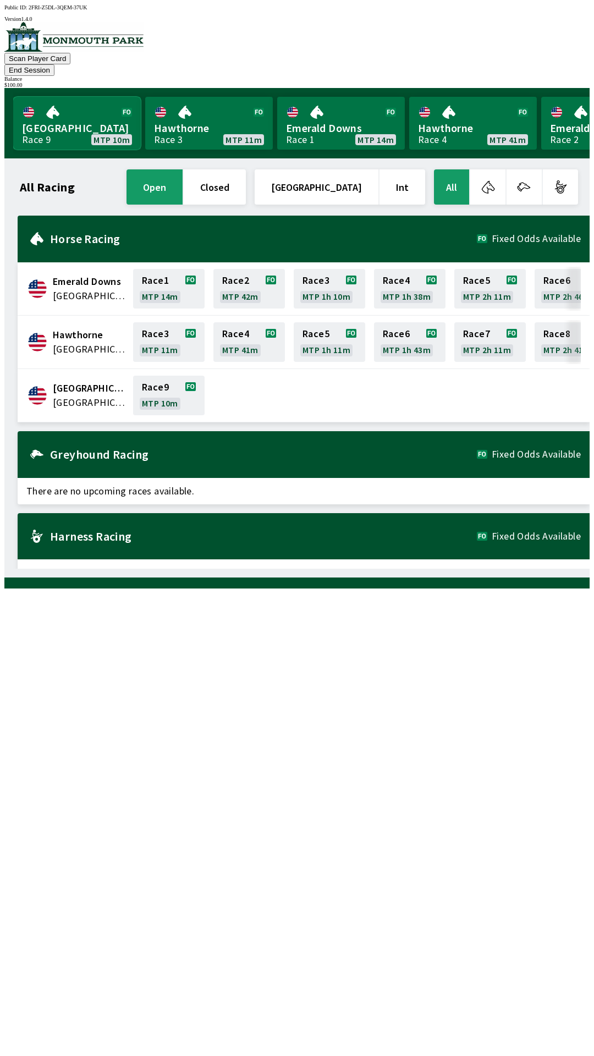
click at [70, 114] on link "[GEOGRAPHIC_DATA] Race 9 MTP 10m" at bounding box center [77, 123] width 128 height 53
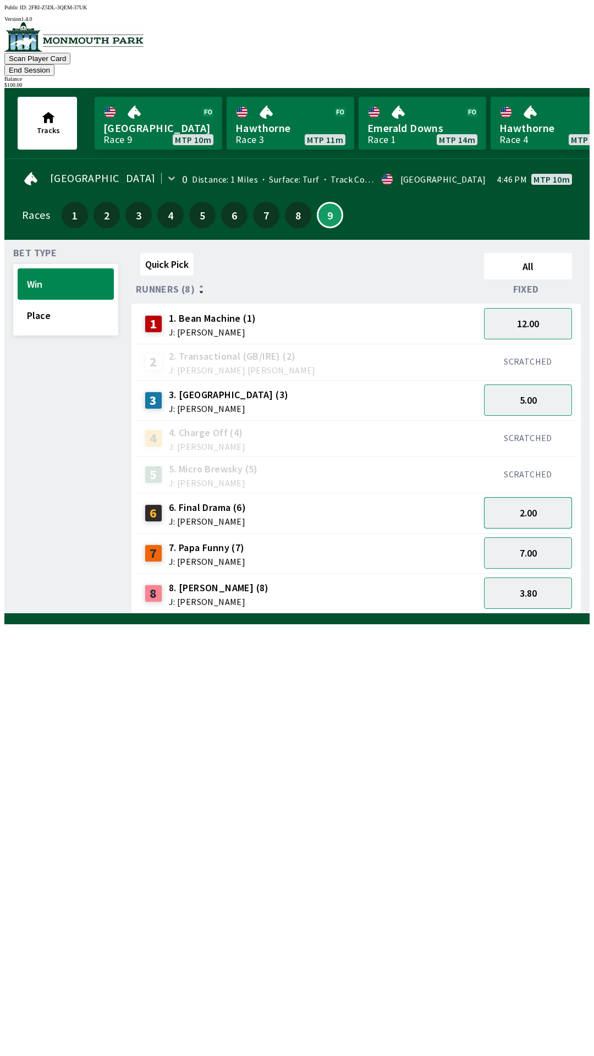
click at [541, 497] on button "2.00" at bounding box center [528, 512] width 88 height 31
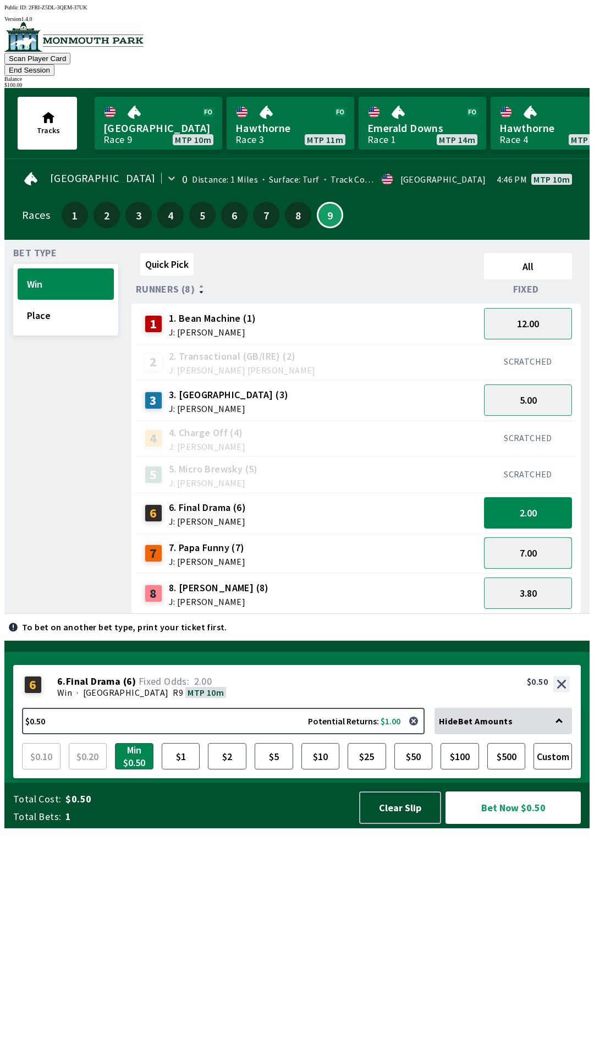
click at [537, 537] on button "7.00" at bounding box center [528, 552] width 88 height 31
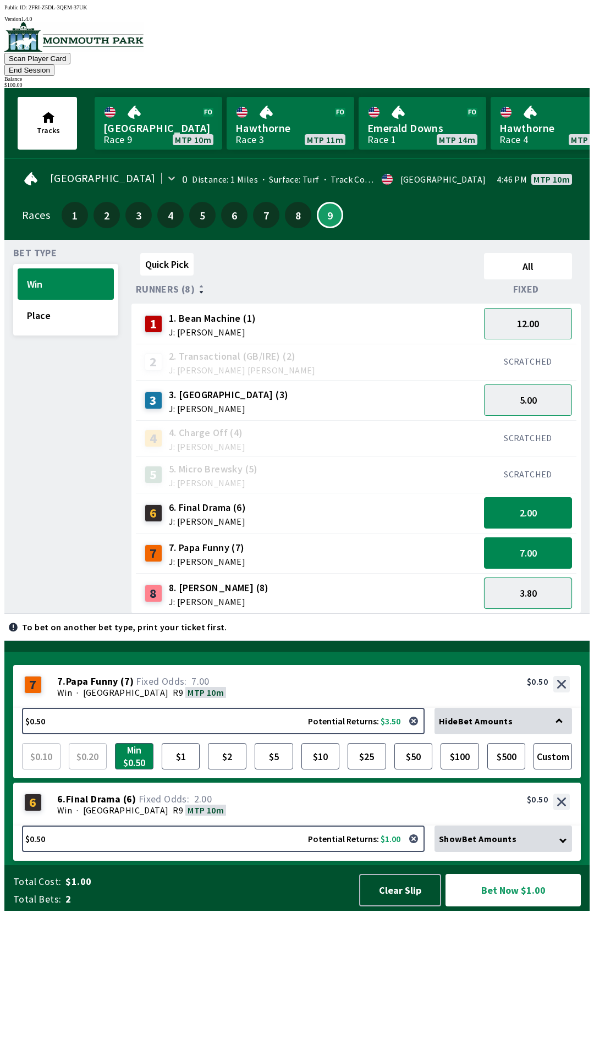
click at [551, 577] on button "3.80" at bounding box center [528, 592] width 88 height 31
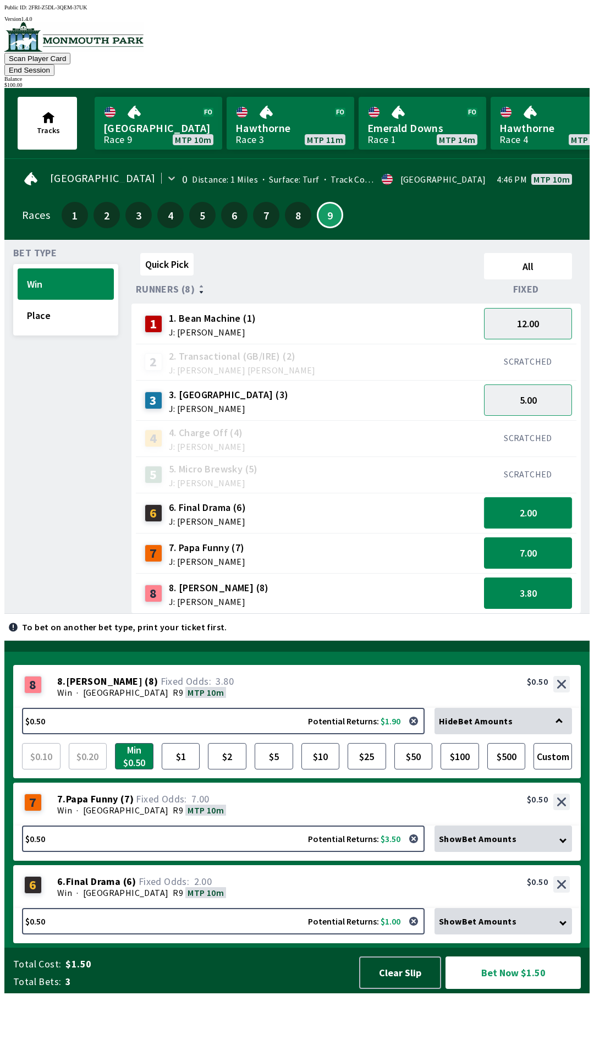
click at [535, 500] on button "2.00" at bounding box center [528, 512] width 88 height 31
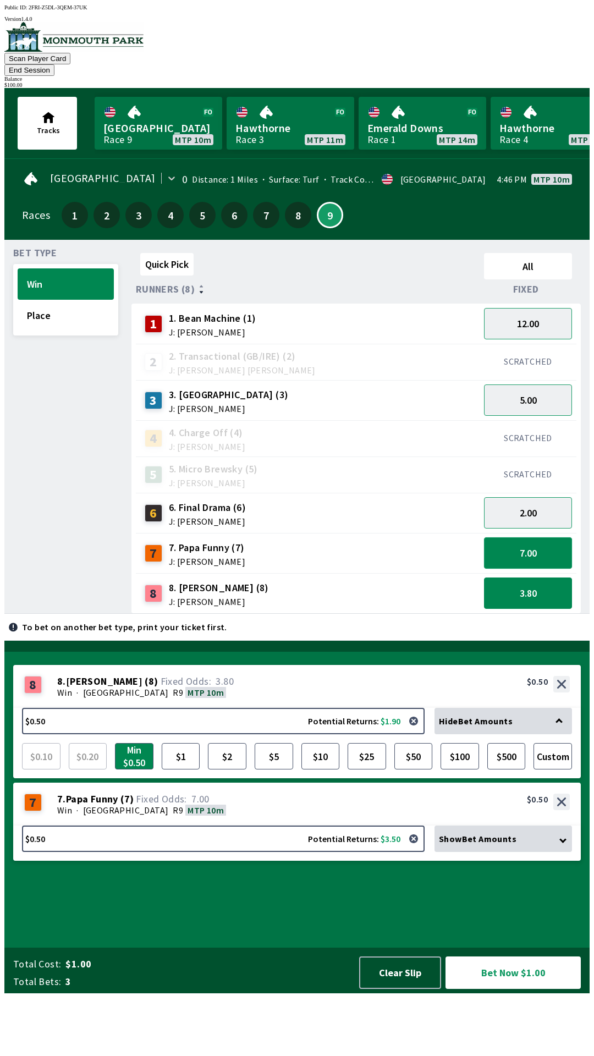
click at [536, 540] on button "7.00" at bounding box center [528, 552] width 88 height 31
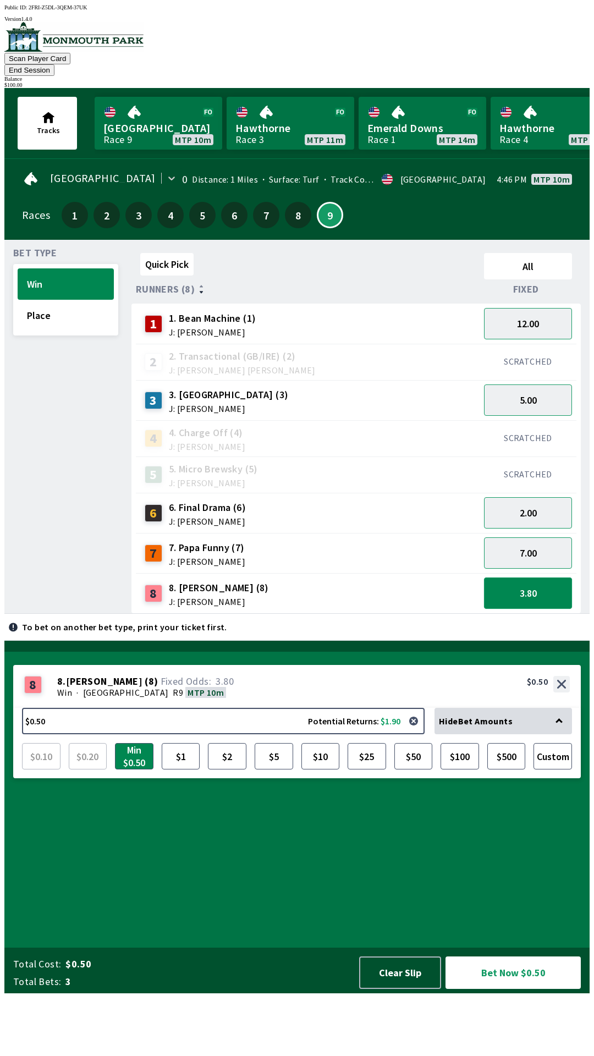
click at [533, 577] on button "3.80" at bounding box center [528, 592] width 88 height 31
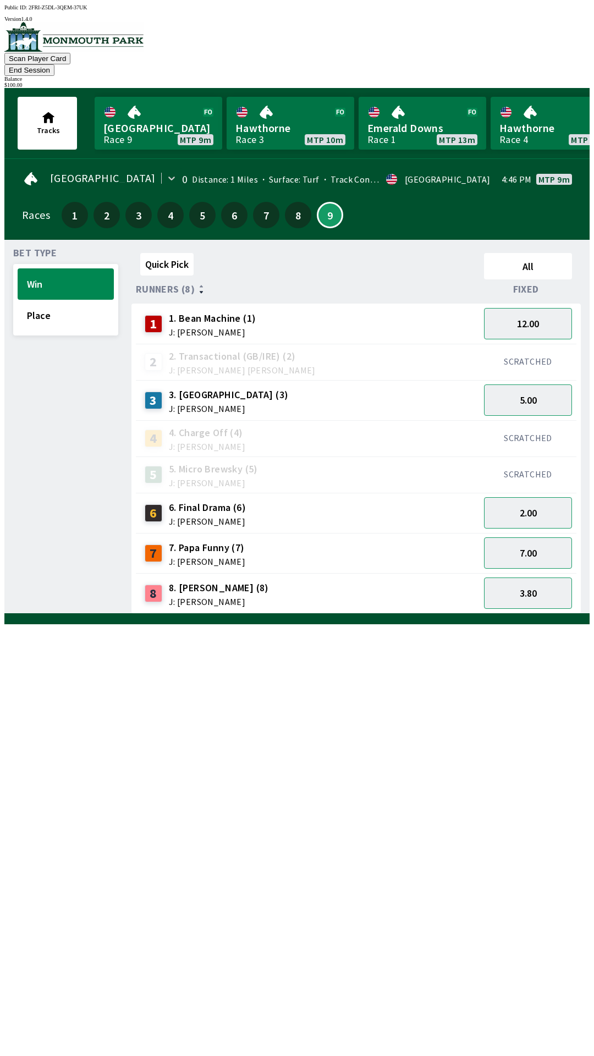
click at [54, 64] on button "End Session" at bounding box center [29, 70] width 50 height 12
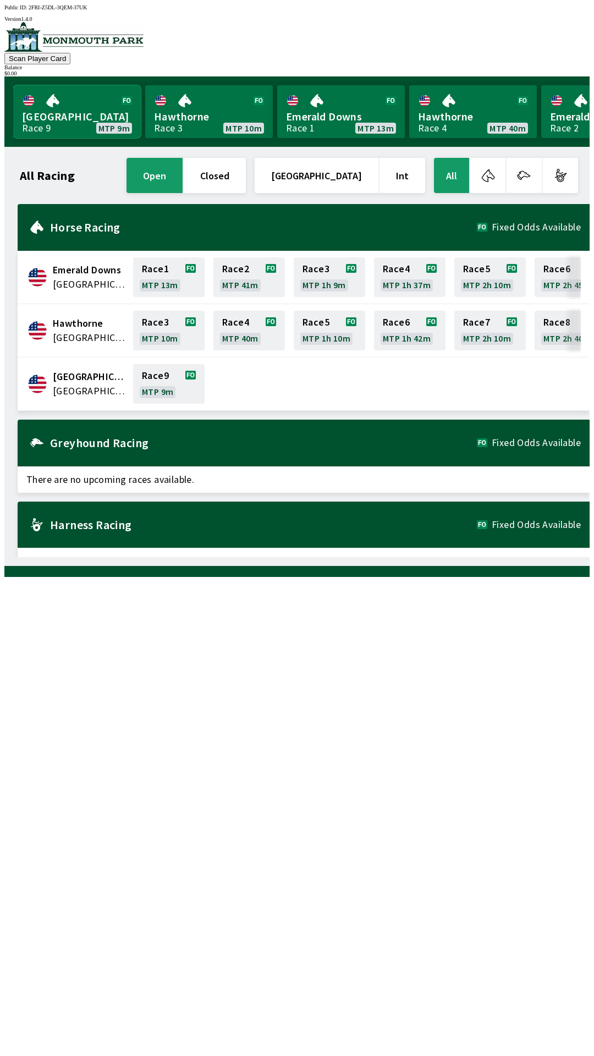
click at [71, 114] on link "[GEOGRAPHIC_DATA] Race 9 MTP 9m" at bounding box center [77, 111] width 128 height 53
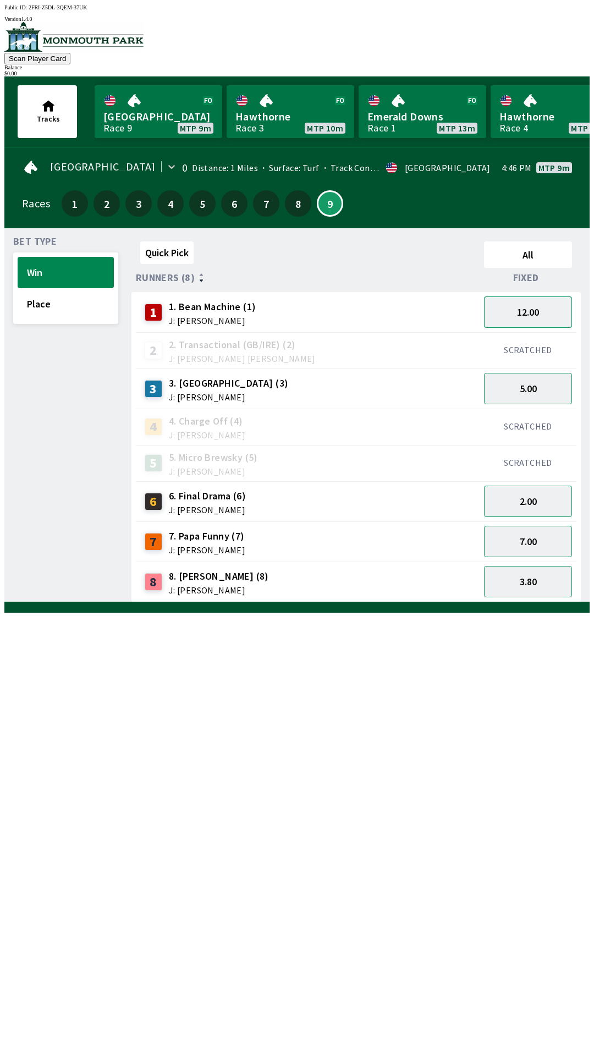
click at [525, 312] on button "12.00" at bounding box center [528, 311] width 88 height 31
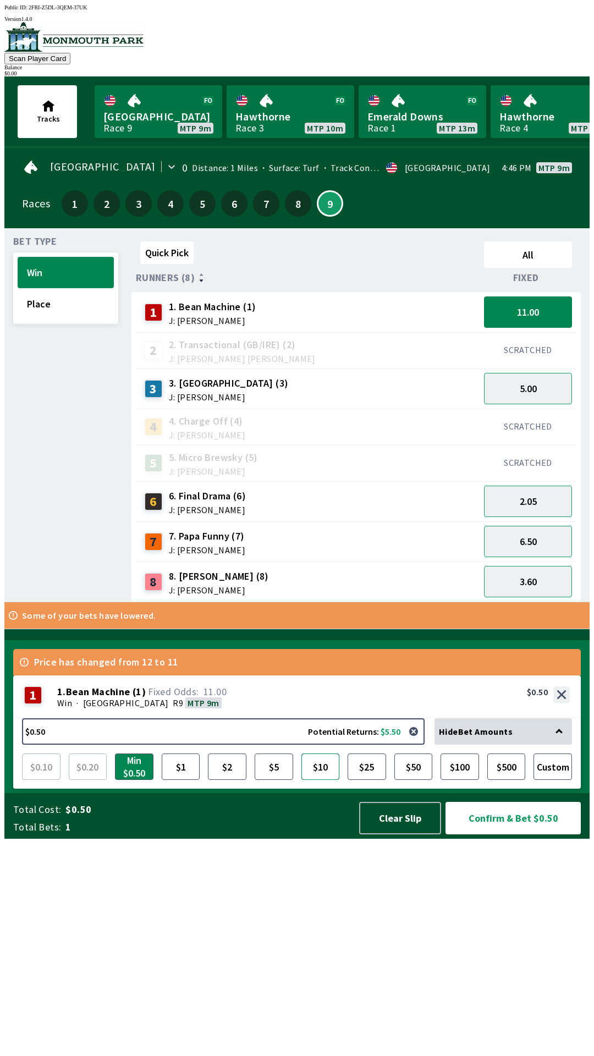
click at [329, 780] on button "$10" at bounding box center [320, 766] width 38 height 26
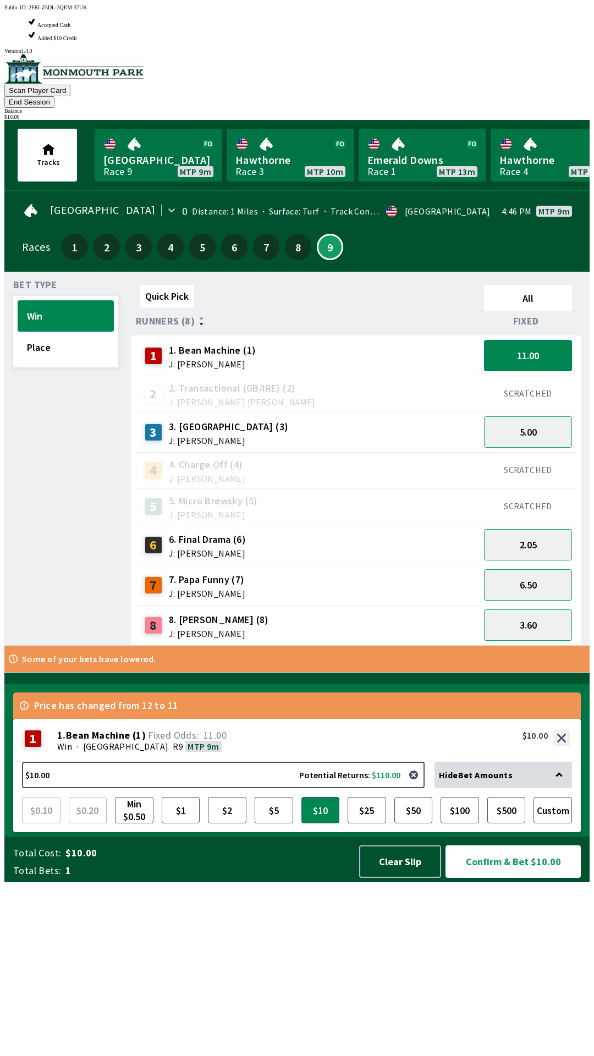
click at [532, 878] on button "Confirm & Bet $10.00" at bounding box center [512, 861] width 135 height 32
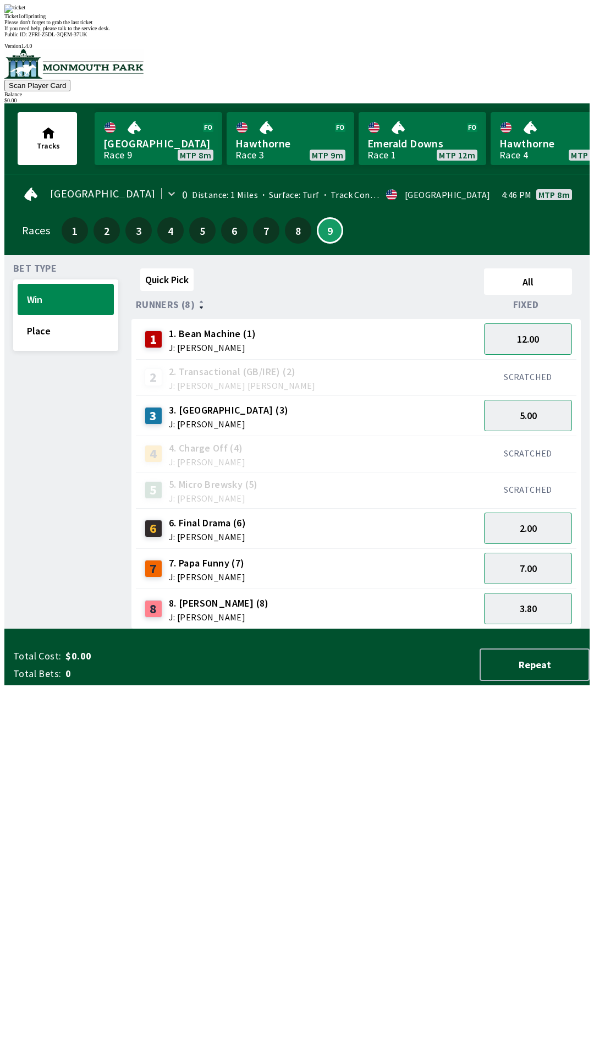
click at [287, 629] on div "Quick Pick All Runners (8) Fixed 1 1. Bean Machine (1) J: [PERSON_NAME] 12.00 2…" at bounding box center [360, 446] width 458 height 365
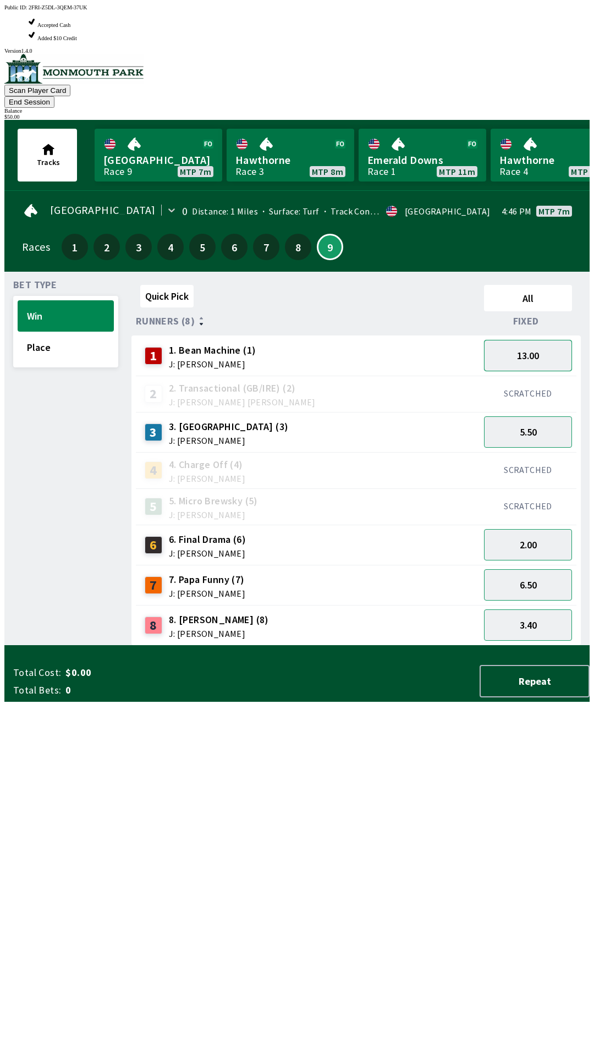
click at [532, 340] on button "13.00" at bounding box center [528, 355] width 88 height 31
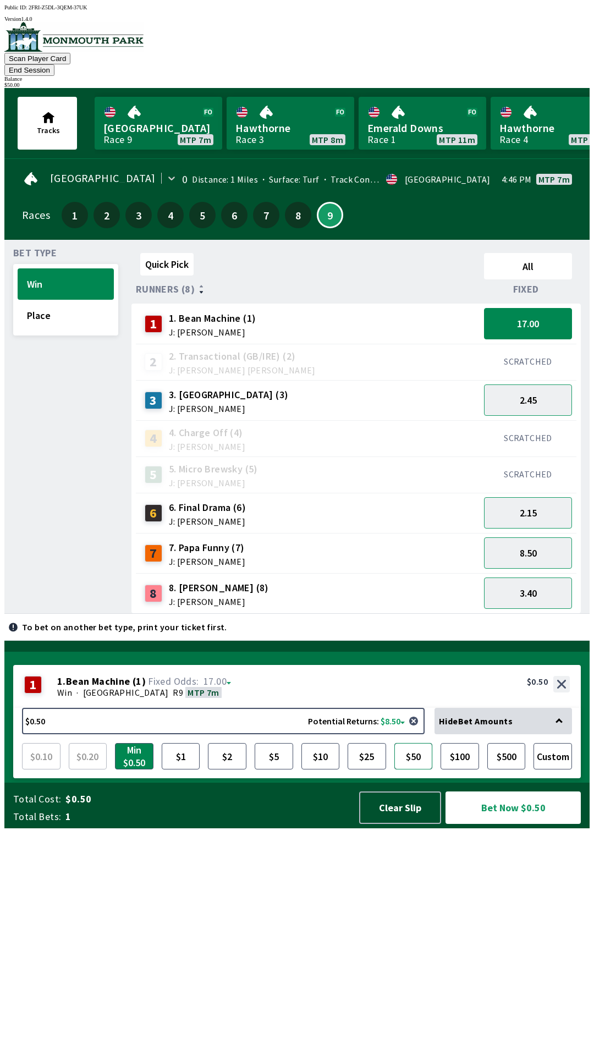
click at [410, 769] on button "$50" at bounding box center [413, 756] width 38 height 26
click at [522, 824] on button "Bet Now $50.00" at bounding box center [512, 807] width 135 height 32
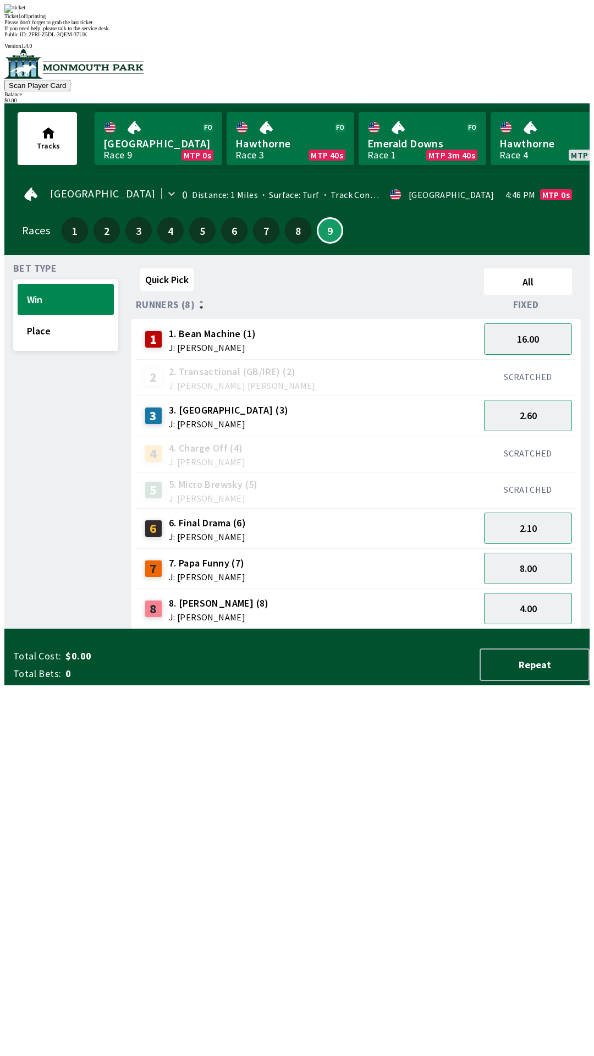
click at [345, 629] on div "Quick Pick All Runners (8) Fixed 1 1. Bean Machine (1) J: [PERSON_NAME] 16.00 2…" at bounding box center [360, 446] width 458 height 365
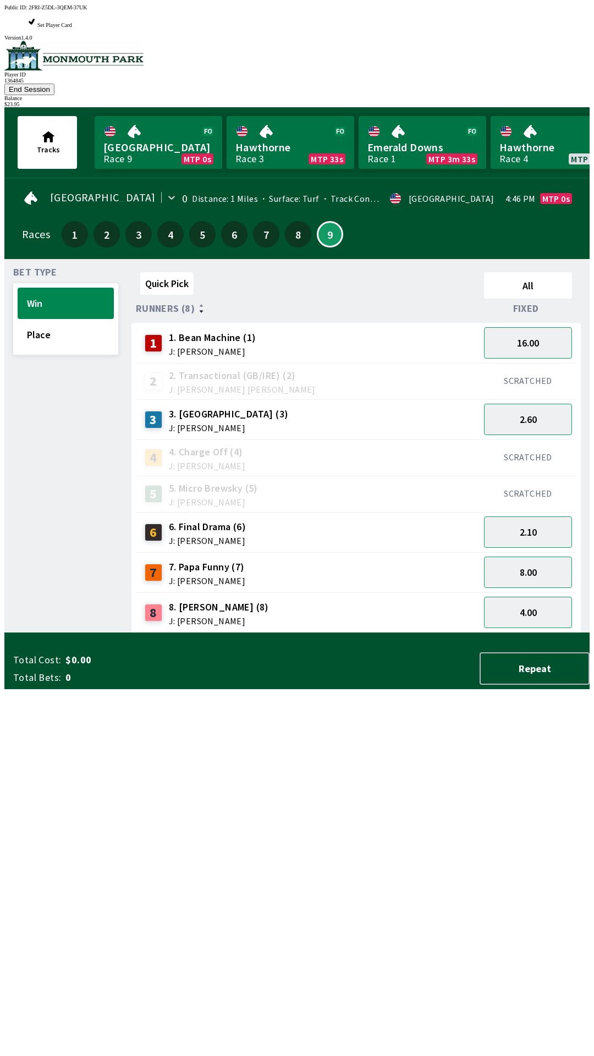
click at [333, 633] on div "Quick Pick All Runners (8) Fixed 1 1. Bean Machine (1) J: [PERSON_NAME] 16.00 2…" at bounding box center [360, 450] width 458 height 365
click at [535, 557] on button "4.80" at bounding box center [528, 572] width 88 height 31
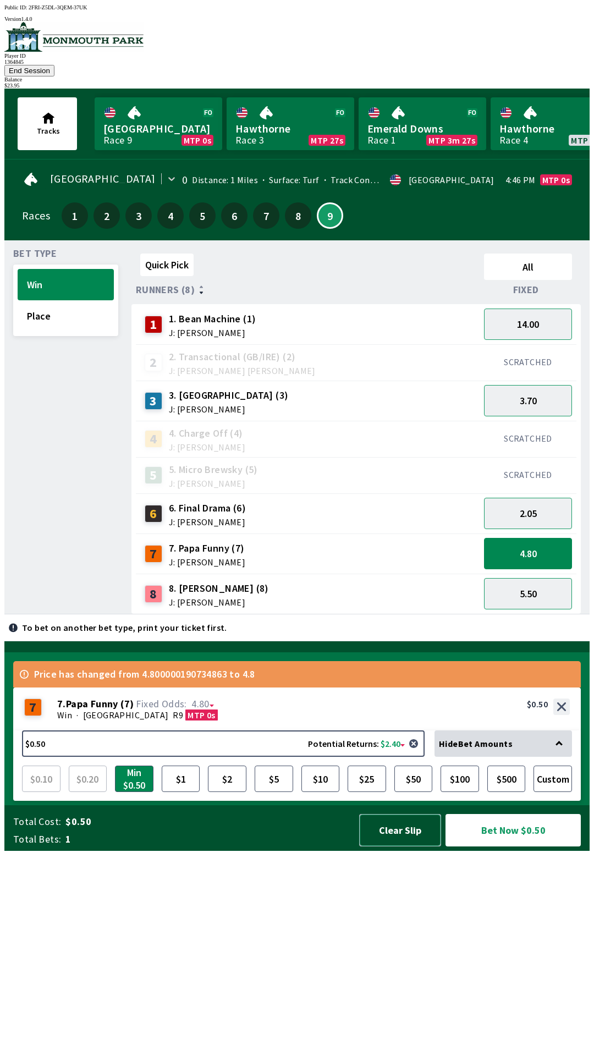
click at [402, 846] on button "Clear Slip" at bounding box center [400, 830] width 82 height 32
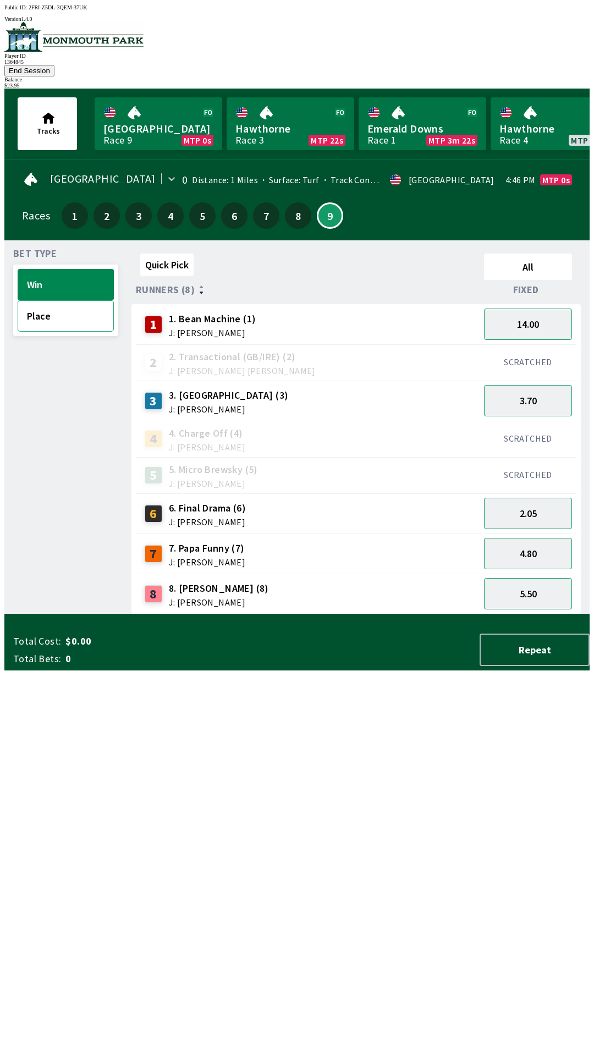
click at [58, 312] on button "Place" at bounding box center [66, 315] width 96 height 31
click at [46, 269] on button "Win" at bounding box center [66, 284] width 96 height 31
click at [536, 538] on button "4.80" at bounding box center [528, 553] width 88 height 31
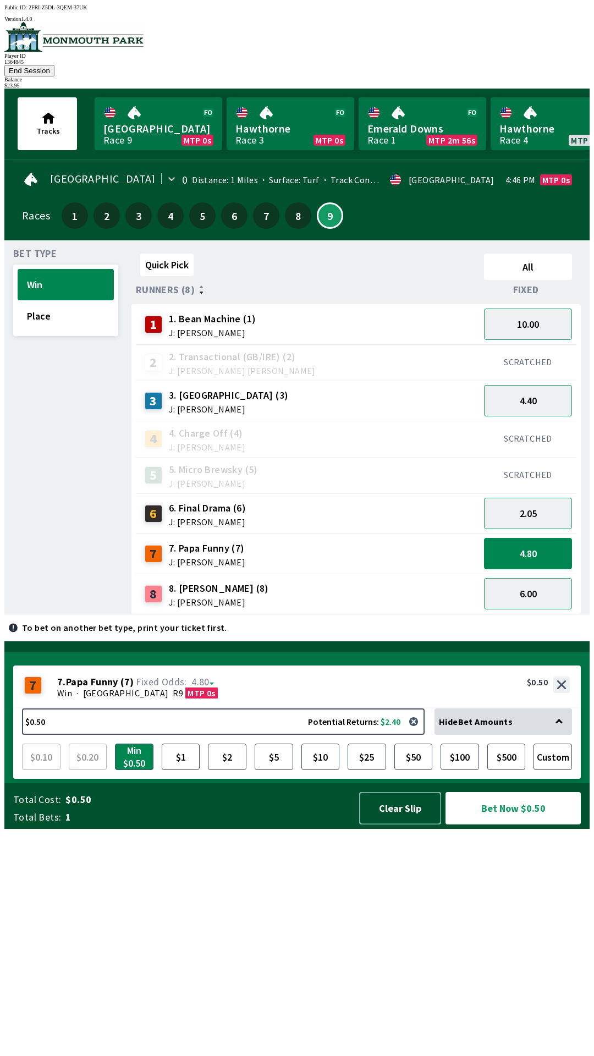
click at [400, 824] on button "Clear Slip" at bounding box center [400, 808] width 82 height 32
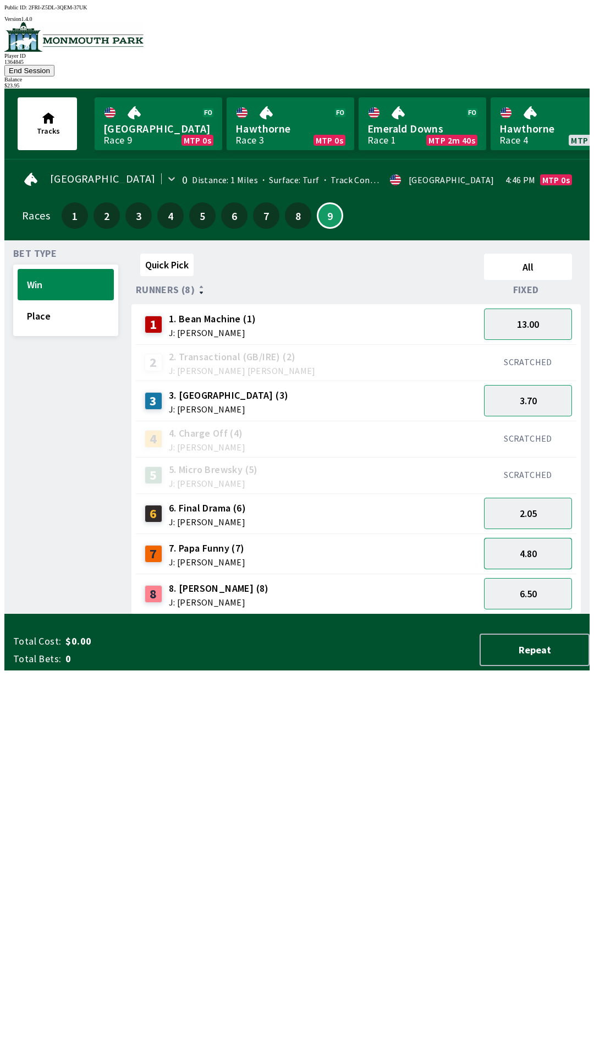
click at [534, 538] on button "4.80" at bounding box center [528, 553] width 88 height 31
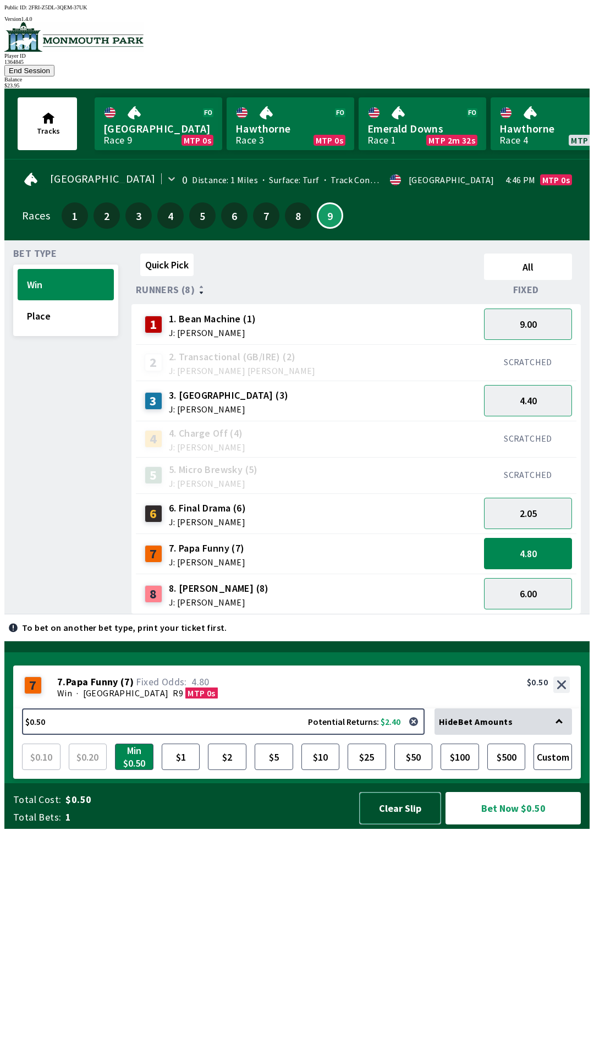
click at [394, 824] on button "Clear Slip" at bounding box center [400, 808] width 82 height 32
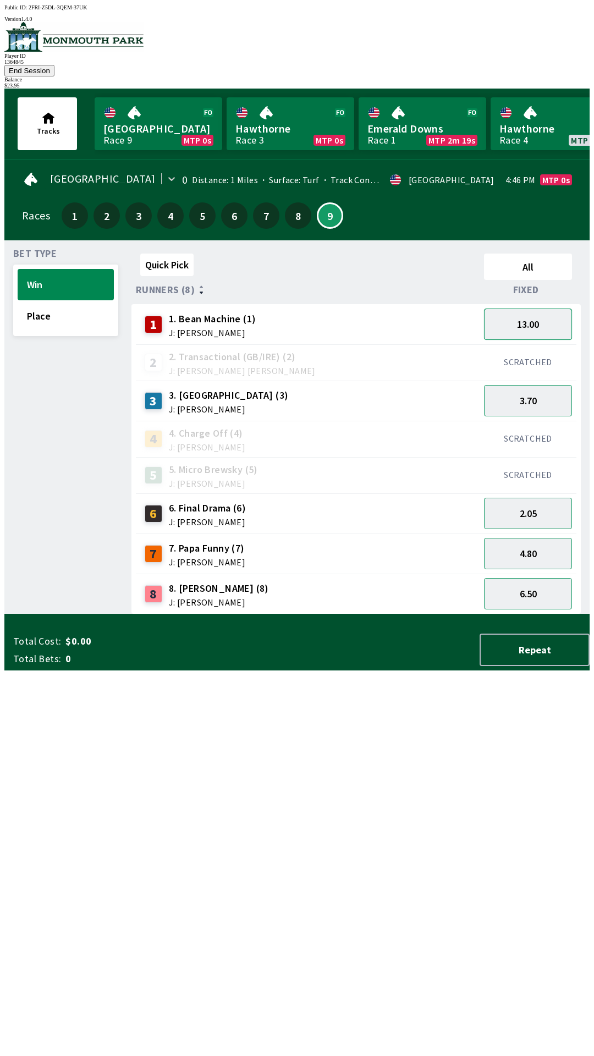
click at [520, 310] on button "13.00" at bounding box center [528, 324] width 88 height 31
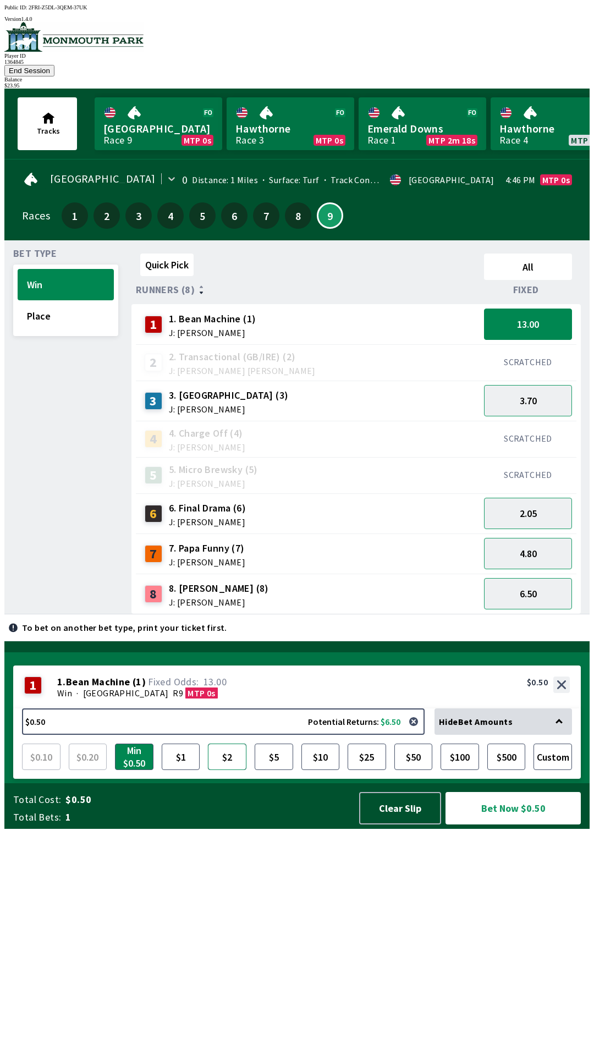
click at [230, 770] on button "$2" at bounding box center [227, 757] width 38 height 26
click at [516, 824] on button "Bet Now $2.00" at bounding box center [512, 808] width 135 height 32
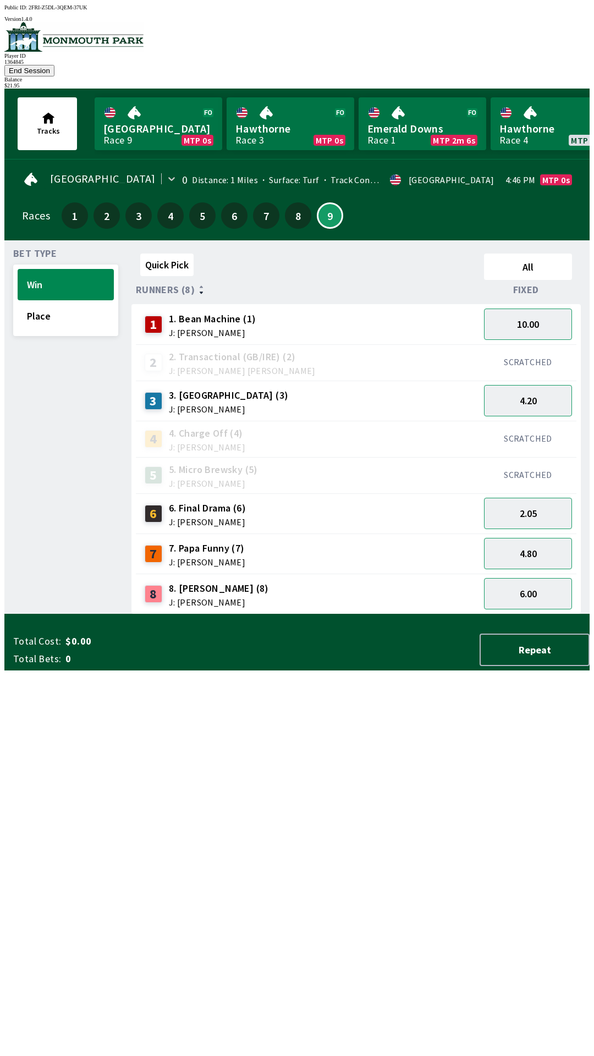
click at [327, 614] on div "Quick Pick All Runners (8) Fixed 1 1. Bean Machine (1) J: [PERSON_NAME] 10.00 2…" at bounding box center [360, 431] width 458 height 365
click at [48, 307] on button "Place" at bounding box center [66, 315] width 96 height 31
click at [51, 269] on button "Win" at bounding box center [66, 284] width 96 height 31
click at [536, 542] on button "4.80" at bounding box center [528, 553] width 88 height 31
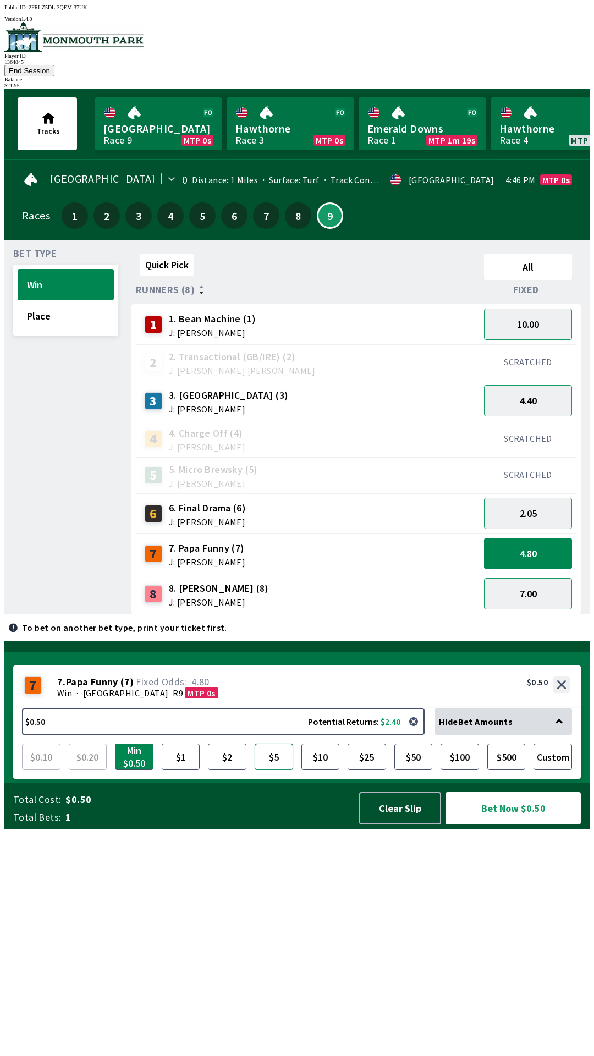
click at [278, 770] on button "$5" at bounding box center [274, 757] width 38 height 26
click at [510, 824] on button "Bet Now $5.00" at bounding box center [512, 808] width 135 height 32
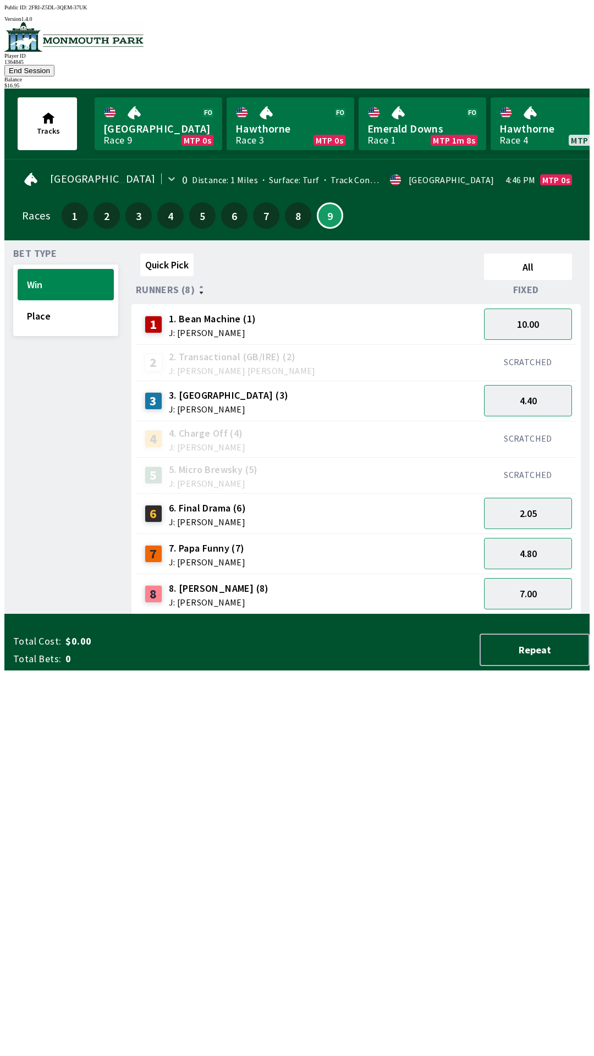
click at [406, 614] on div "Quick Pick All Runners (8) Fixed 1 1. Bean Machine (1) J: [PERSON_NAME] 10.00 2…" at bounding box center [360, 431] width 458 height 365
click at [54, 65] on button "End Session" at bounding box center [29, 71] width 50 height 12
